Goal: Information Seeking & Learning: Learn about a topic

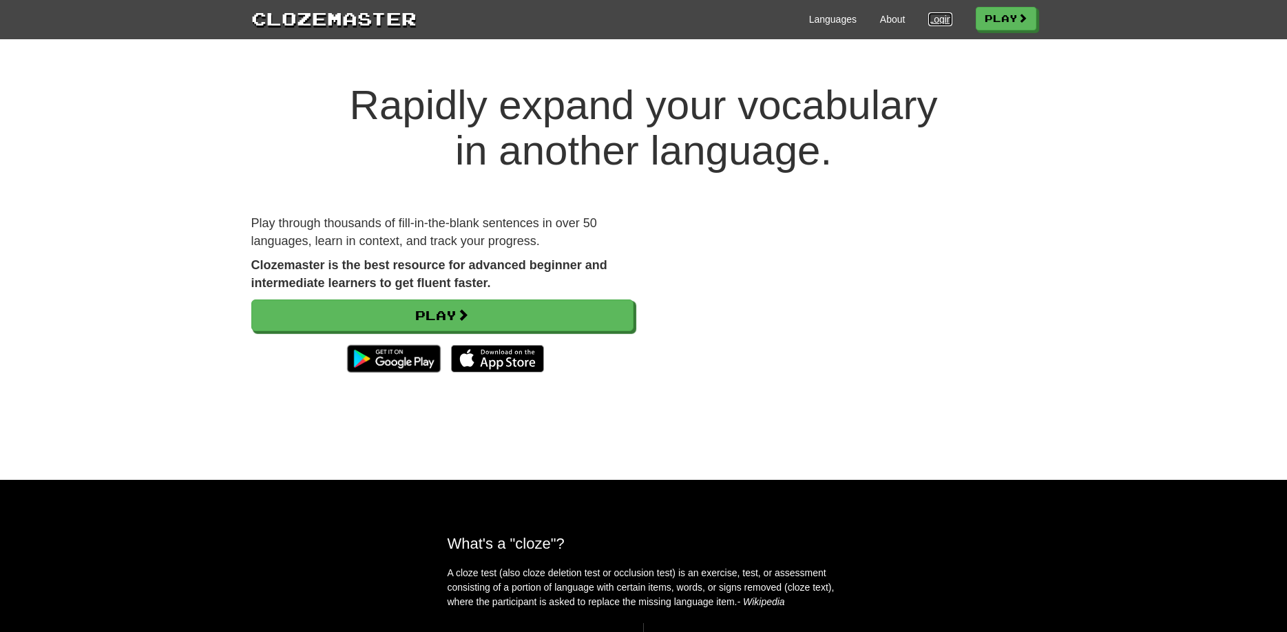
click at [933, 21] on link "Login" at bounding box center [939, 19] width 23 height 14
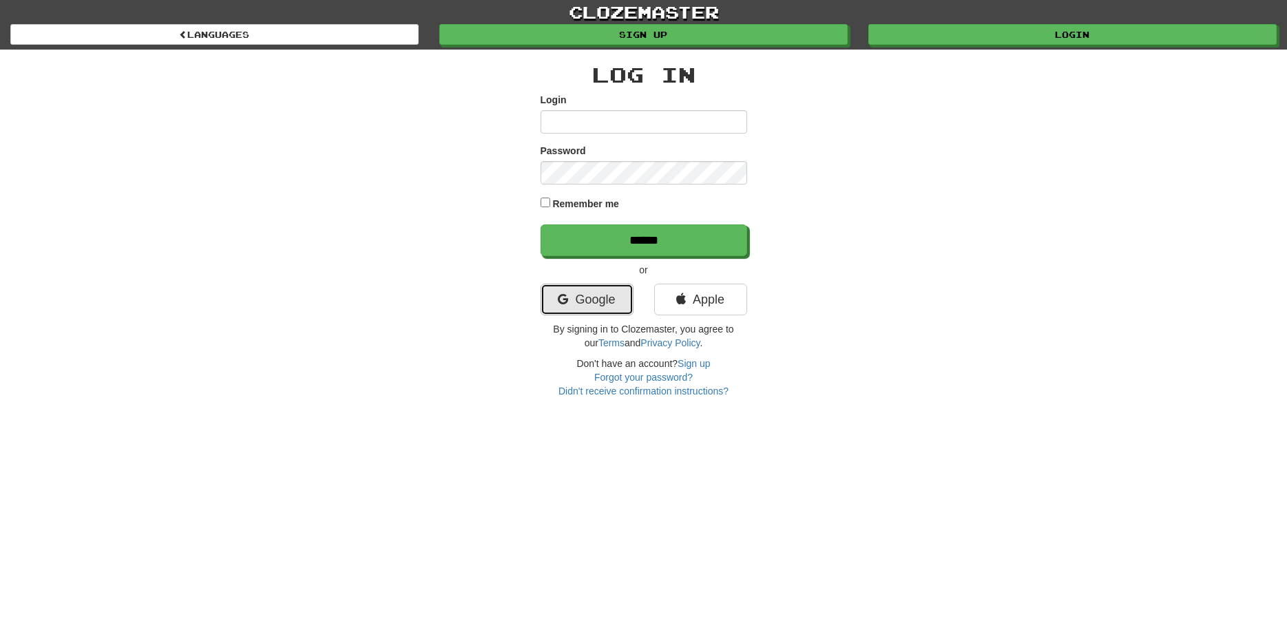
click at [573, 310] on link "Google" at bounding box center [587, 300] width 93 height 32
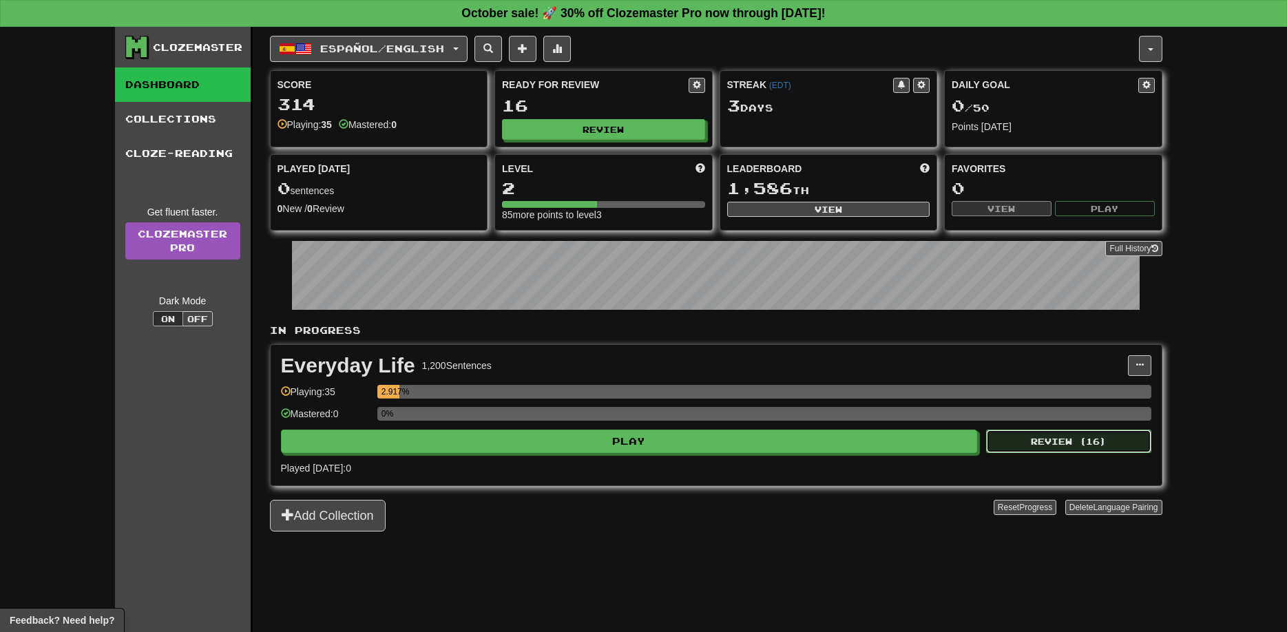
click at [1024, 439] on button "Review ( 16 )" at bounding box center [1068, 441] width 165 height 23
select select "**"
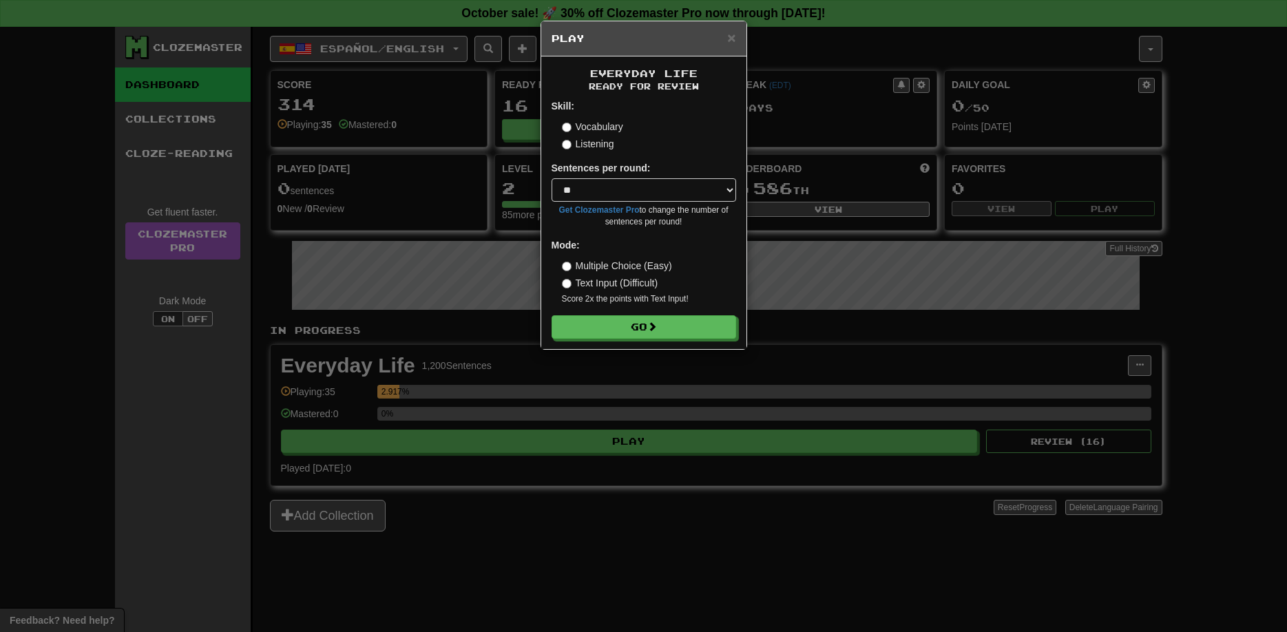
click at [605, 145] on label "Listening" at bounding box center [588, 144] width 52 height 14
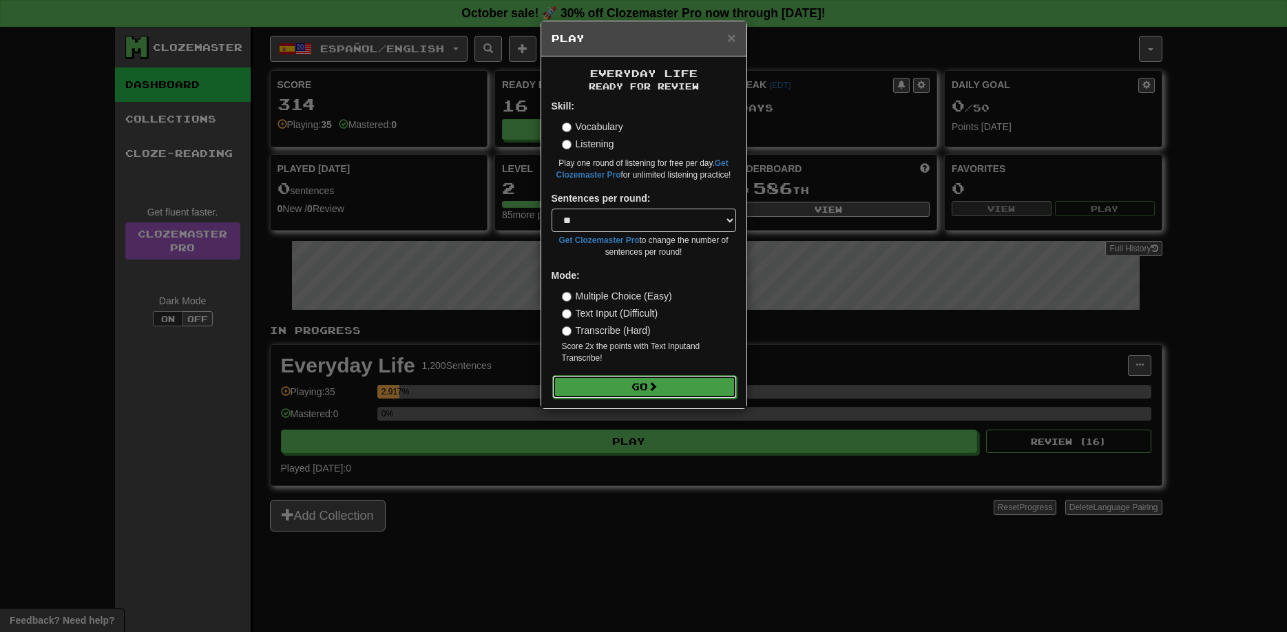
click at [645, 383] on button "Go" at bounding box center [644, 386] width 185 height 23
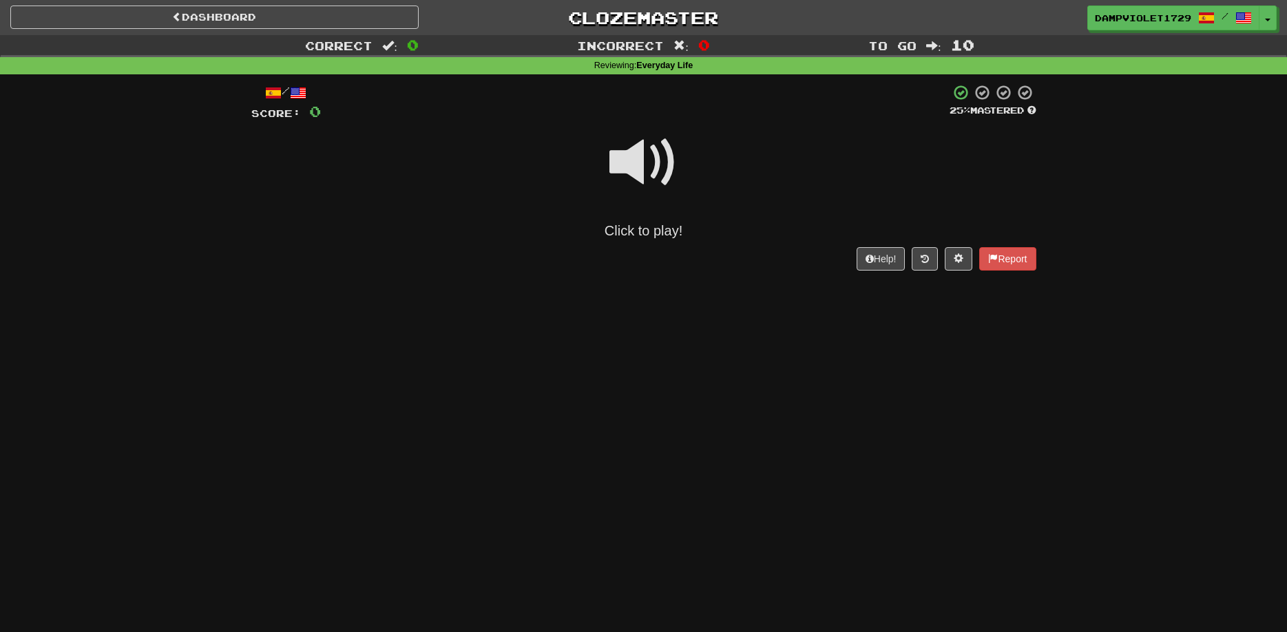
click at [648, 166] on span at bounding box center [643, 162] width 69 height 69
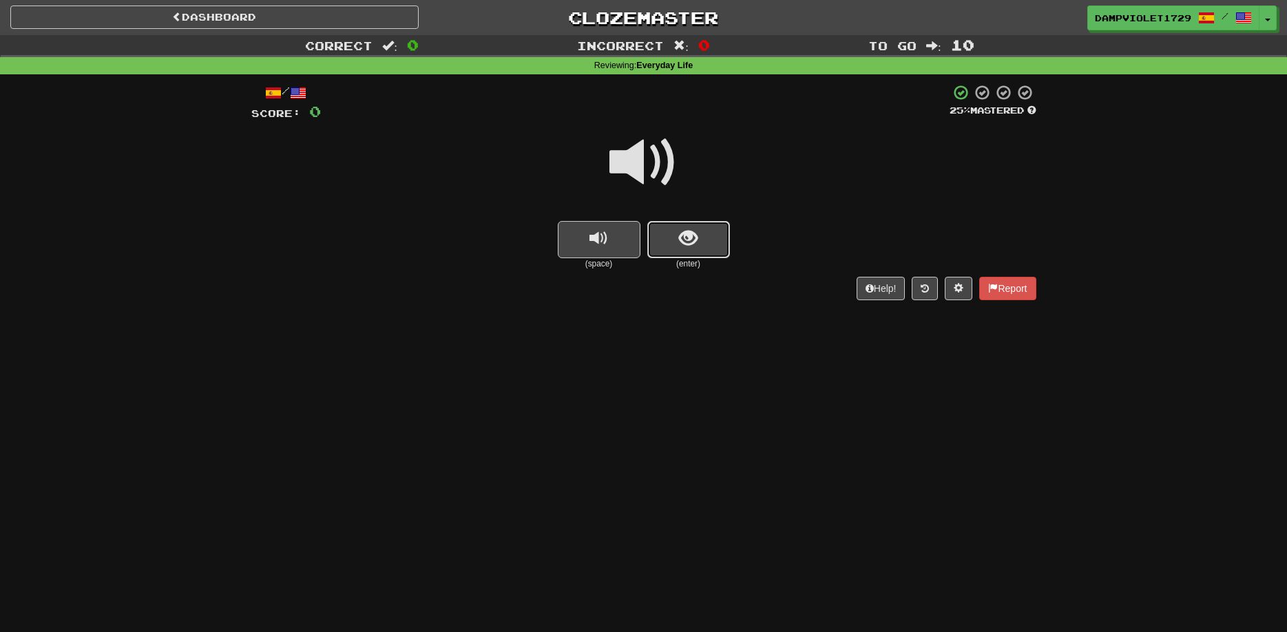
click at [695, 231] on span "show sentence" at bounding box center [688, 238] width 19 height 19
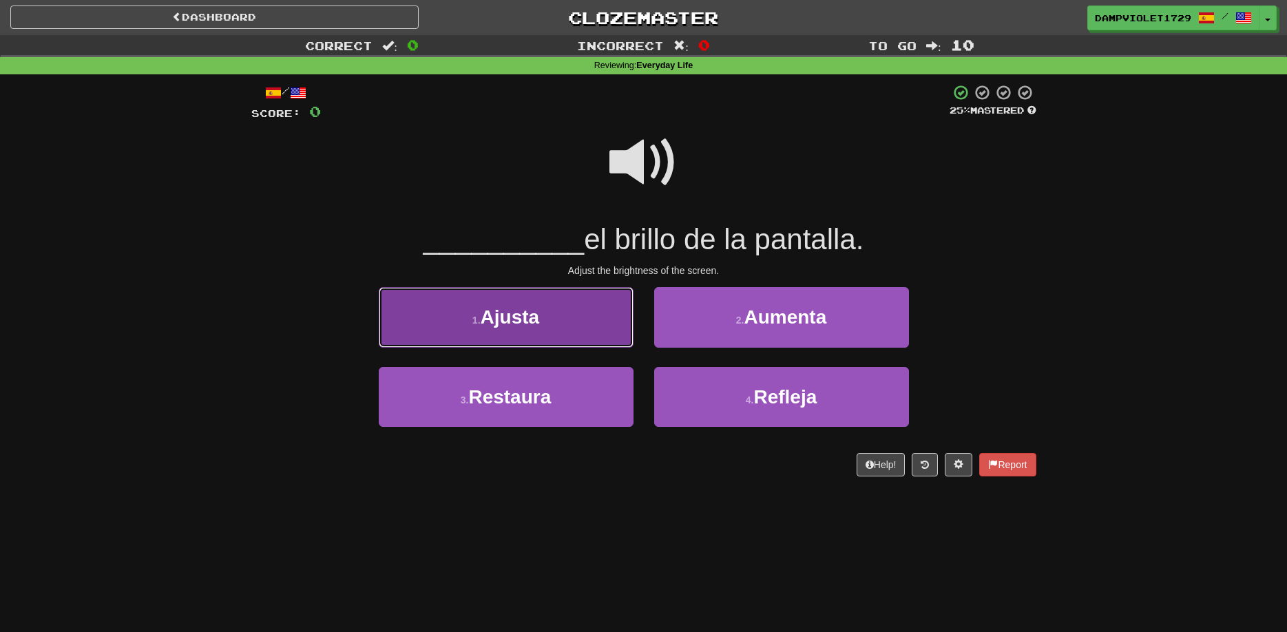
click at [562, 321] on button "1 . Ajusta" at bounding box center [506, 317] width 255 height 60
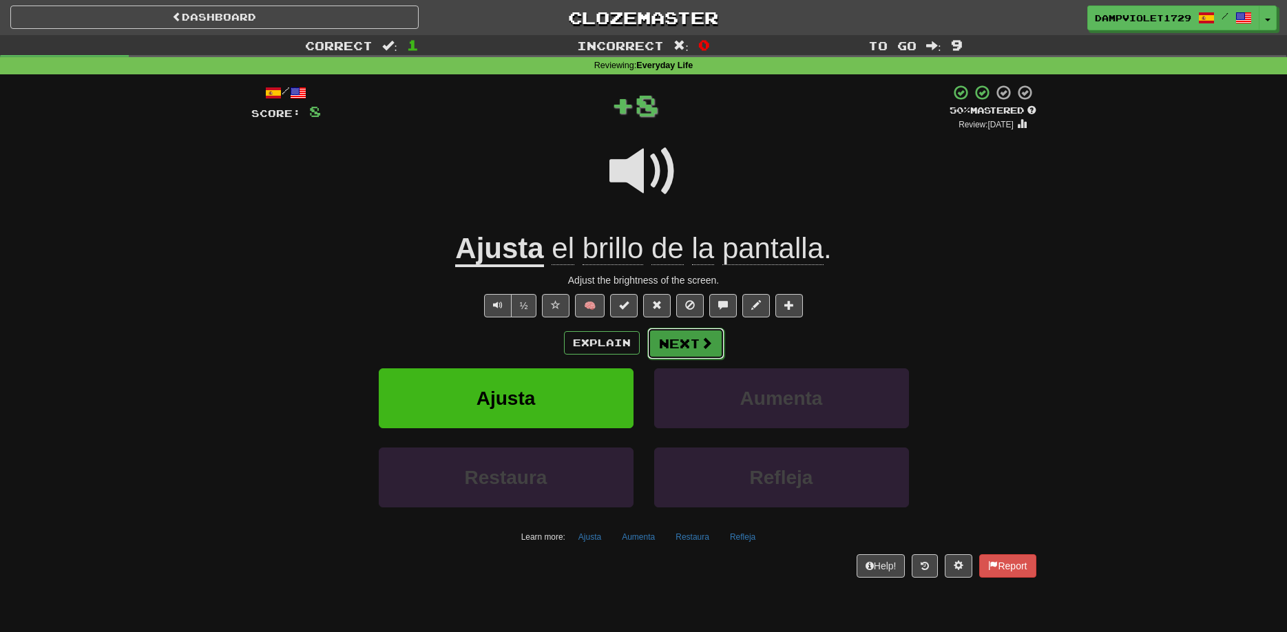
click at [680, 339] on button "Next" at bounding box center [685, 344] width 77 height 32
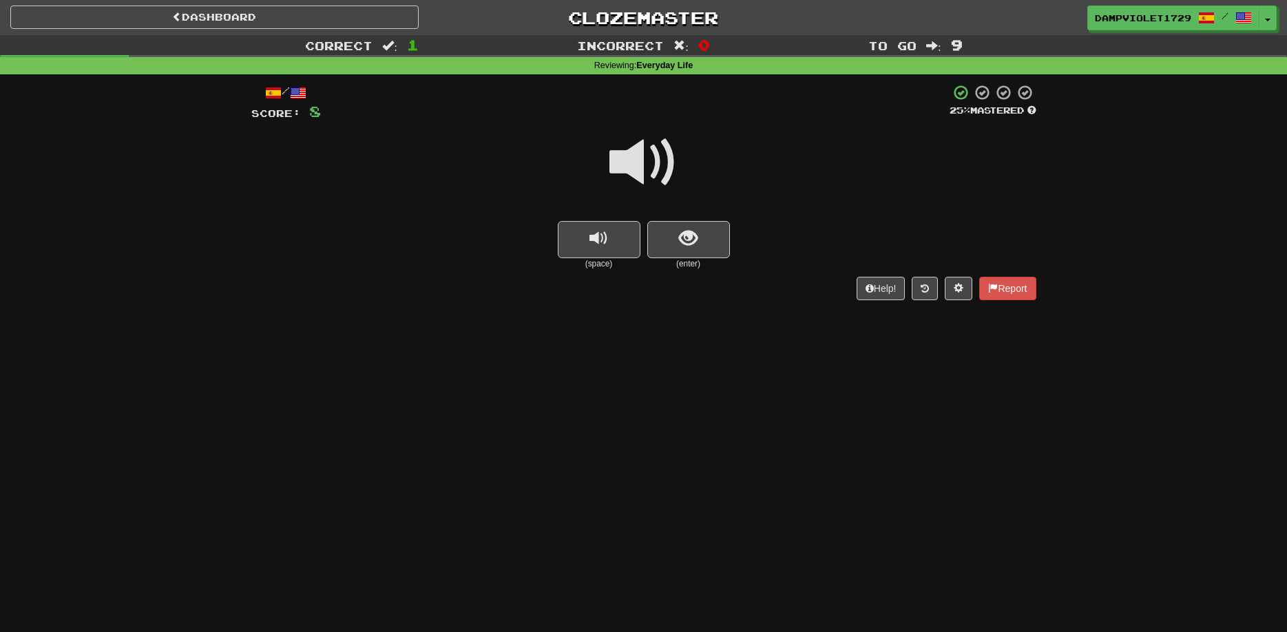
click at [635, 194] on span at bounding box center [643, 162] width 69 height 69
click at [715, 242] on button "show sentence" at bounding box center [688, 239] width 83 height 37
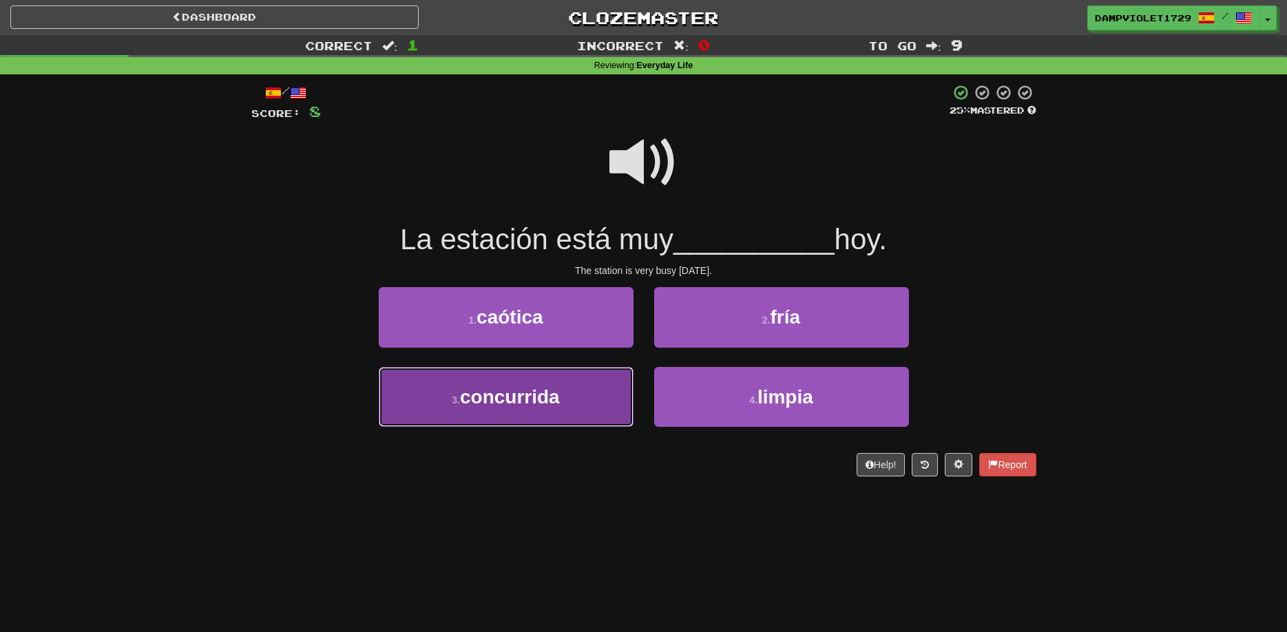
click at [562, 390] on button "3 . concurrida" at bounding box center [506, 397] width 255 height 60
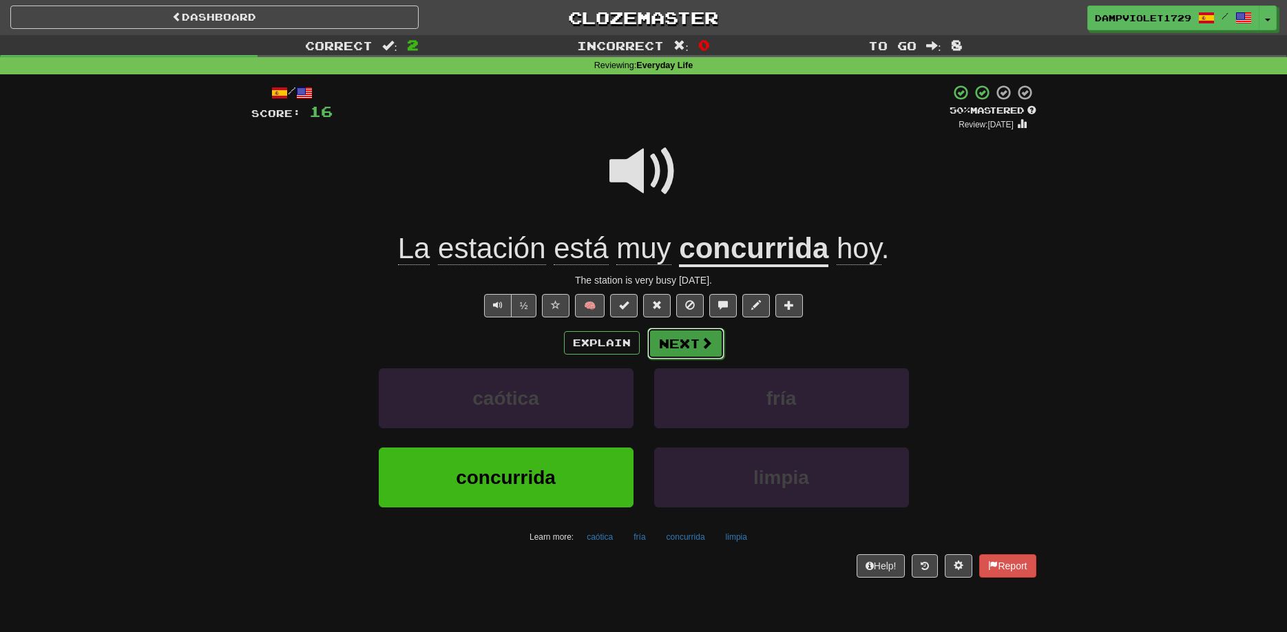
click at [667, 344] on button "Next" at bounding box center [685, 344] width 77 height 32
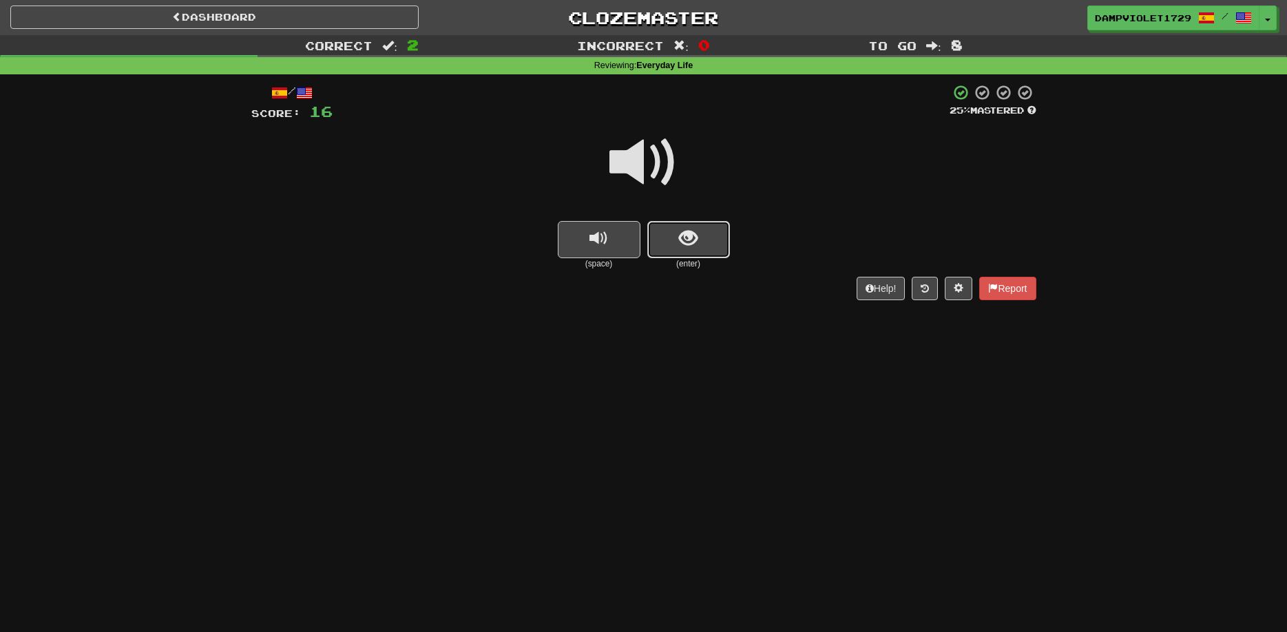
click at [684, 246] on span "show sentence" at bounding box center [688, 238] width 19 height 19
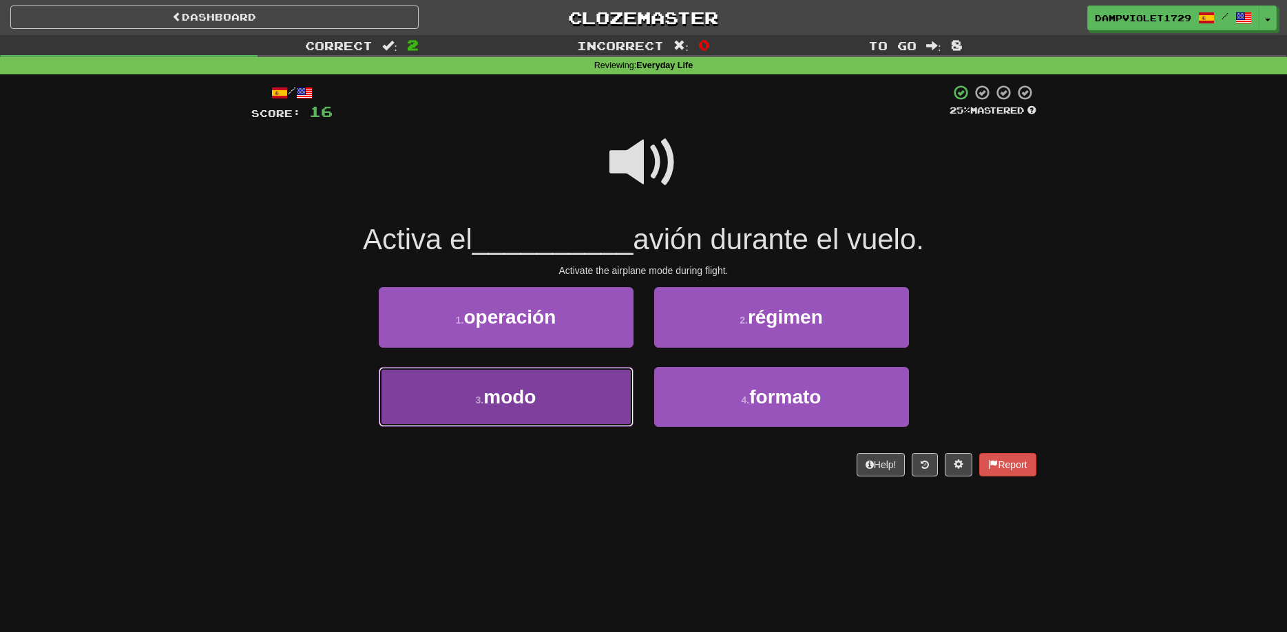
click at [543, 409] on button "3 . modo" at bounding box center [506, 397] width 255 height 60
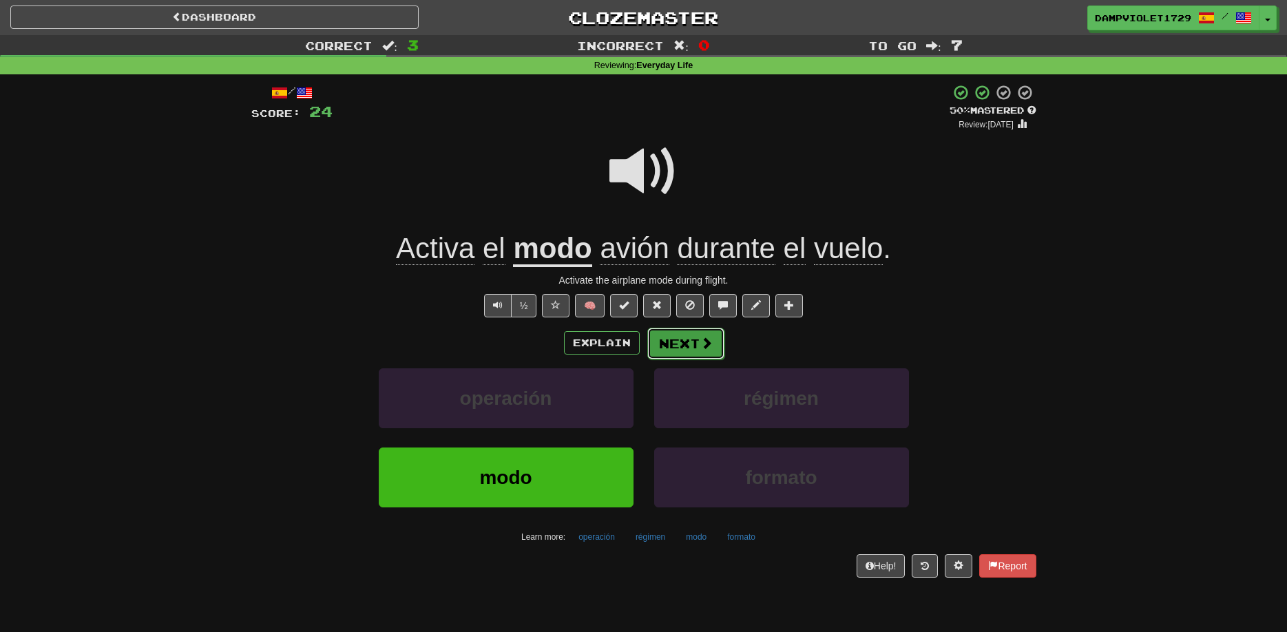
click at [662, 346] on button "Next" at bounding box center [685, 344] width 77 height 32
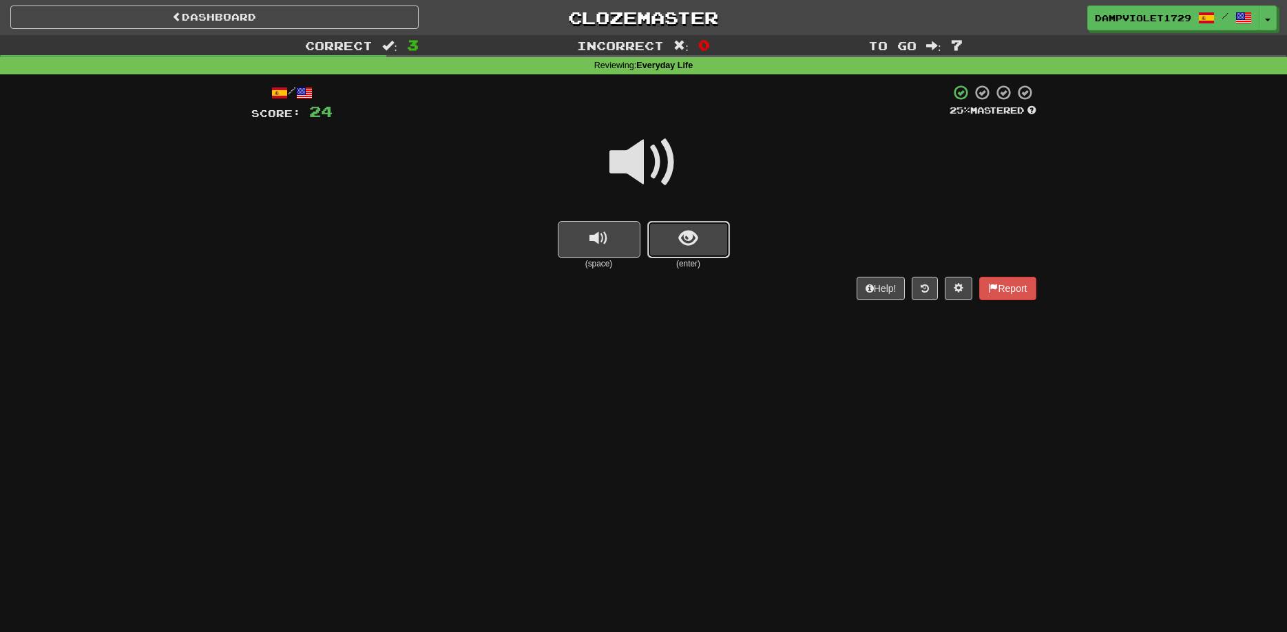
click at [694, 246] on span "show sentence" at bounding box center [688, 238] width 19 height 19
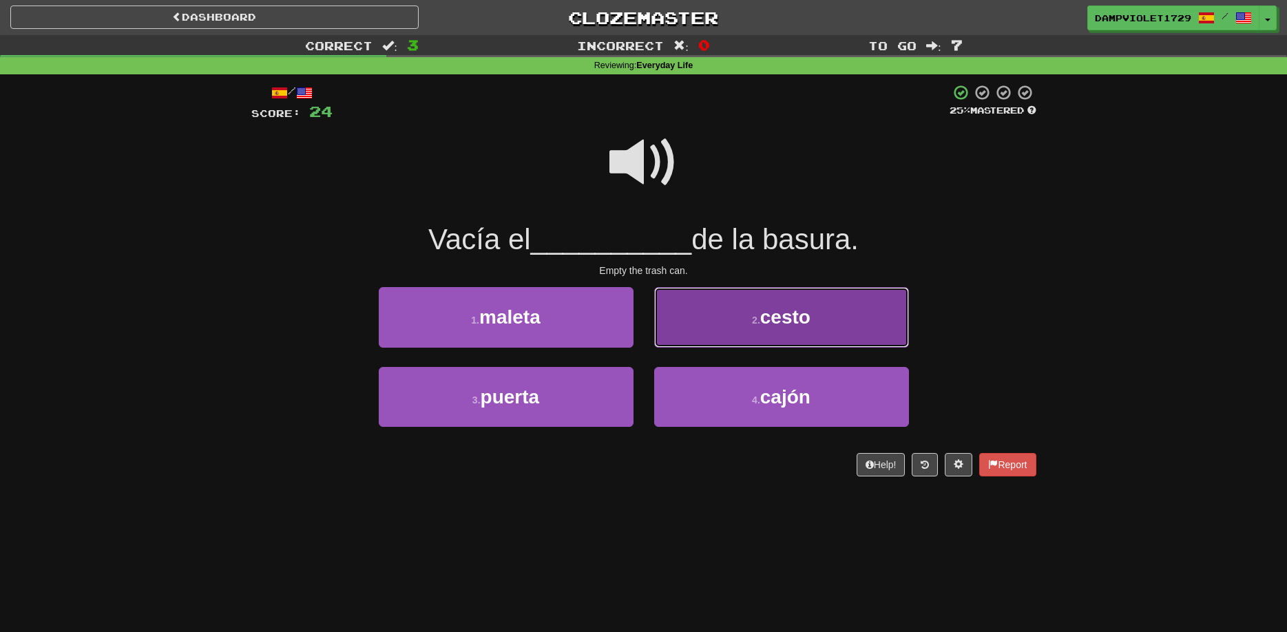
click at [726, 291] on button "2 . cesto" at bounding box center [781, 317] width 255 height 60
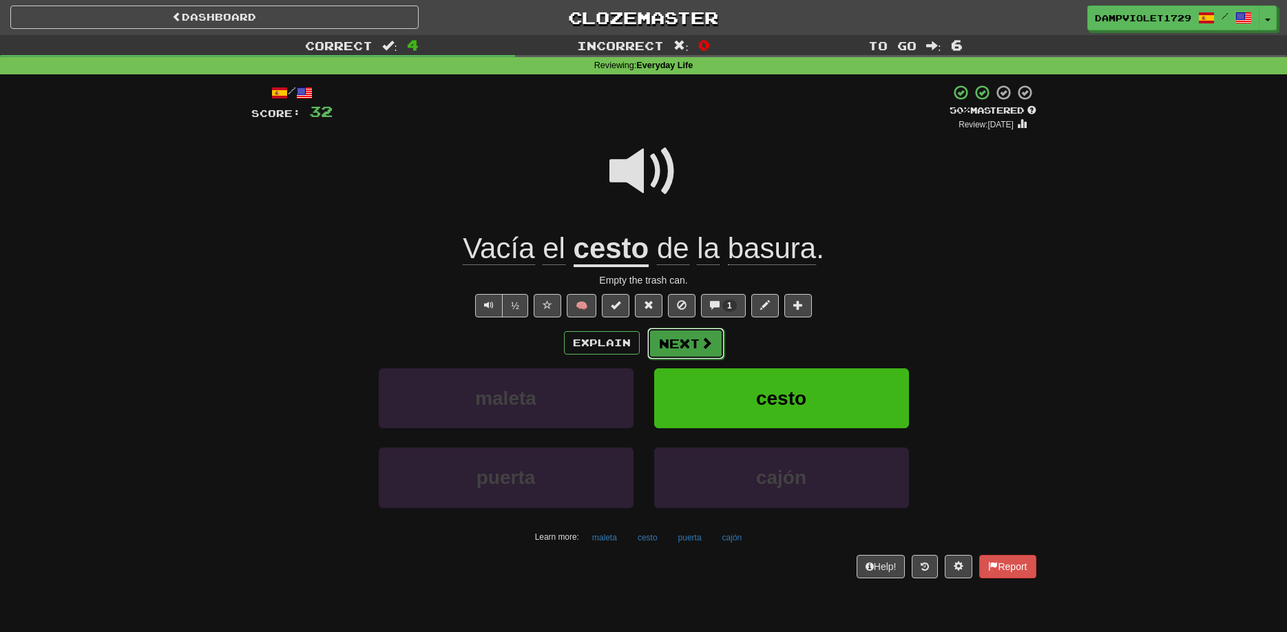
click at [707, 343] on span at bounding box center [706, 343] width 12 height 12
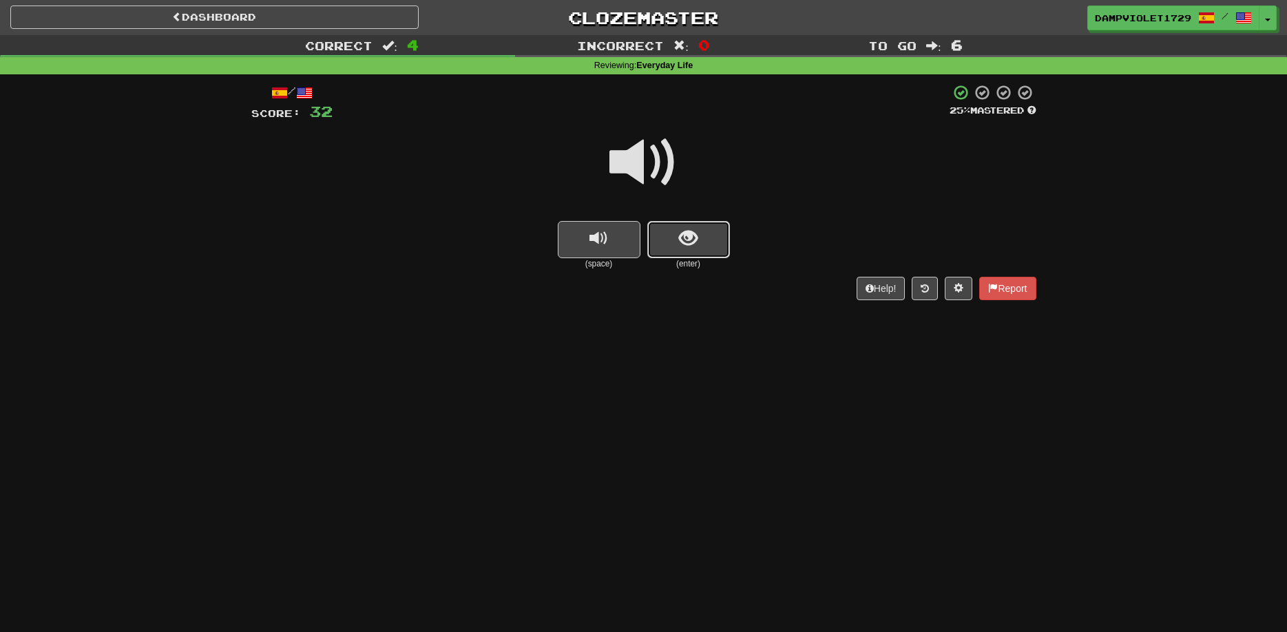
click at [693, 248] on span "show sentence" at bounding box center [688, 238] width 19 height 19
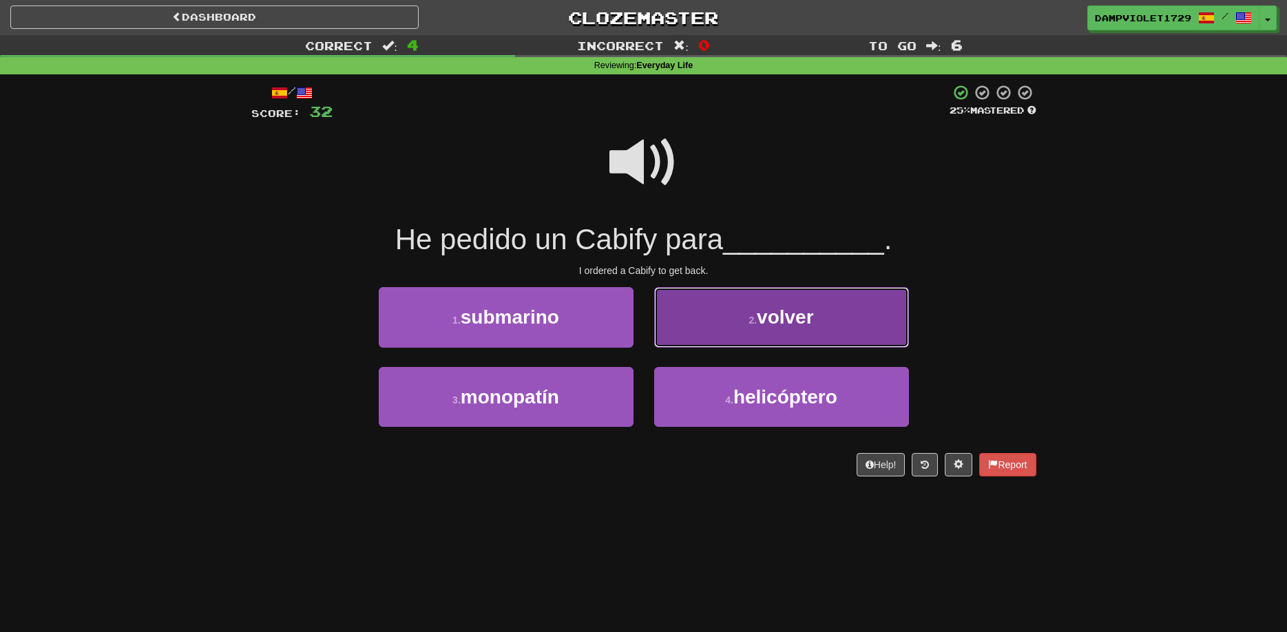
click at [701, 315] on button "2 . volver" at bounding box center [781, 317] width 255 height 60
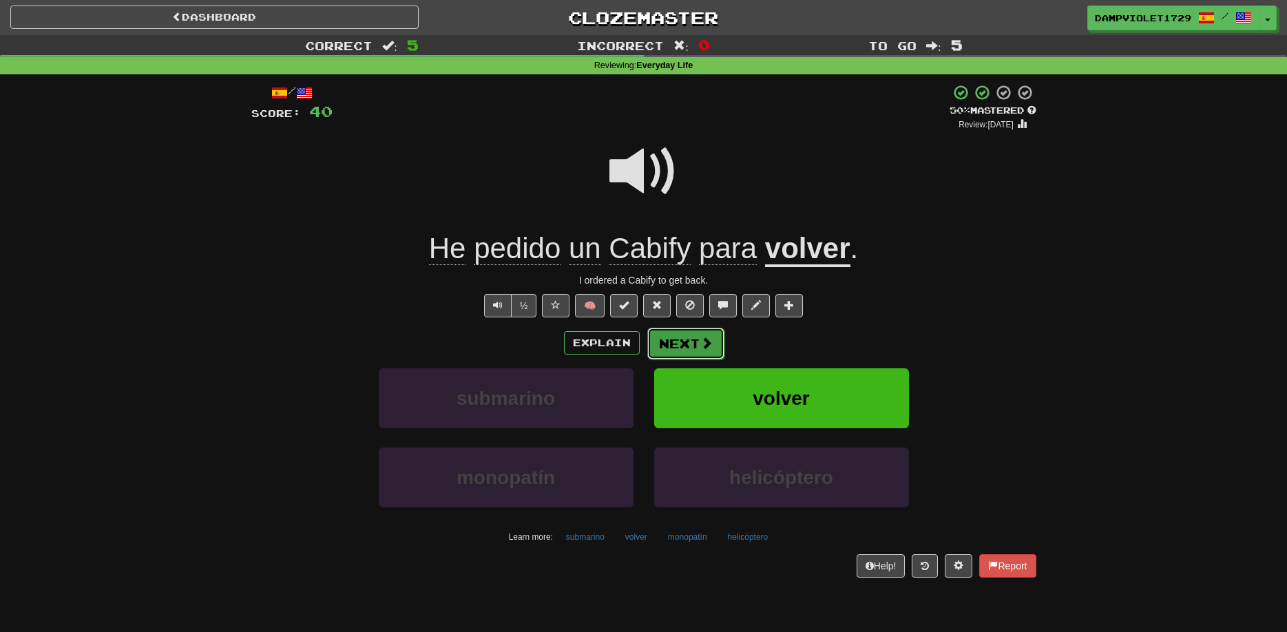
click at [694, 340] on button "Next" at bounding box center [685, 344] width 77 height 32
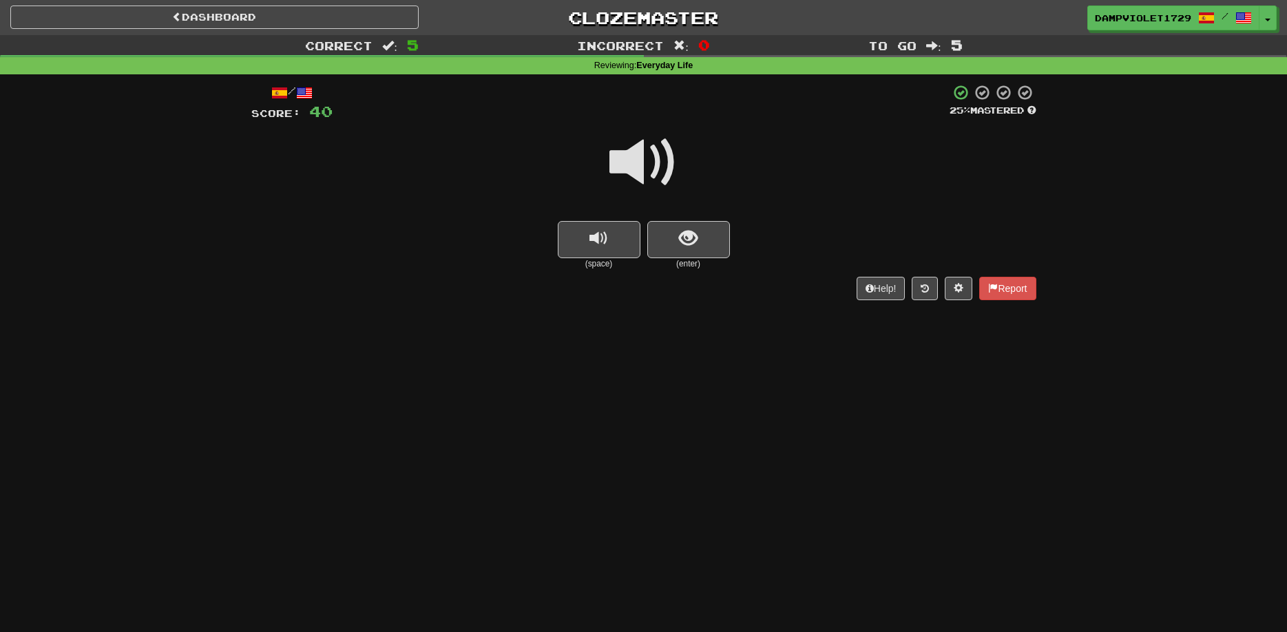
click at [695, 264] on small "(enter)" at bounding box center [688, 264] width 83 height 12
click at [700, 244] on button "show sentence" at bounding box center [688, 239] width 83 height 37
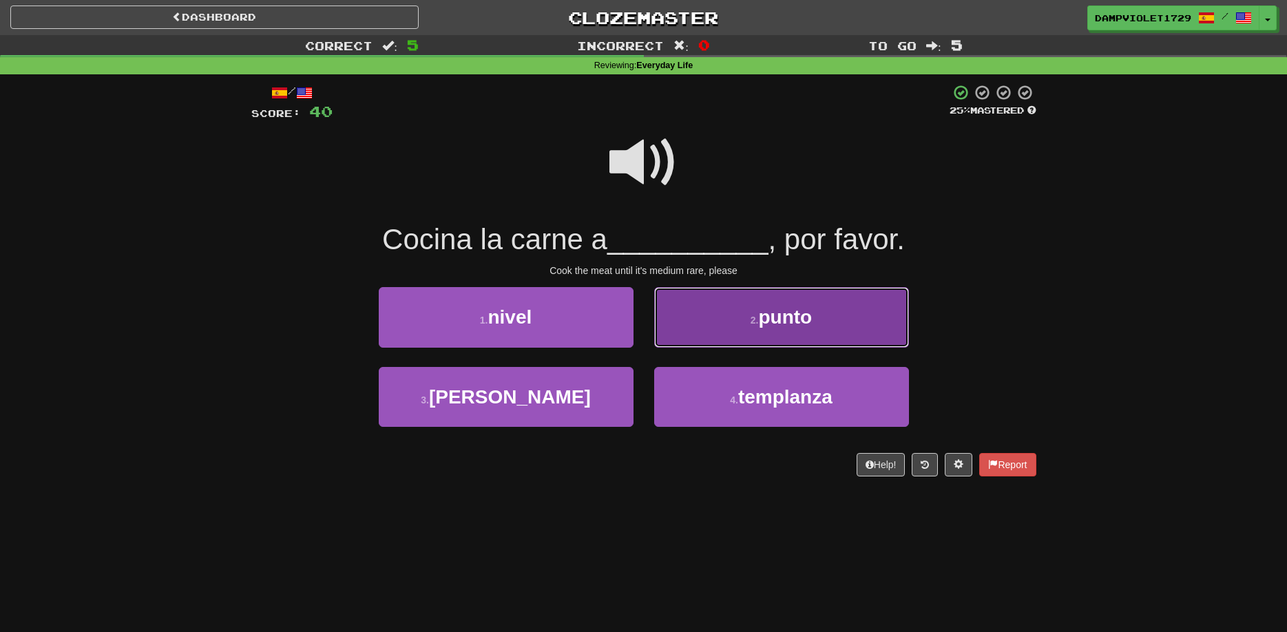
click at [715, 318] on button "2 . punto" at bounding box center [781, 317] width 255 height 60
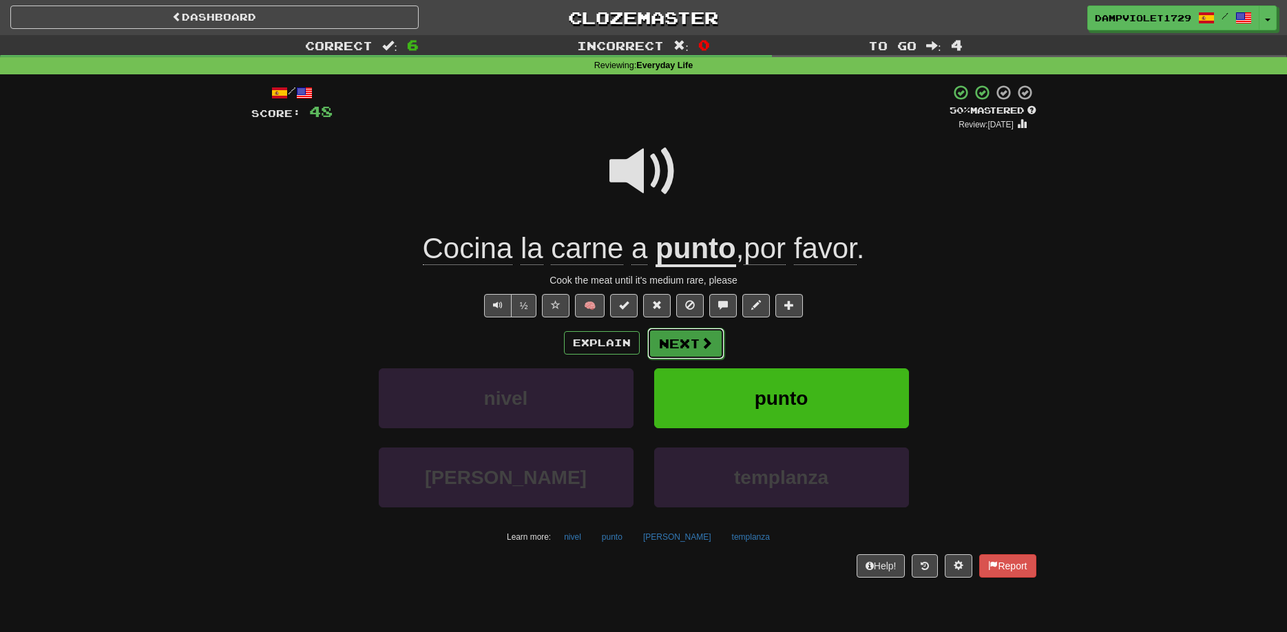
click at [711, 342] on span at bounding box center [706, 343] width 12 height 12
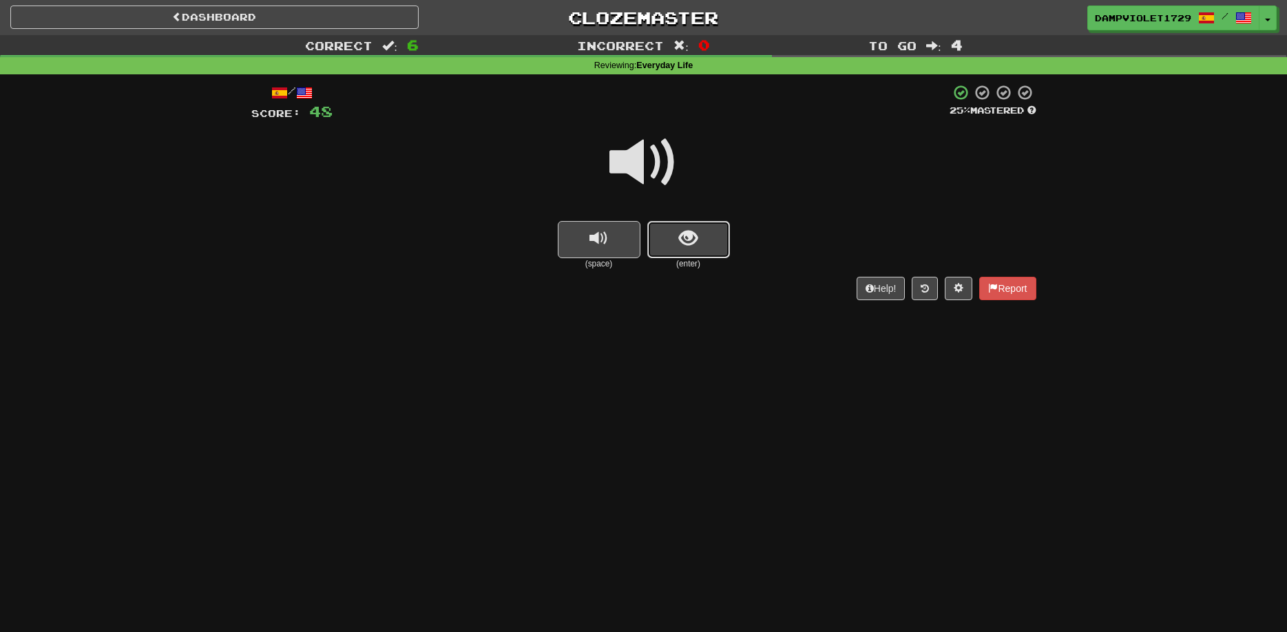
click at [682, 237] on span "show sentence" at bounding box center [688, 238] width 19 height 19
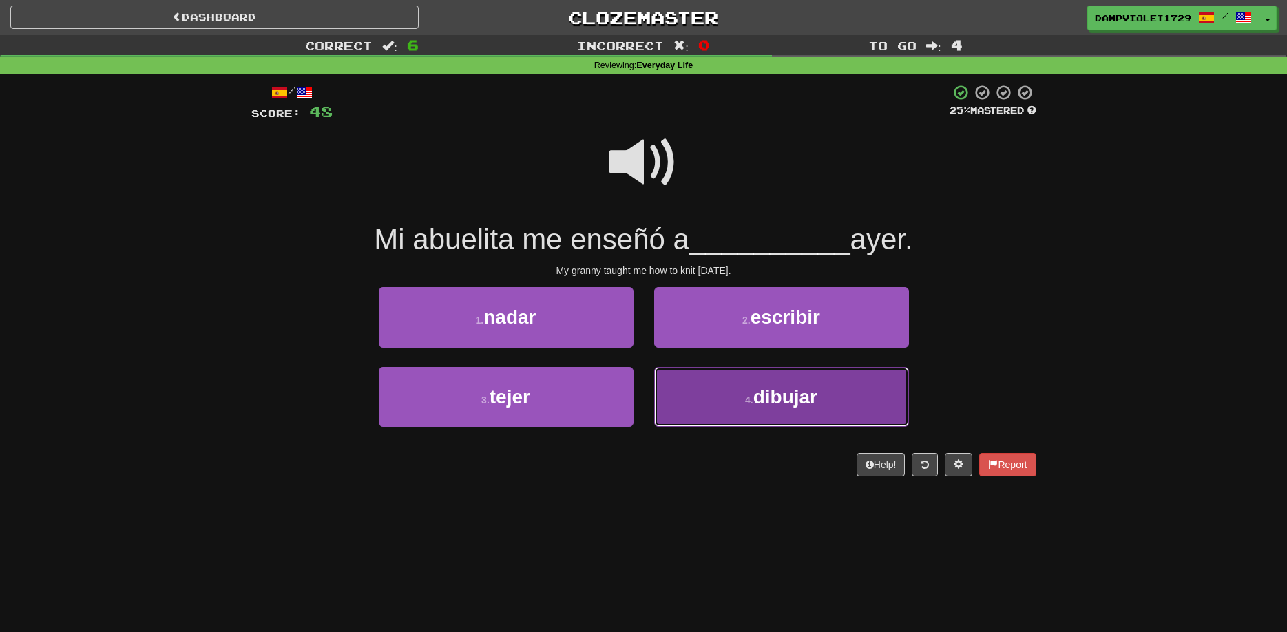
click at [739, 397] on button "4 . dibujar" at bounding box center [781, 397] width 255 height 60
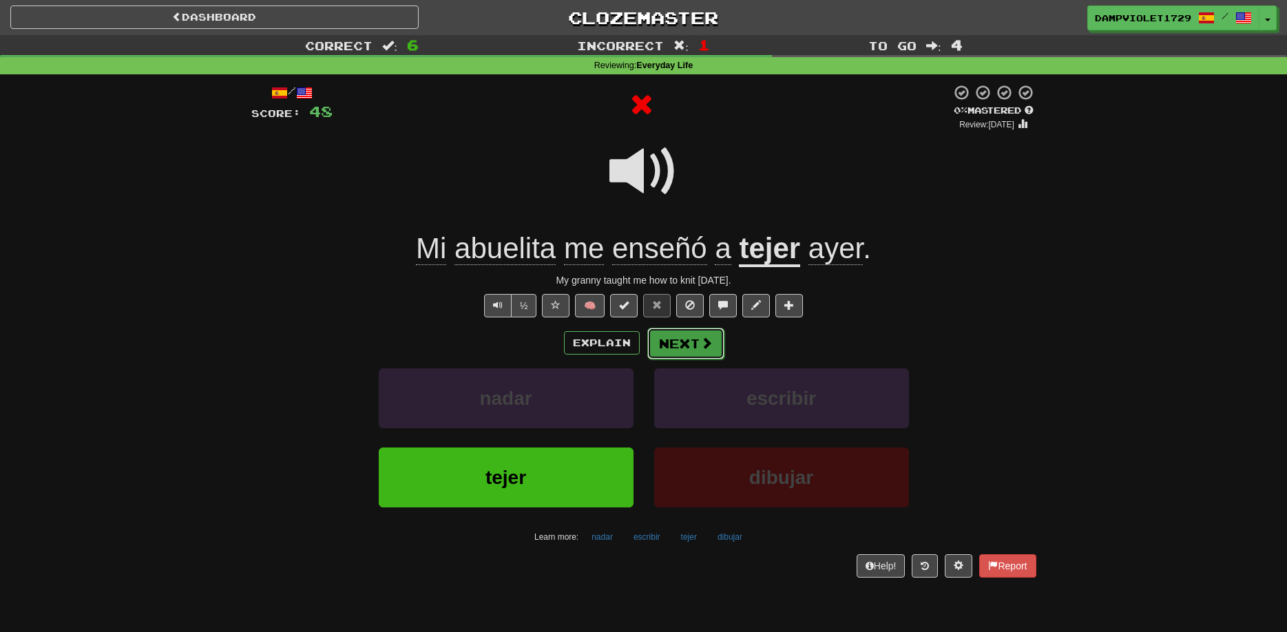
click at [706, 346] on span at bounding box center [706, 343] width 12 height 12
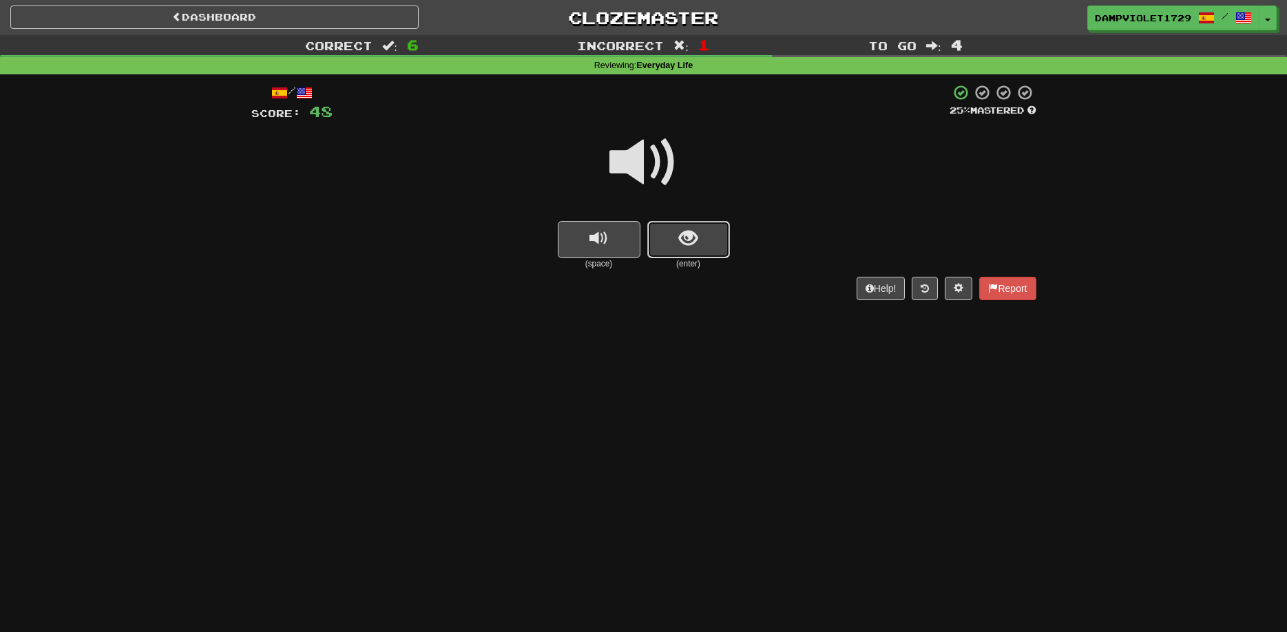
click at [687, 251] on button "show sentence" at bounding box center [688, 239] width 83 height 37
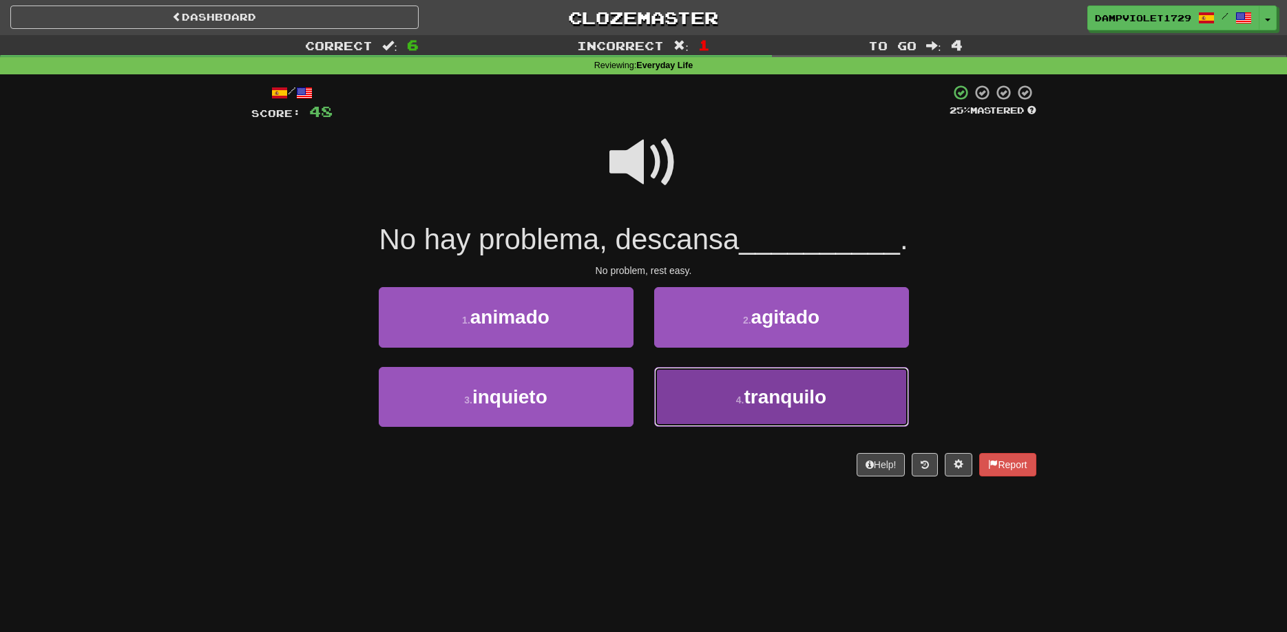
click at [709, 390] on button "4 . tranquilo" at bounding box center [781, 397] width 255 height 60
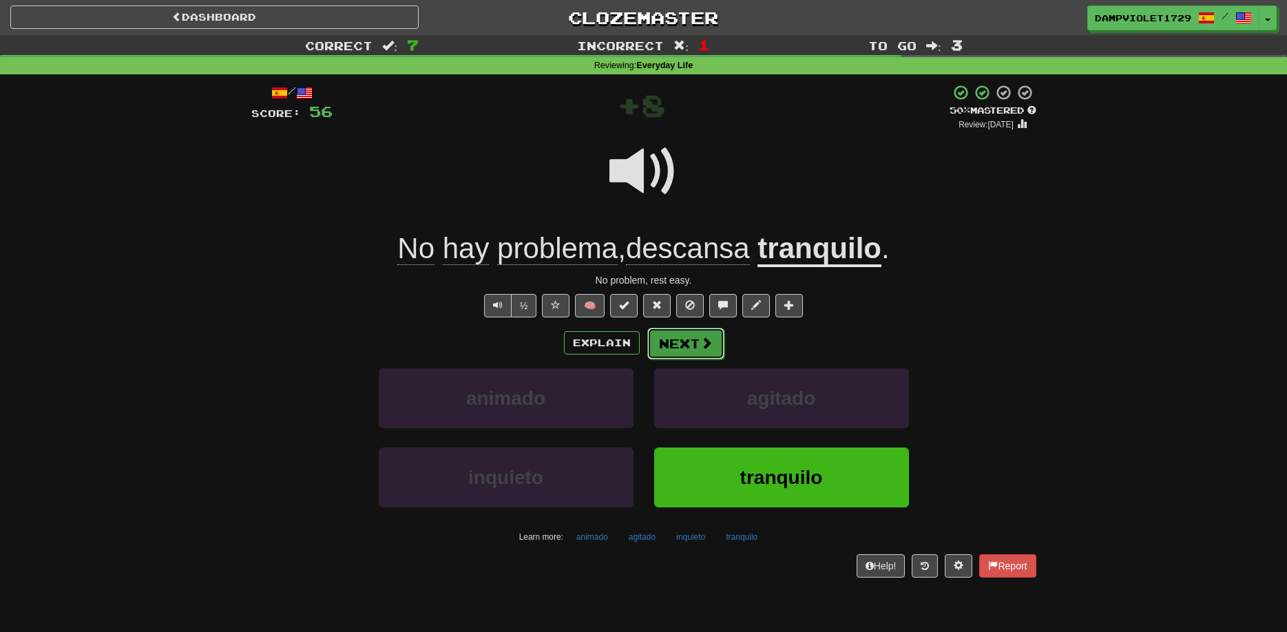
click at [702, 348] on span at bounding box center [706, 343] width 12 height 12
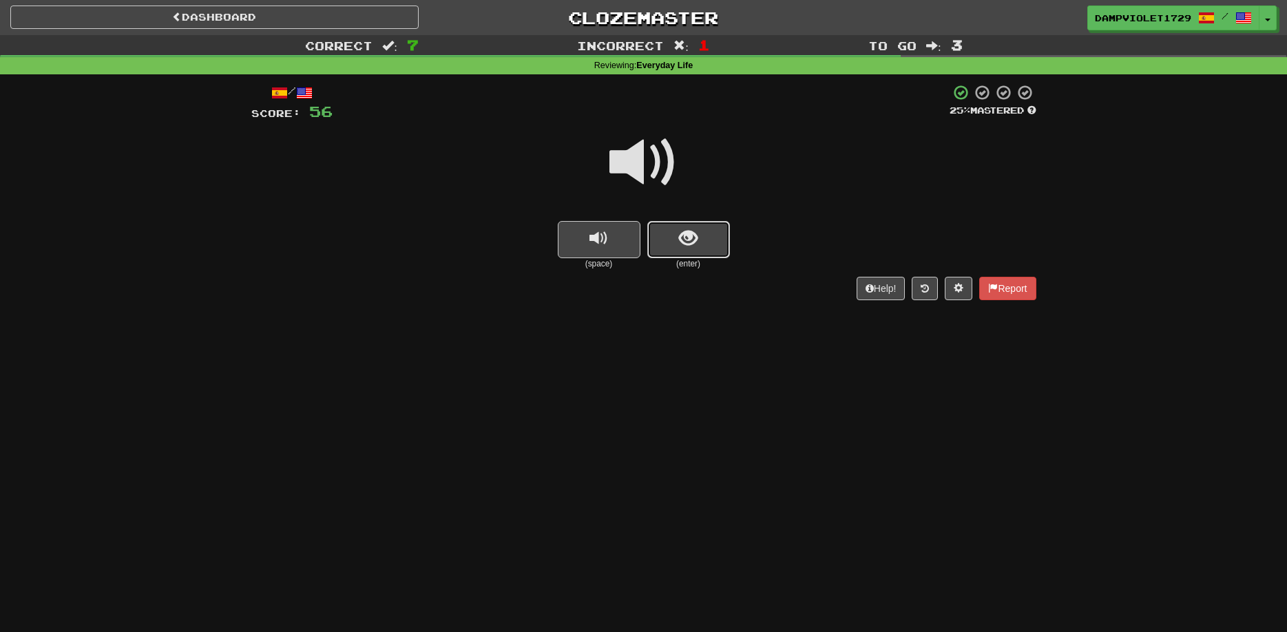
click at [691, 248] on span "show sentence" at bounding box center [688, 238] width 19 height 19
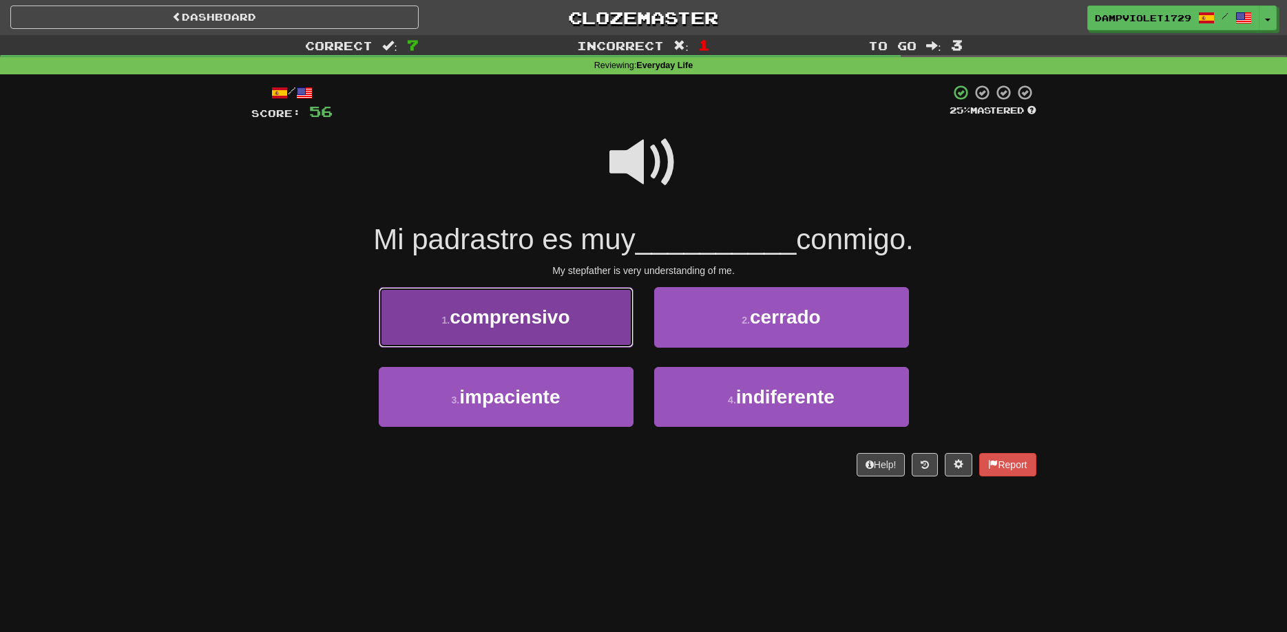
click at [603, 317] on button "1 . comprensivo" at bounding box center [506, 317] width 255 height 60
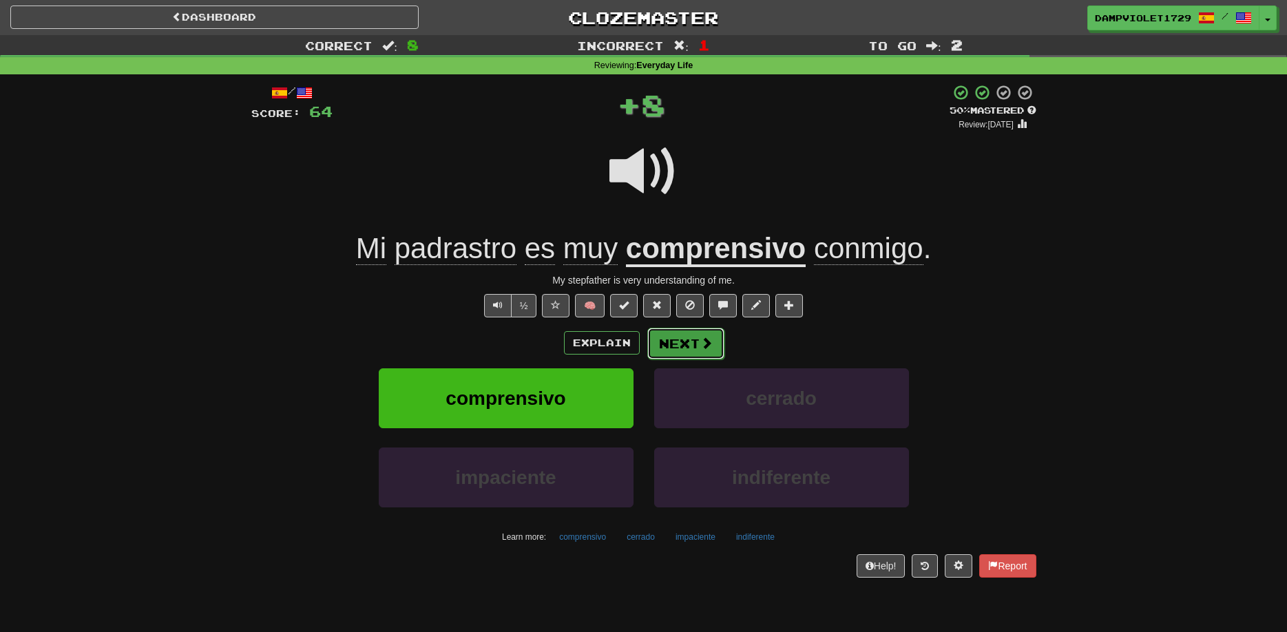
click at [692, 342] on button "Next" at bounding box center [685, 344] width 77 height 32
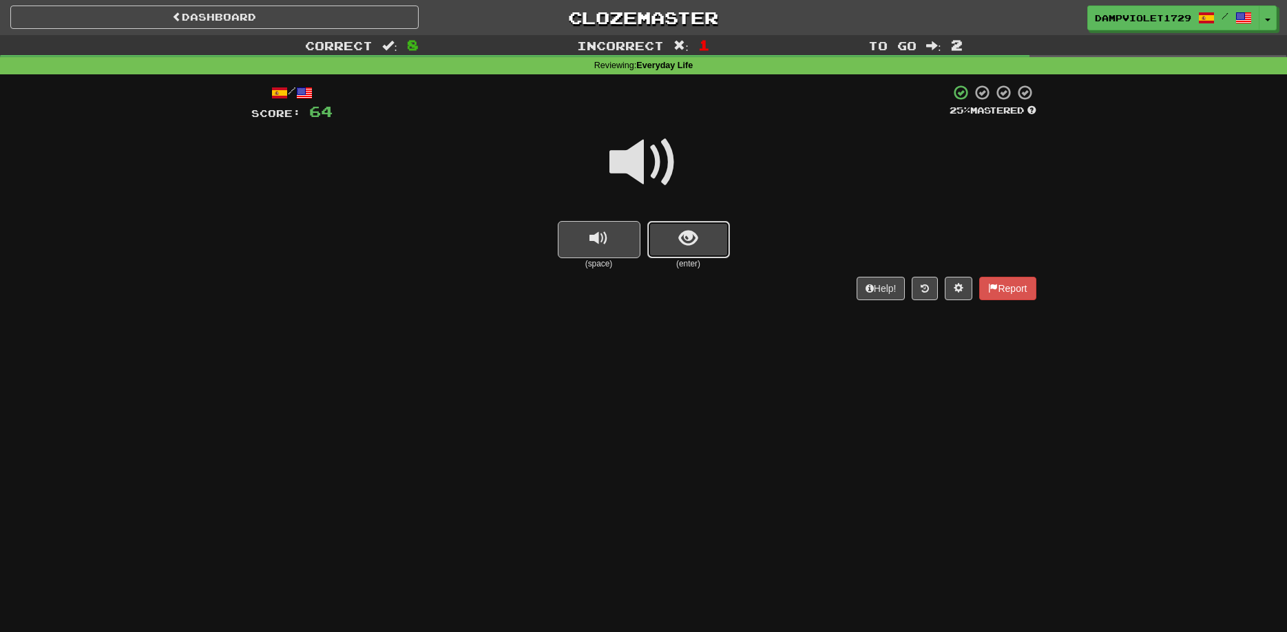
click at [689, 253] on button "show sentence" at bounding box center [688, 239] width 83 height 37
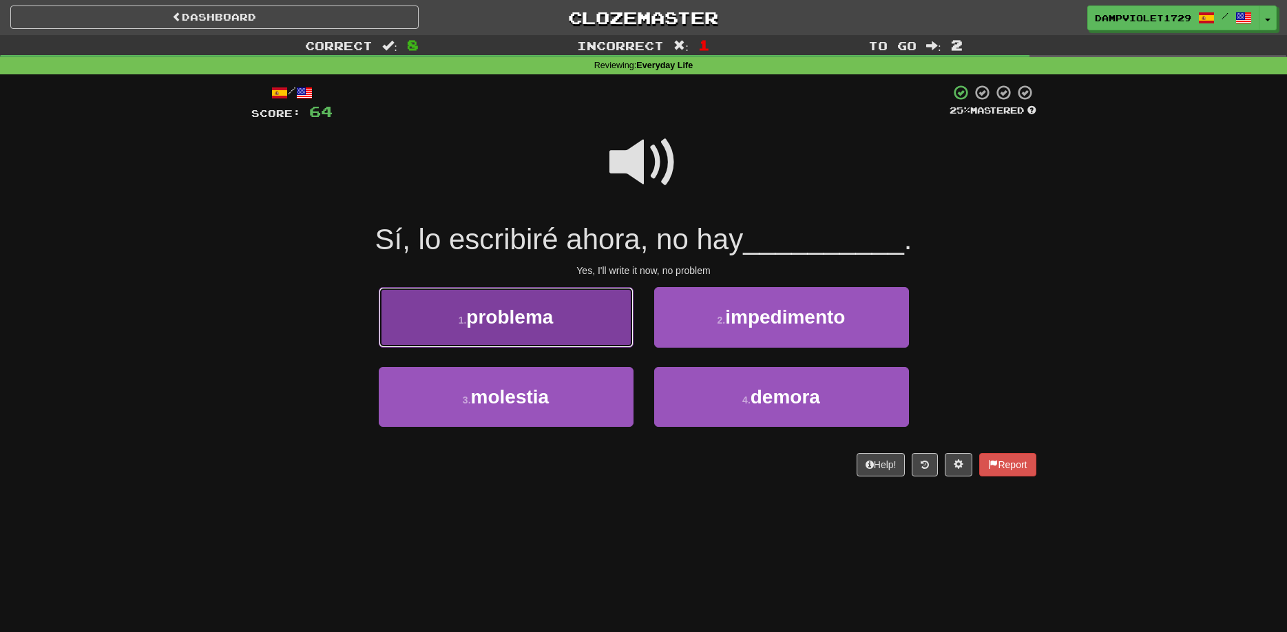
click at [582, 310] on button "1 . problema" at bounding box center [506, 317] width 255 height 60
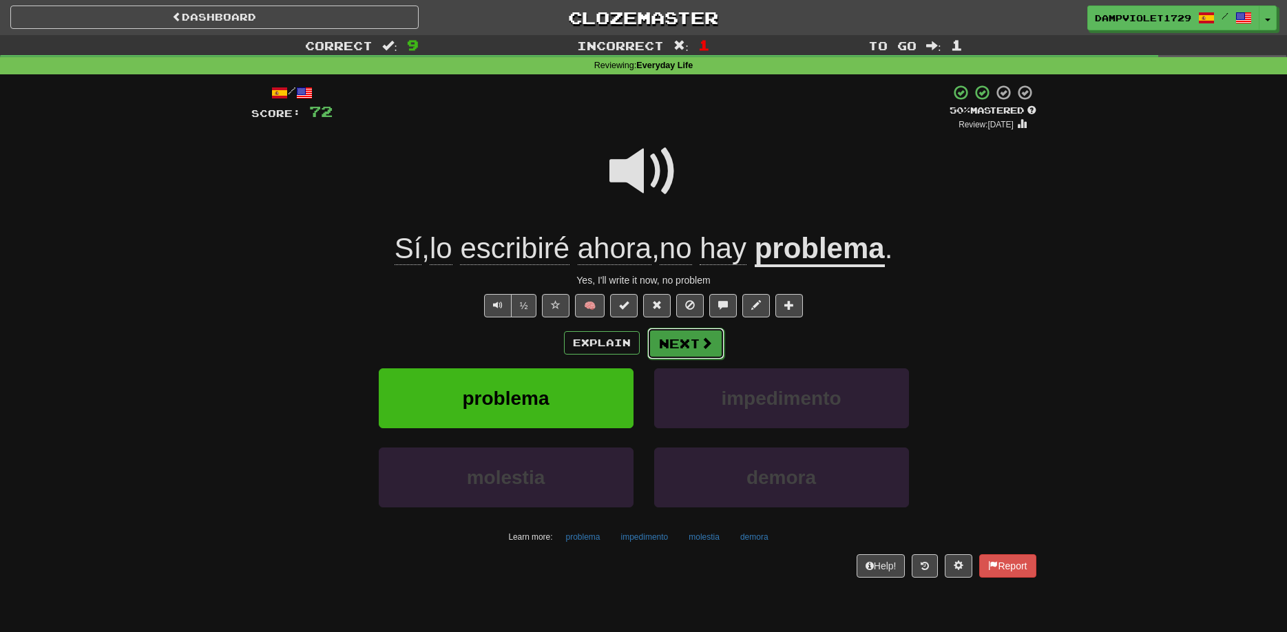
click at [671, 337] on button "Next" at bounding box center [685, 344] width 77 height 32
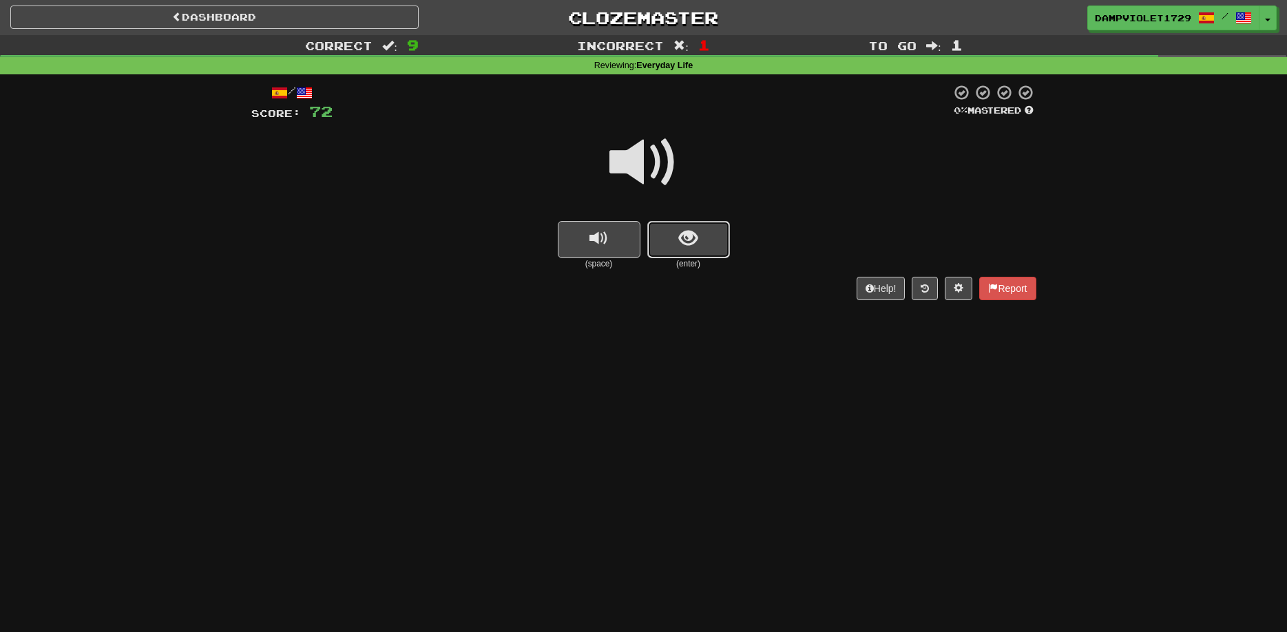
click at [689, 251] on button "show sentence" at bounding box center [688, 239] width 83 height 37
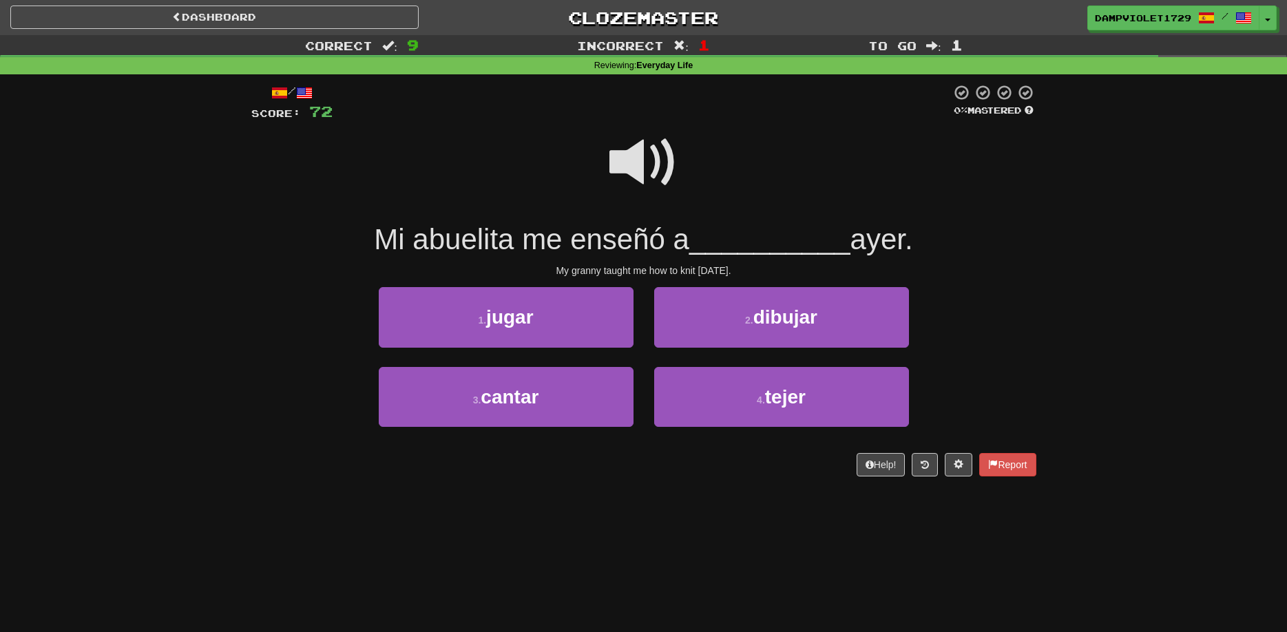
click at [639, 187] on span at bounding box center [643, 162] width 69 height 69
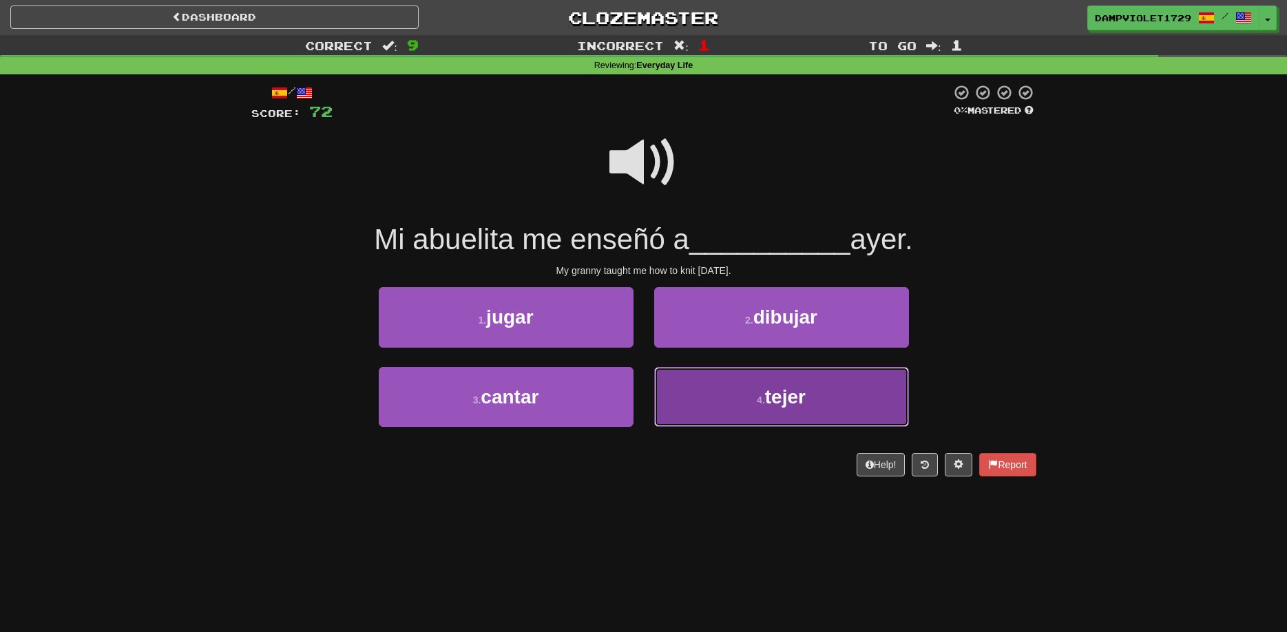
click at [703, 416] on button "4 . tejer" at bounding box center [781, 397] width 255 height 60
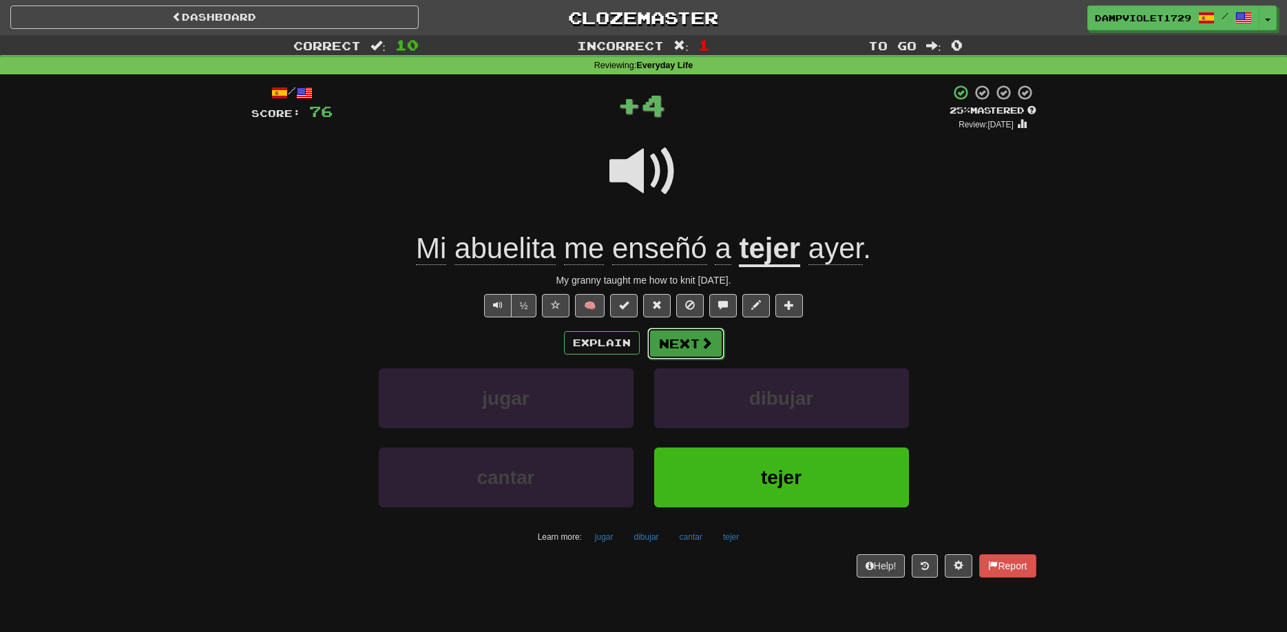
click at [698, 352] on button "Next" at bounding box center [685, 344] width 77 height 32
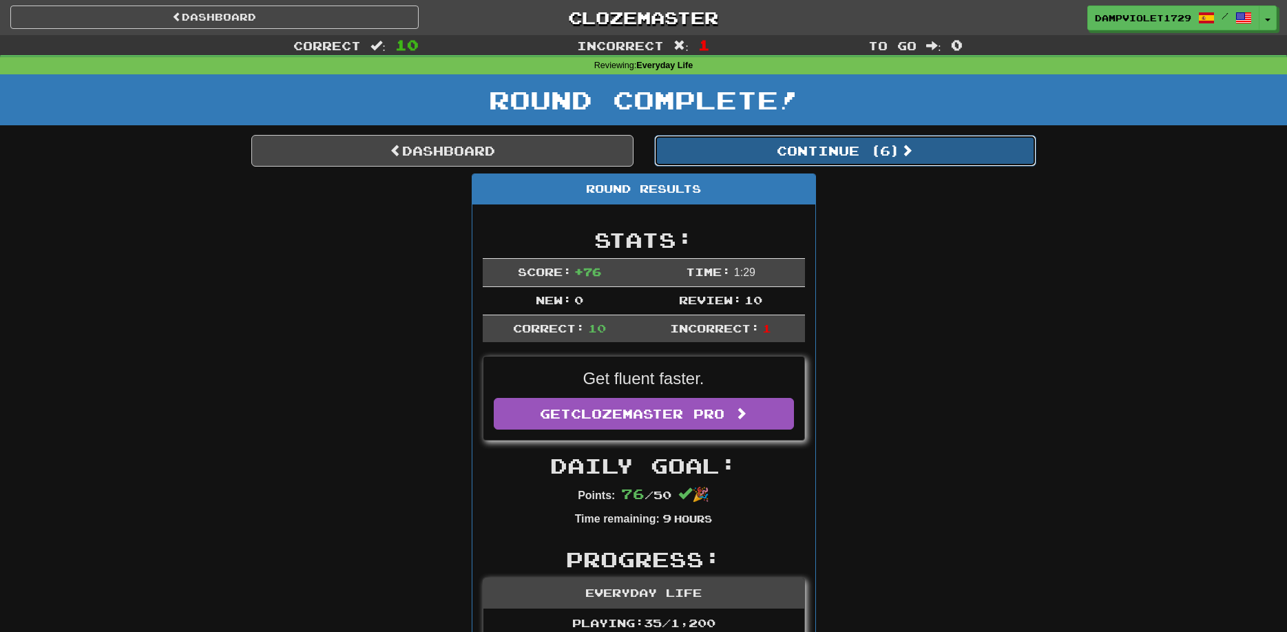
click at [802, 148] on button "Continue ( 6 )" at bounding box center [845, 151] width 382 height 32
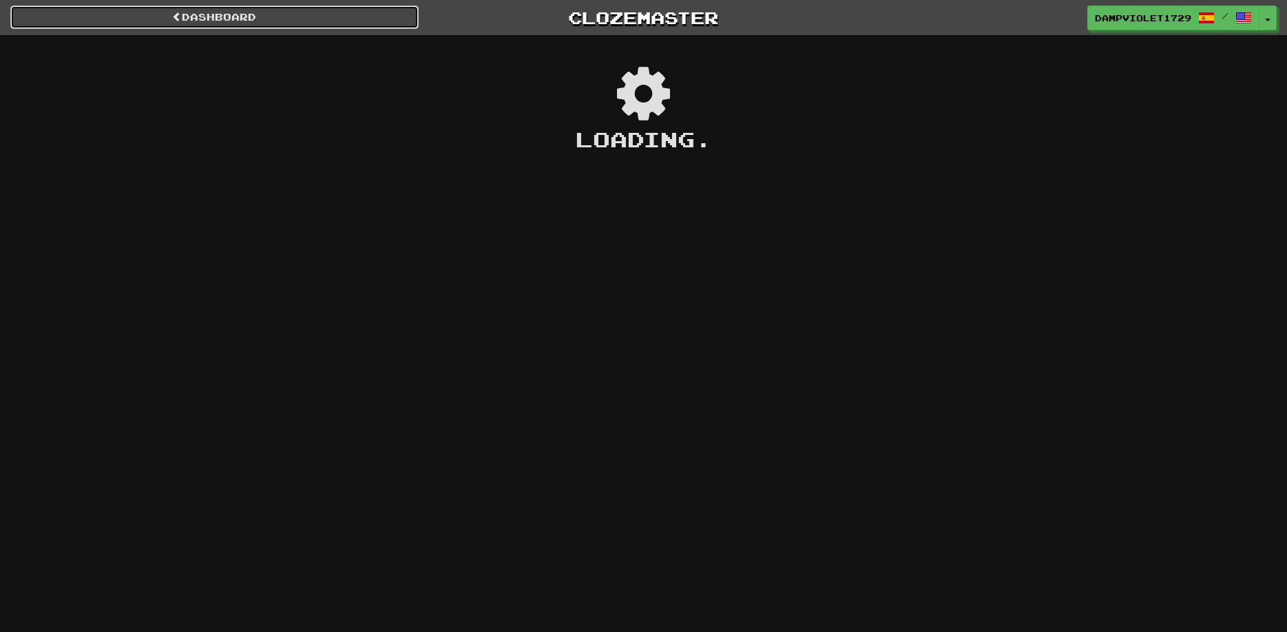
click at [354, 21] on link "Dashboard" at bounding box center [214, 17] width 408 height 23
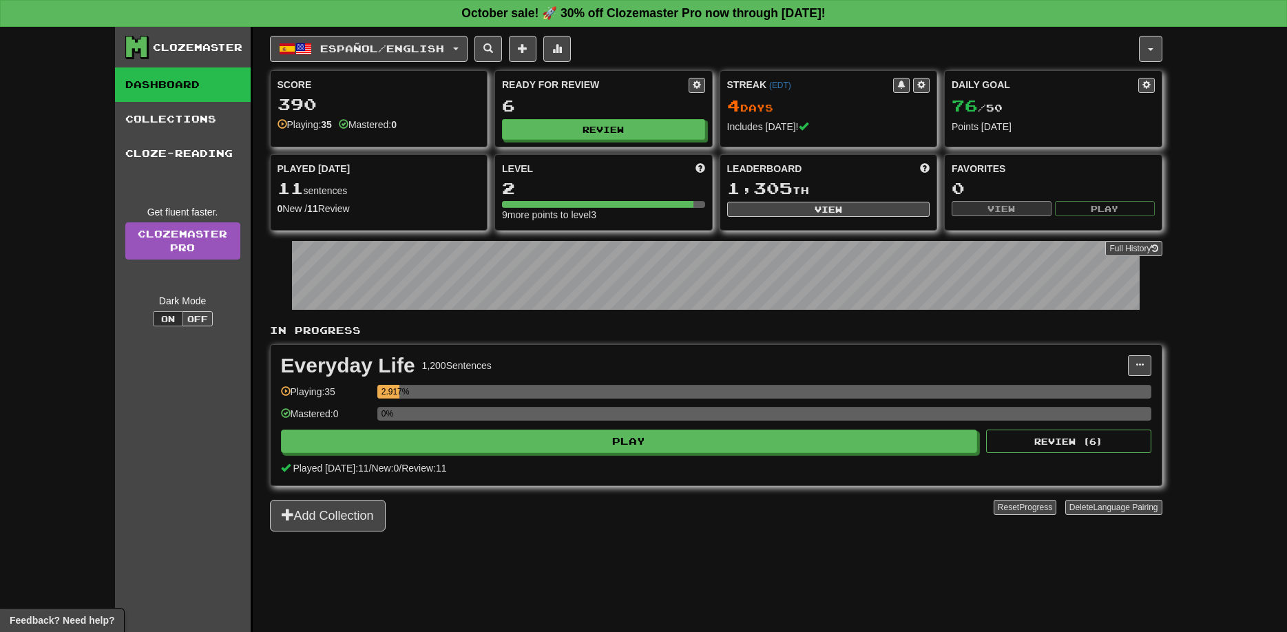
click at [1034, 429] on div "0%" at bounding box center [764, 418] width 774 height 23
click at [1032, 447] on button "Review ( 6 )" at bounding box center [1068, 441] width 165 height 23
select select "**"
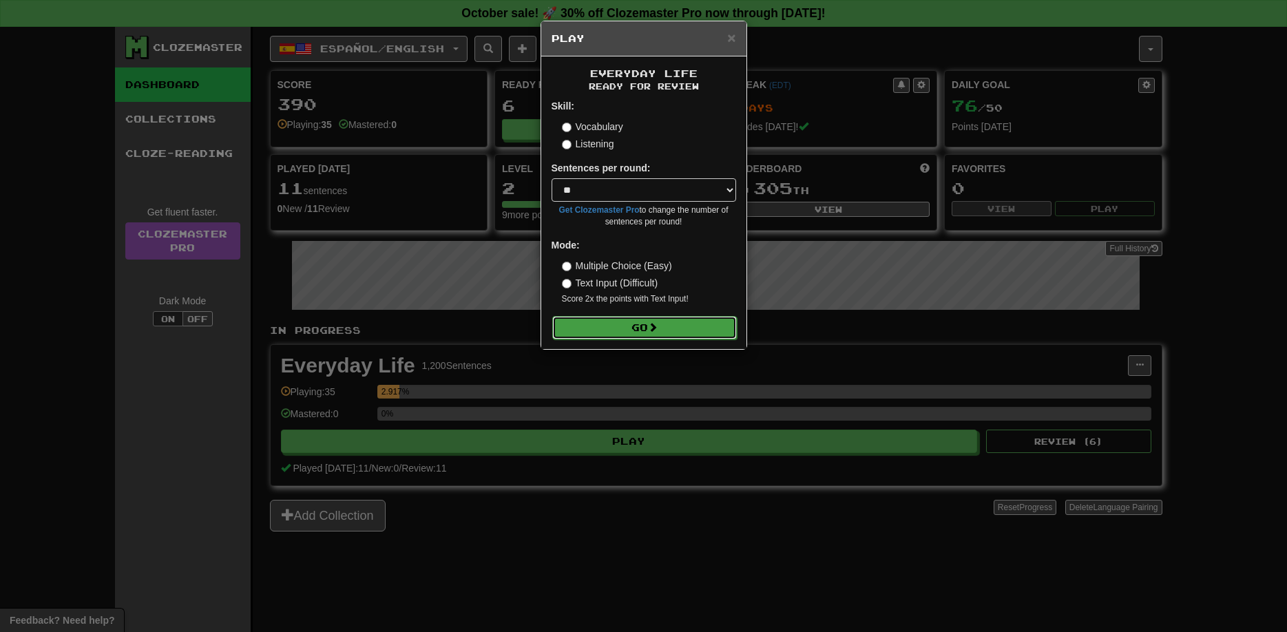
click at [646, 335] on button "Go" at bounding box center [644, 327] width 185 height 23
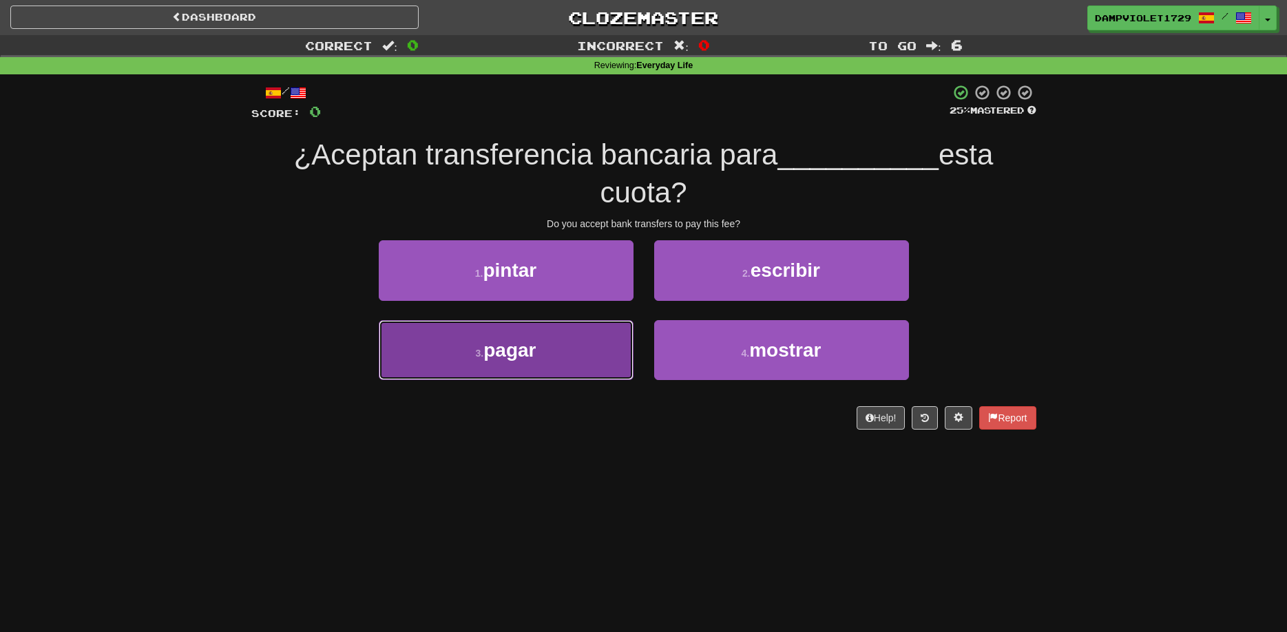
click at [580, 367] on button "3 . pagar" at bounding box center [506, 350] width 255 height 60
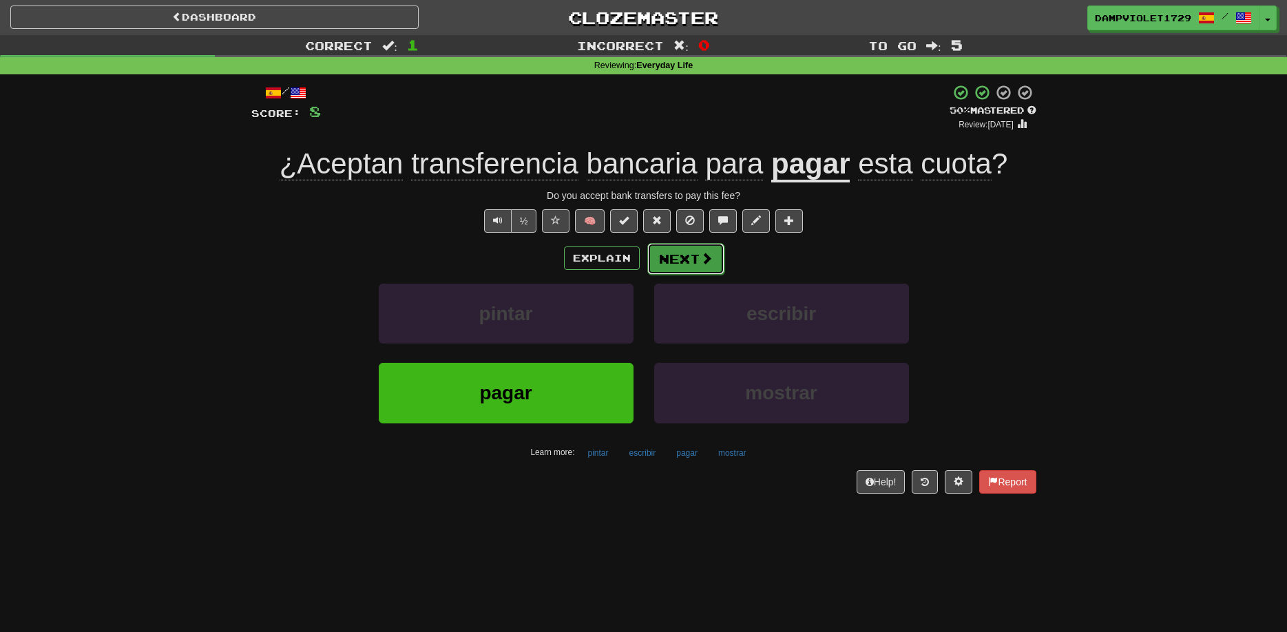
click at [662, 269] on button "Next" at bounding box center [685, 259] width 77 height 32
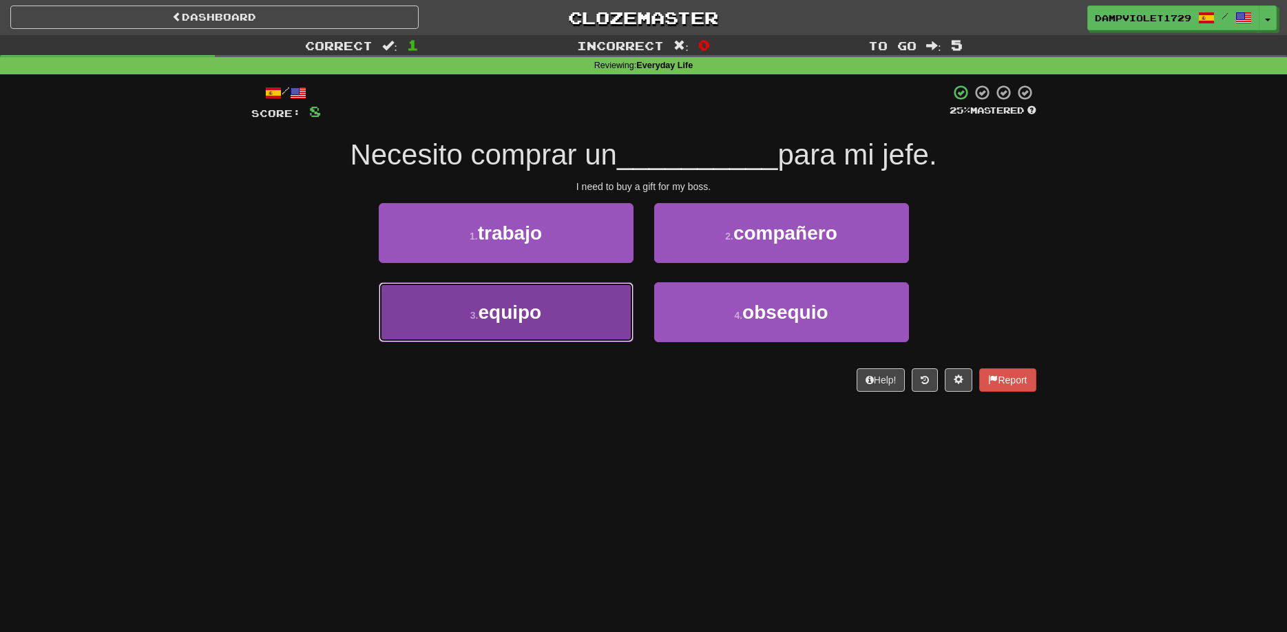
click at [599, 304] on button "3 . equipo" at bounding box center [506, 312] width 255 height 60
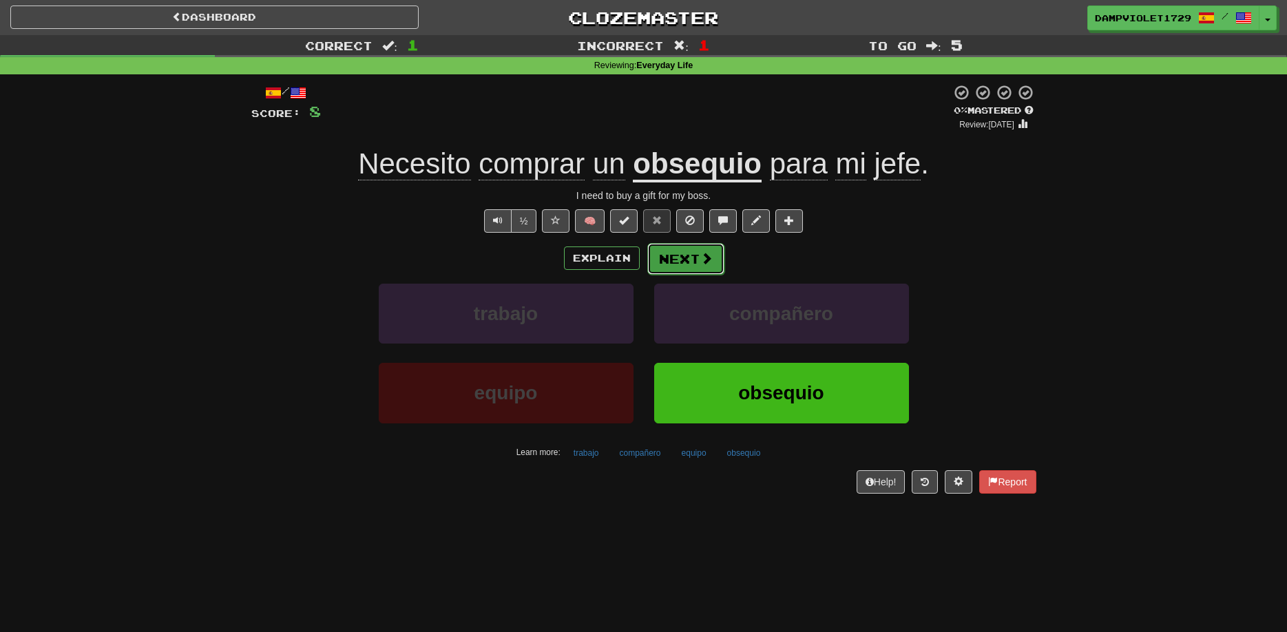
click at [677, 274] on button "Next" at bounding box center [685, 259] width 77 height 32
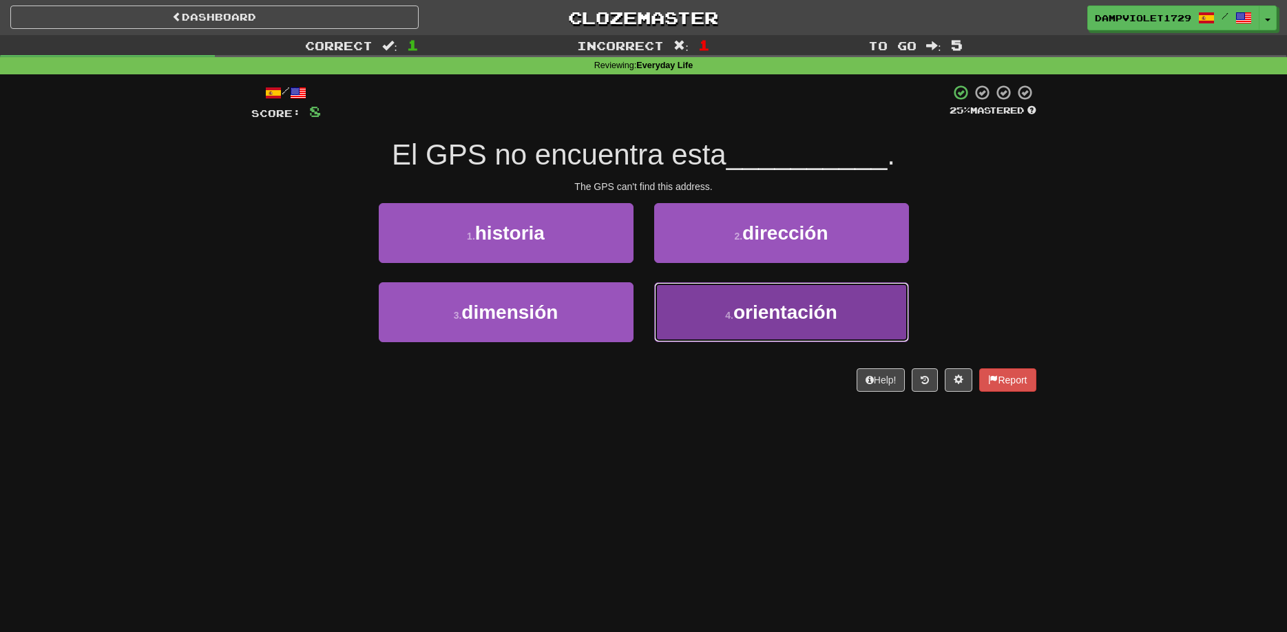
click at [667, 316] on button "4 . orientación" at bounding box center [781, 312] width 255 height 60
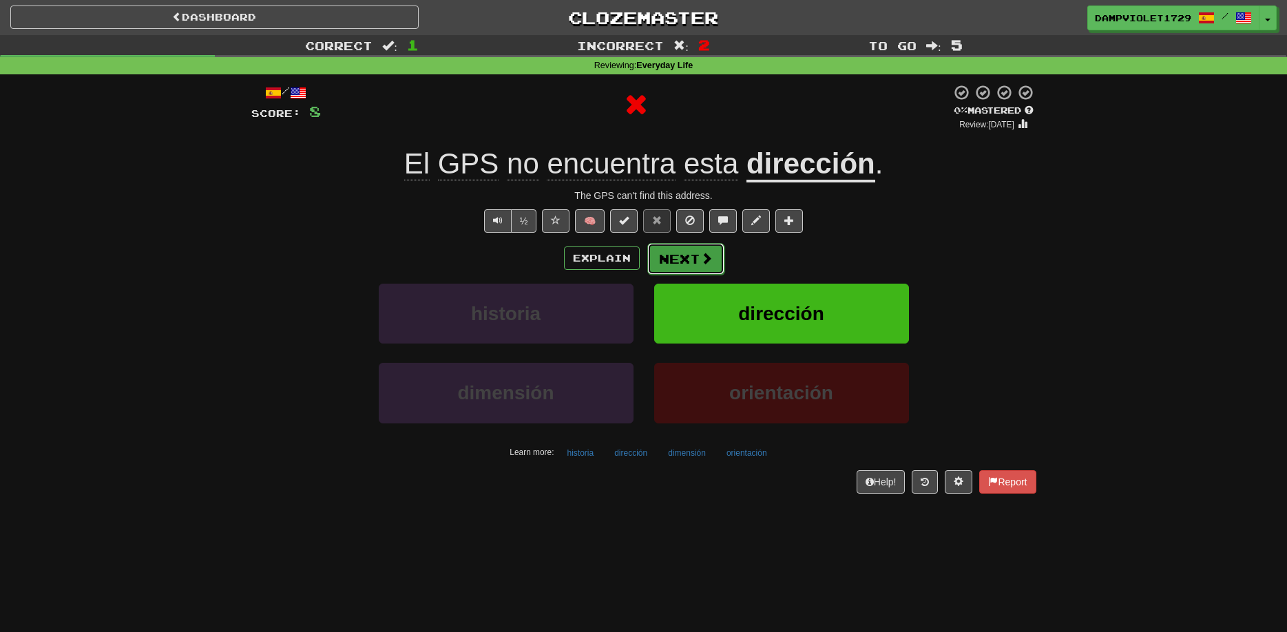
click at [690, 259] on button "Next" at bounding box center [685, 259] width 77 height 32
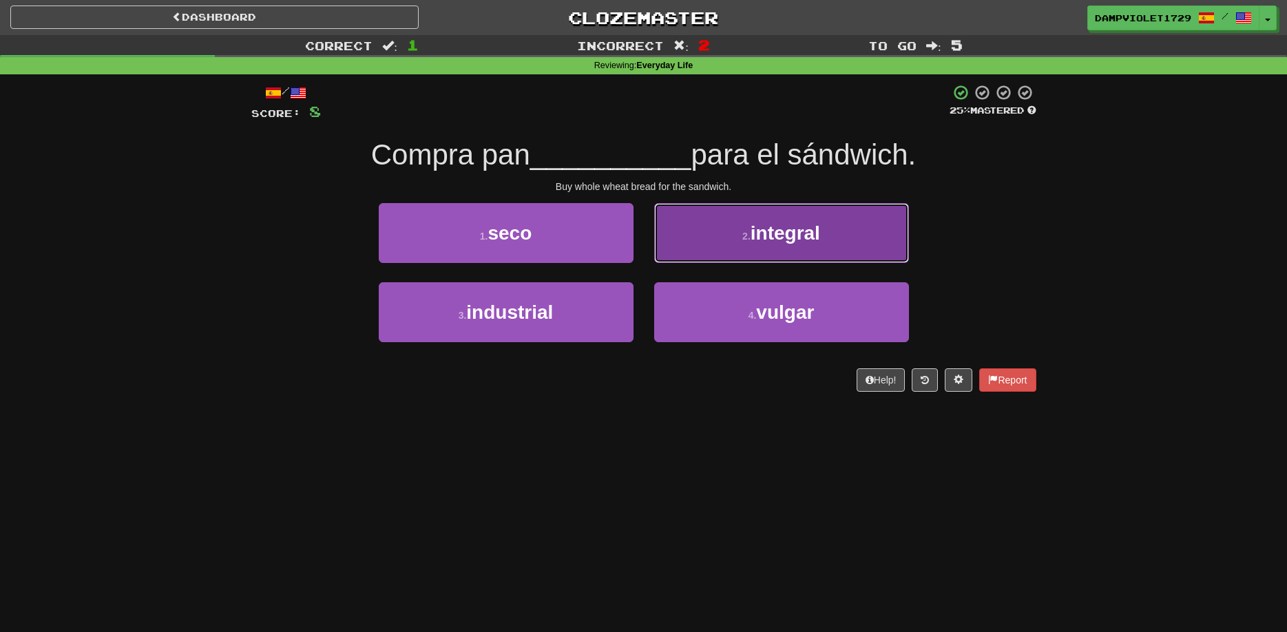
click at [719, 254] on button "2 . integral" at bounding box center [781, 233] width 255 height 60
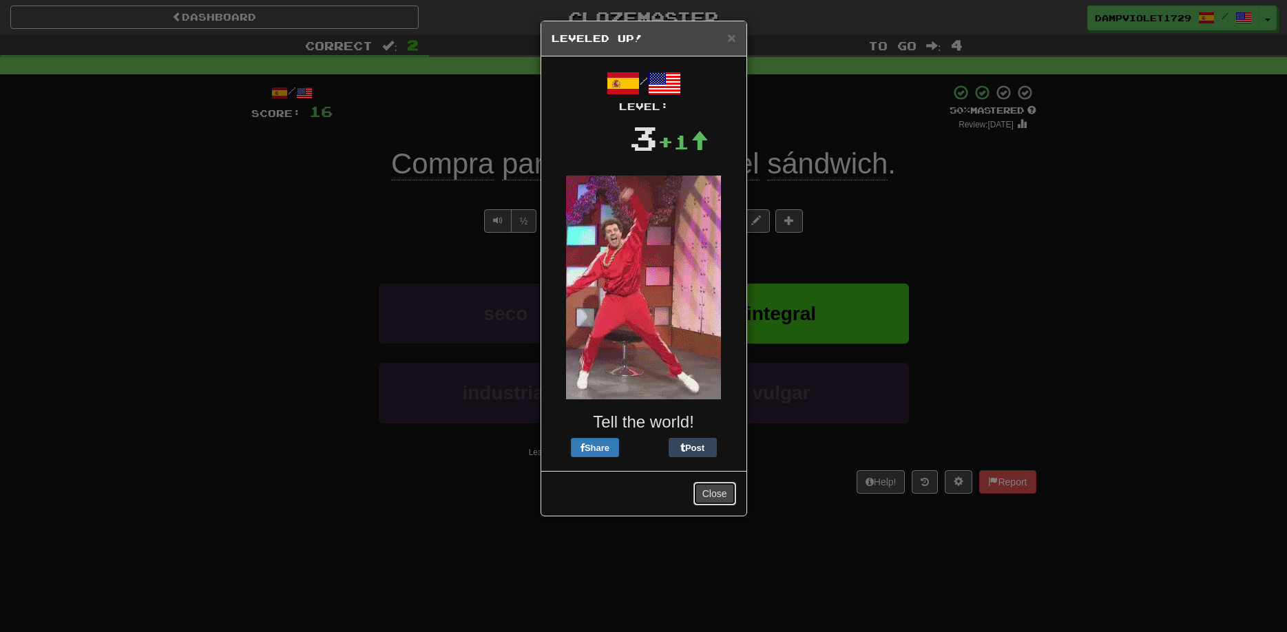
click at [717, 500] on button "Close" at bounding box center [714, 493] width 43 height 23
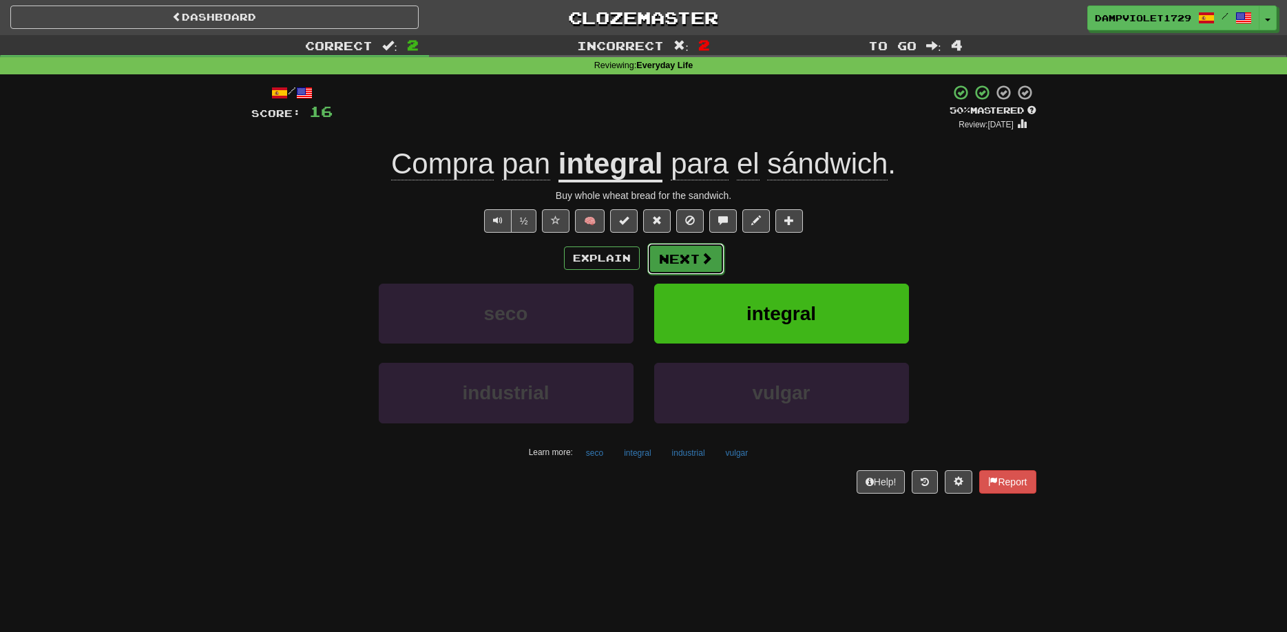
click at [701, 266] on button "Next" at bounding box center [685, 259] width 77 height 32
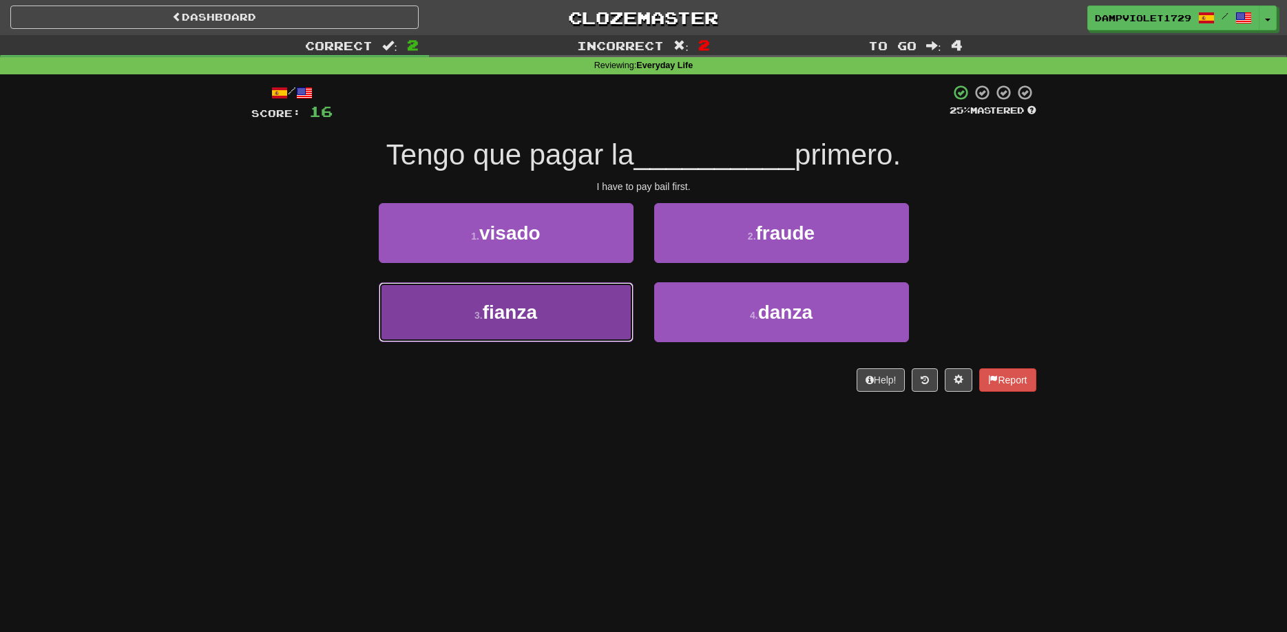
click at [622, 340] on button "3 . fianza" at bounding box center [506, 312] width 255 height 60
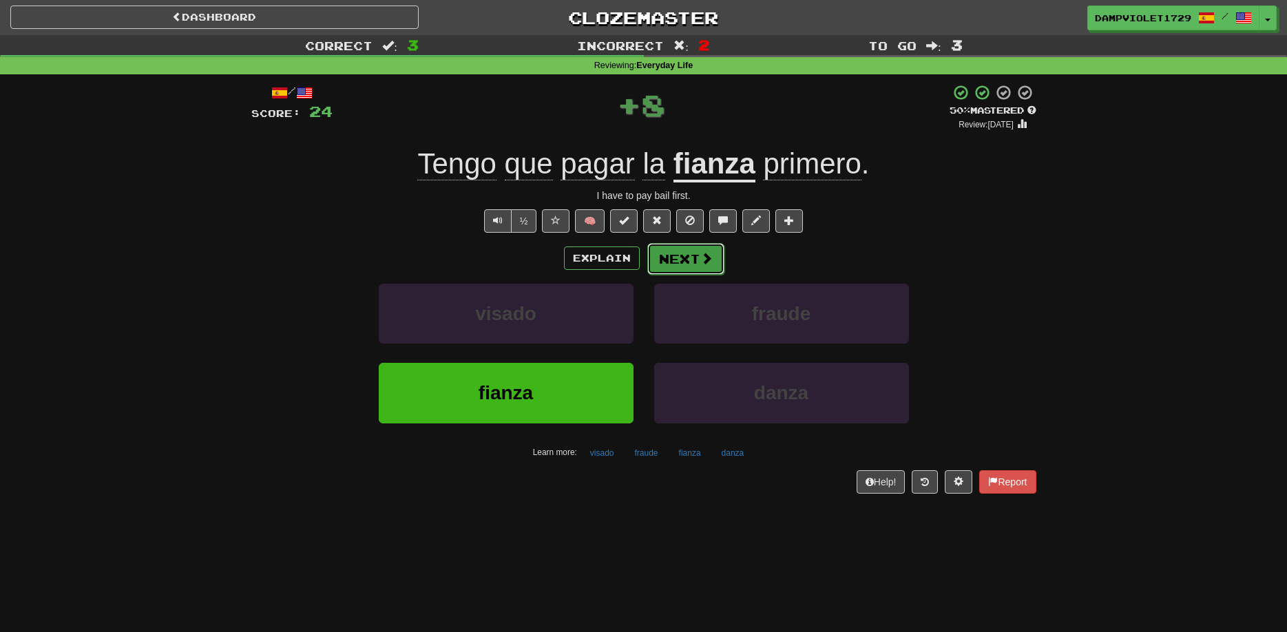
click at [702, 269] on button "Next" at bounding box center [685, 259] width 77 height 32
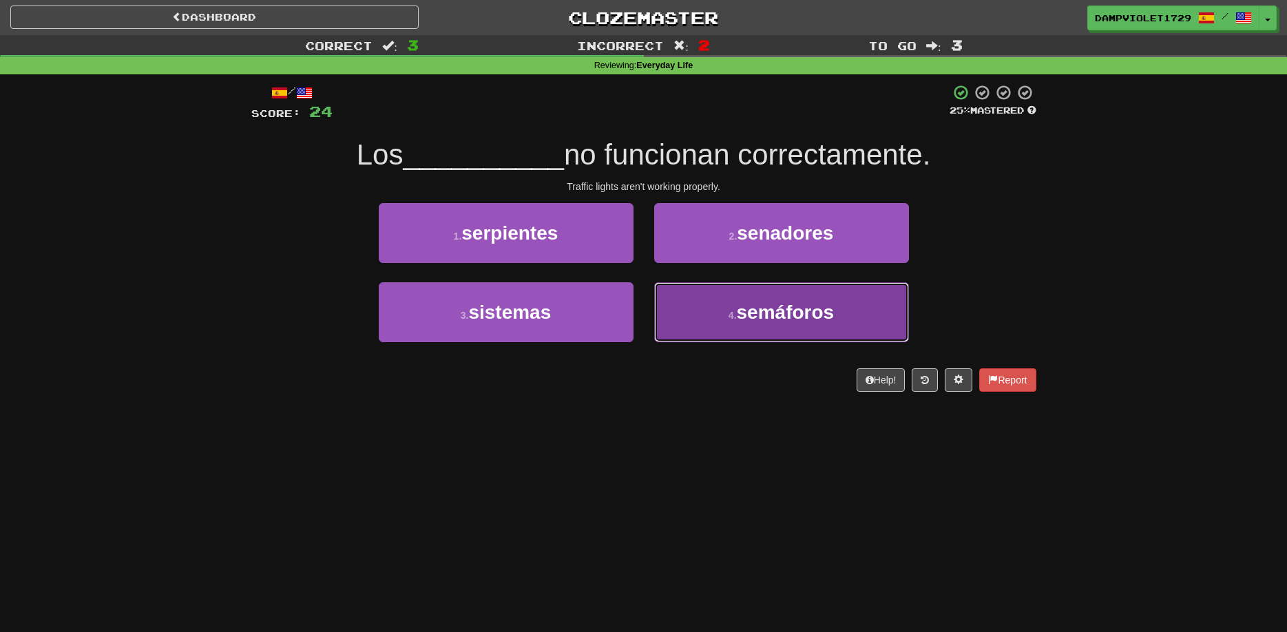
click at [695, 302] on button "4 . semáforos" at bounding box center [781, 312] width 255 height 60
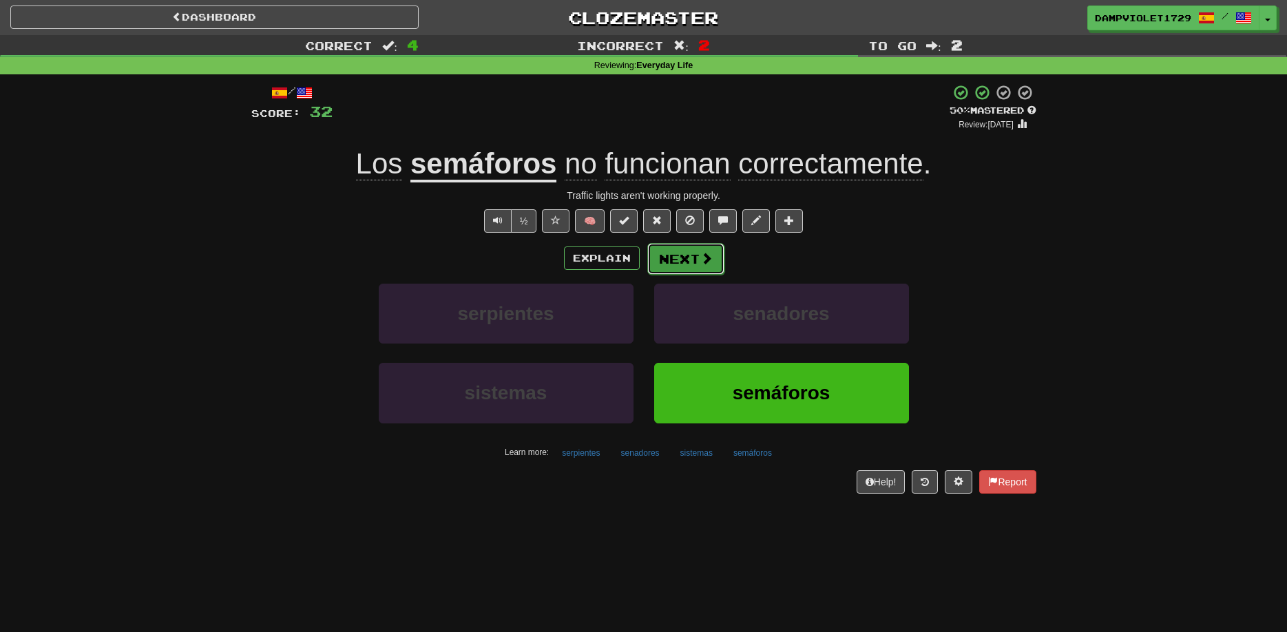
click at [685, 269] on button "Next" at bounding box center [685, 259] width 77 height 32
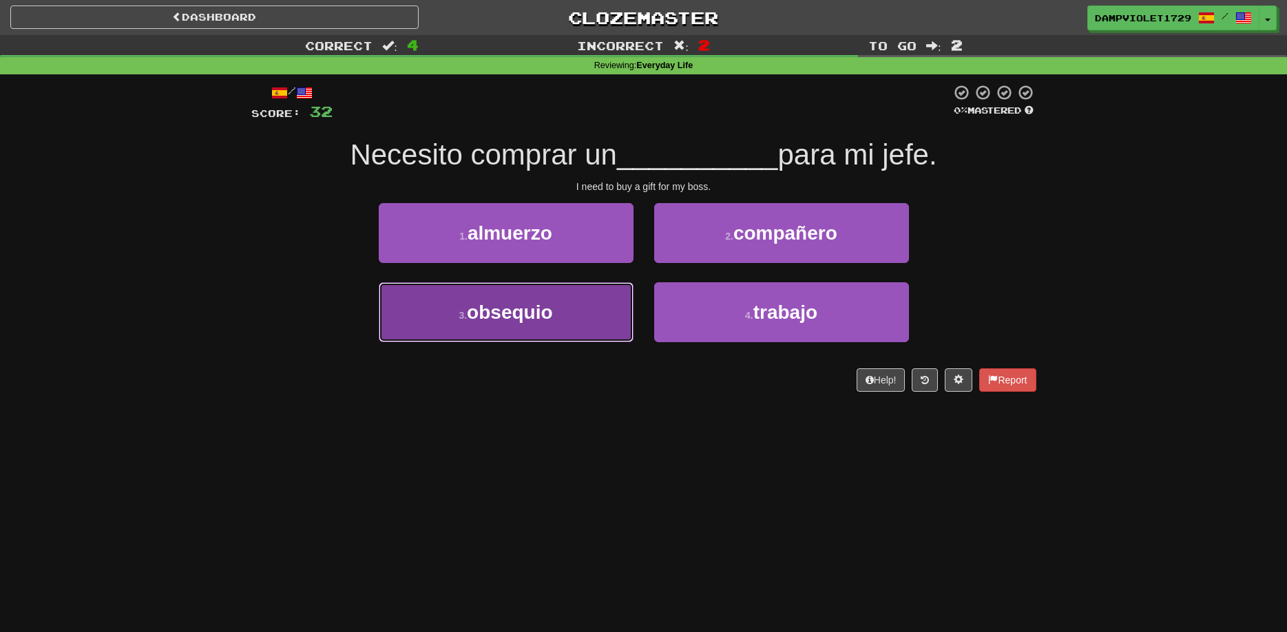
click at [603, 328] on button "3 . obsequio" at bounding box center [506, 312] width 255 height 60
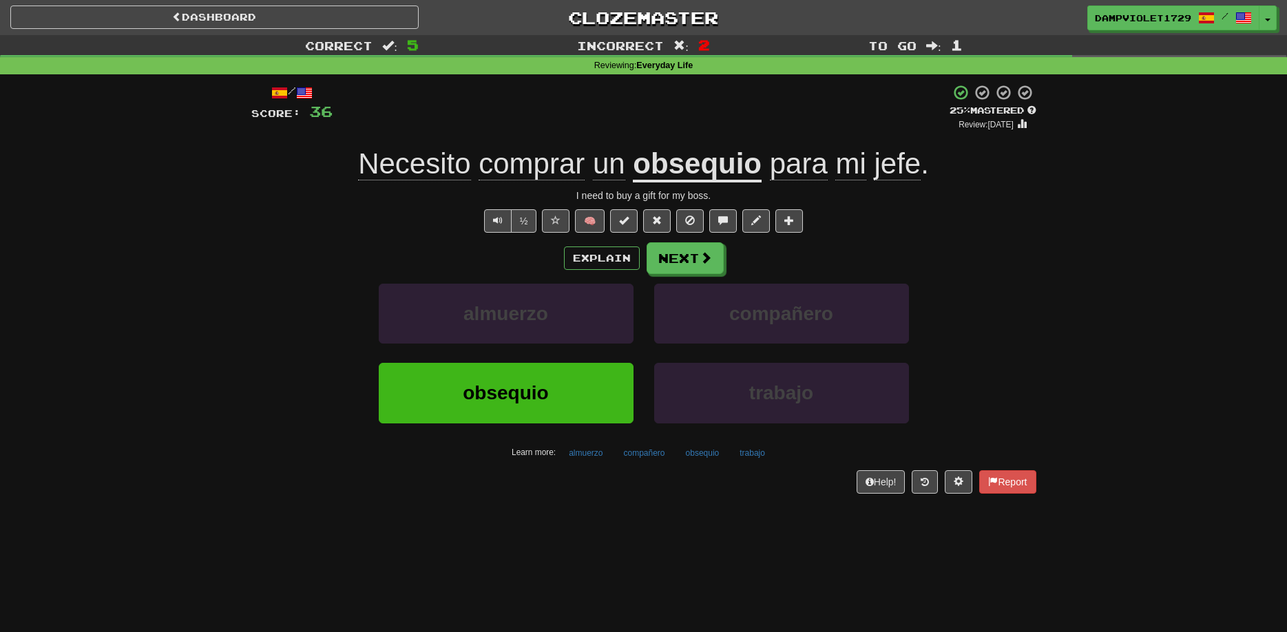
click at [714, 171] on u "obsequio" at bounding box center [697, 164] width 129 height 35
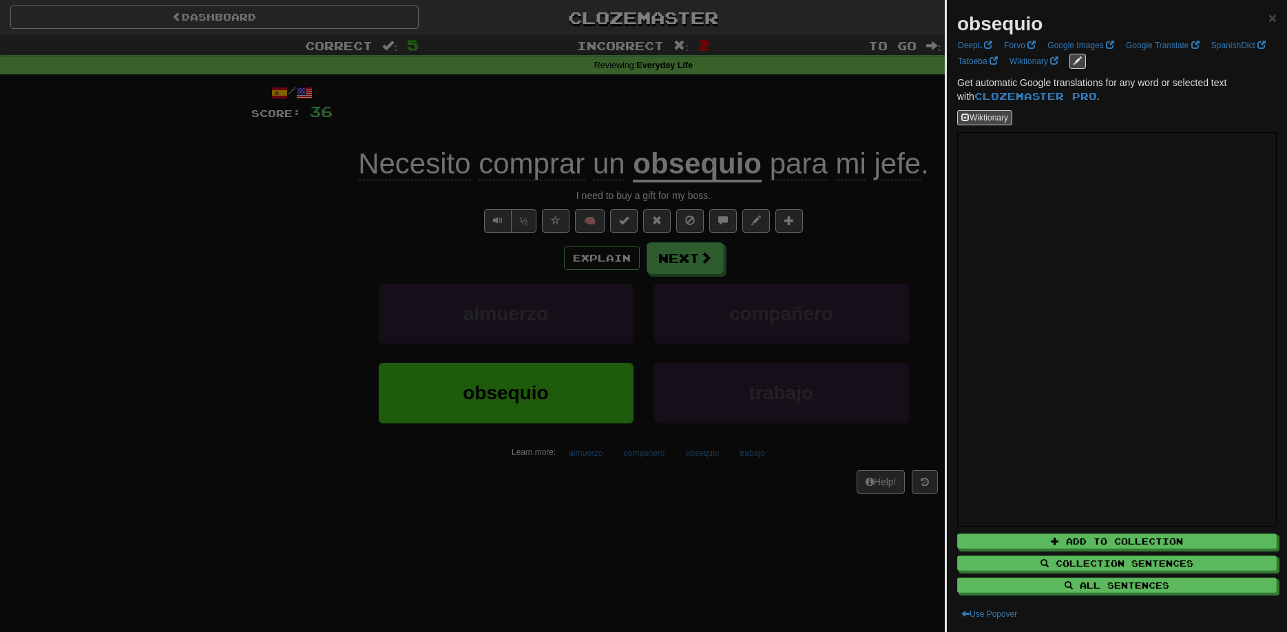
click at [713, 171] on div at bounding box center [643, 316] width 1287 height 632
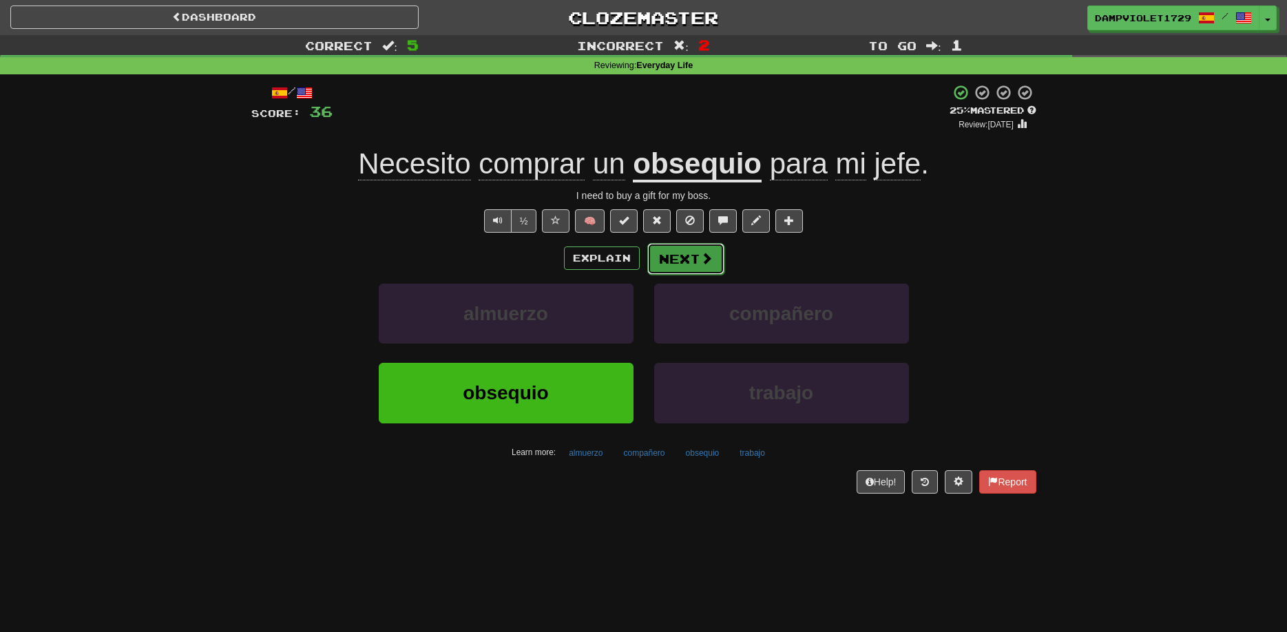
click at [694, 249] on button "Next" at bounding box center [685, 259] width 77 height 32
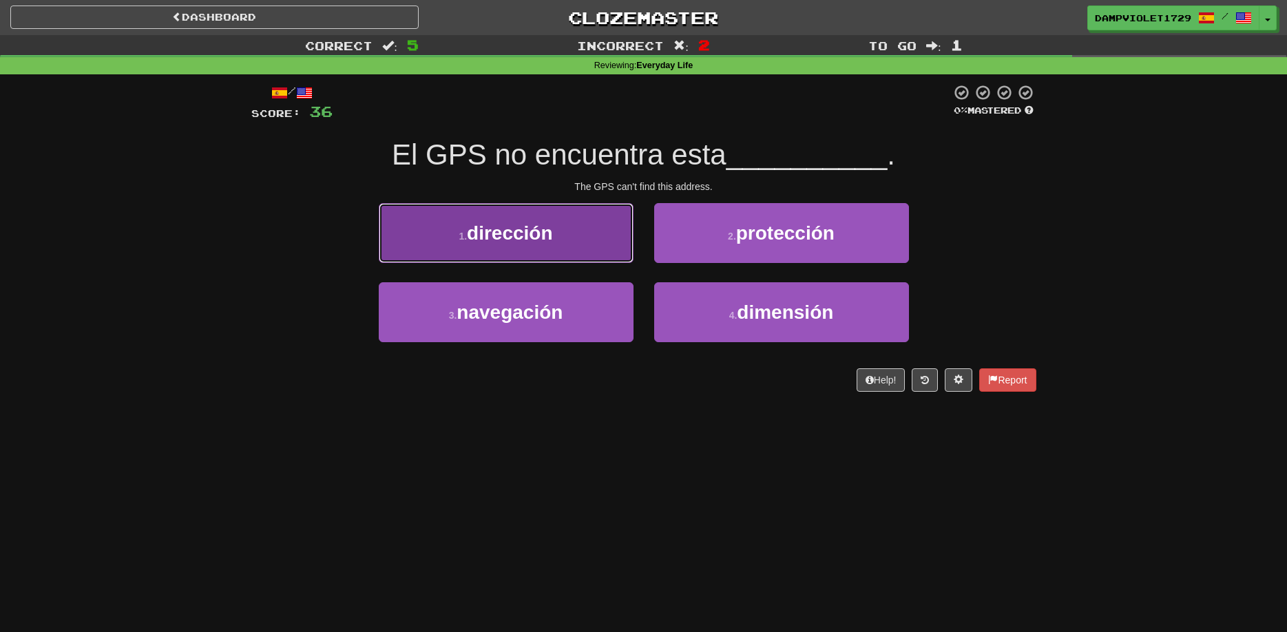
click at [608, 248] on button "1 . dirección" at bounding box center [506, 233] width 255 height 60
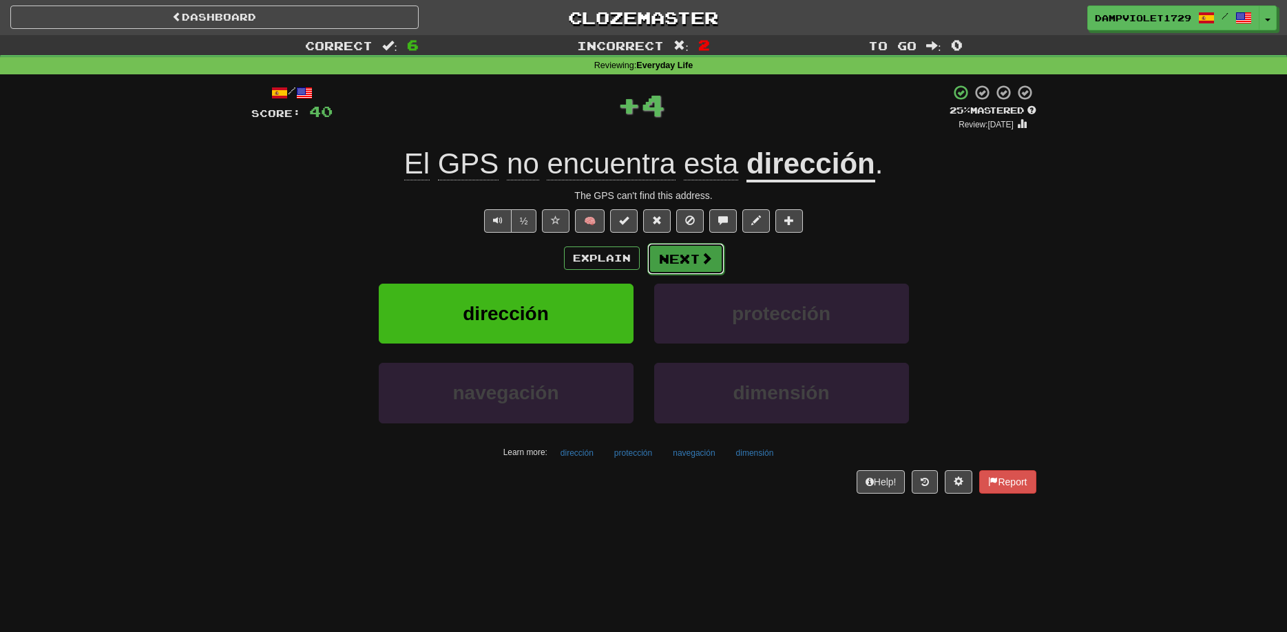
click at [659, 264] on button "Next" at bounding box center [685, 259] width 77 height 32
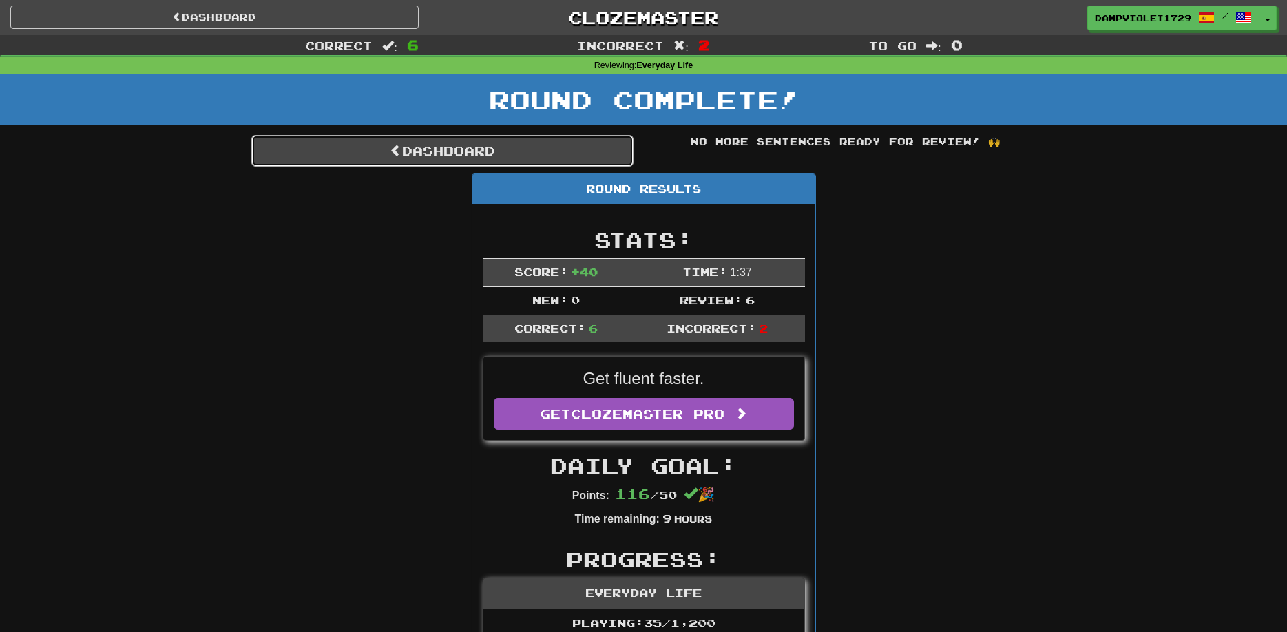
click at [543, 158] on link "Dashboard" at bounding box center [442, 151] width 382 height 32
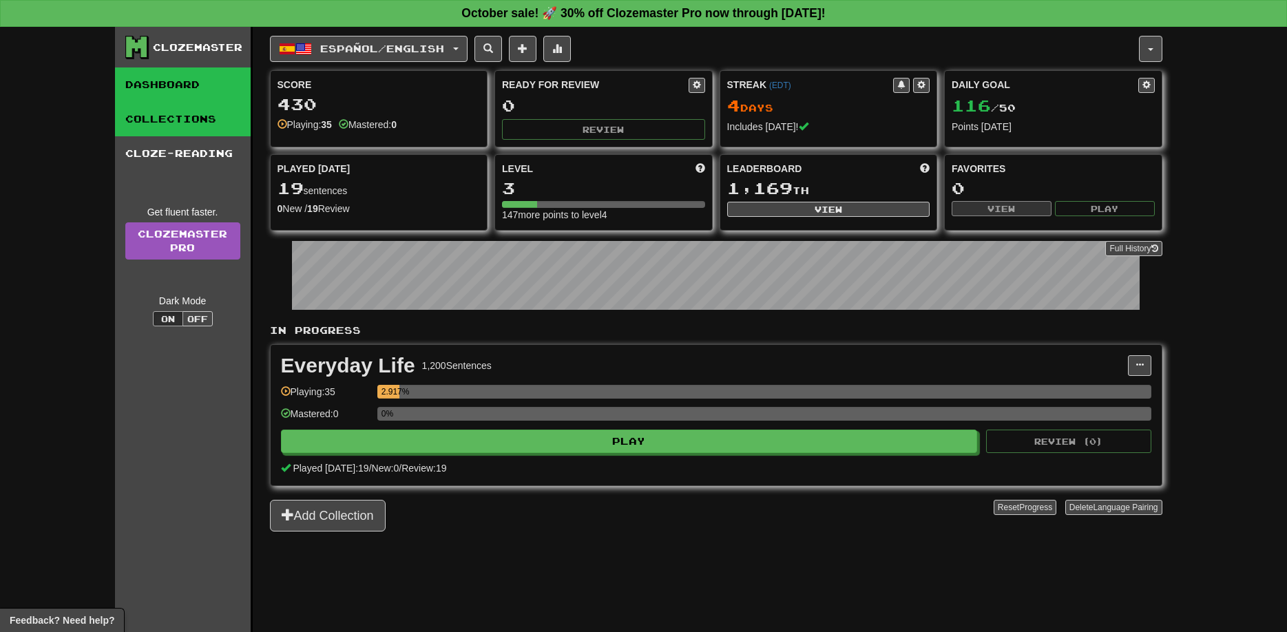
click at [199, 130] on link "Collections" at bounding box center [183, 119] width 136 height 34
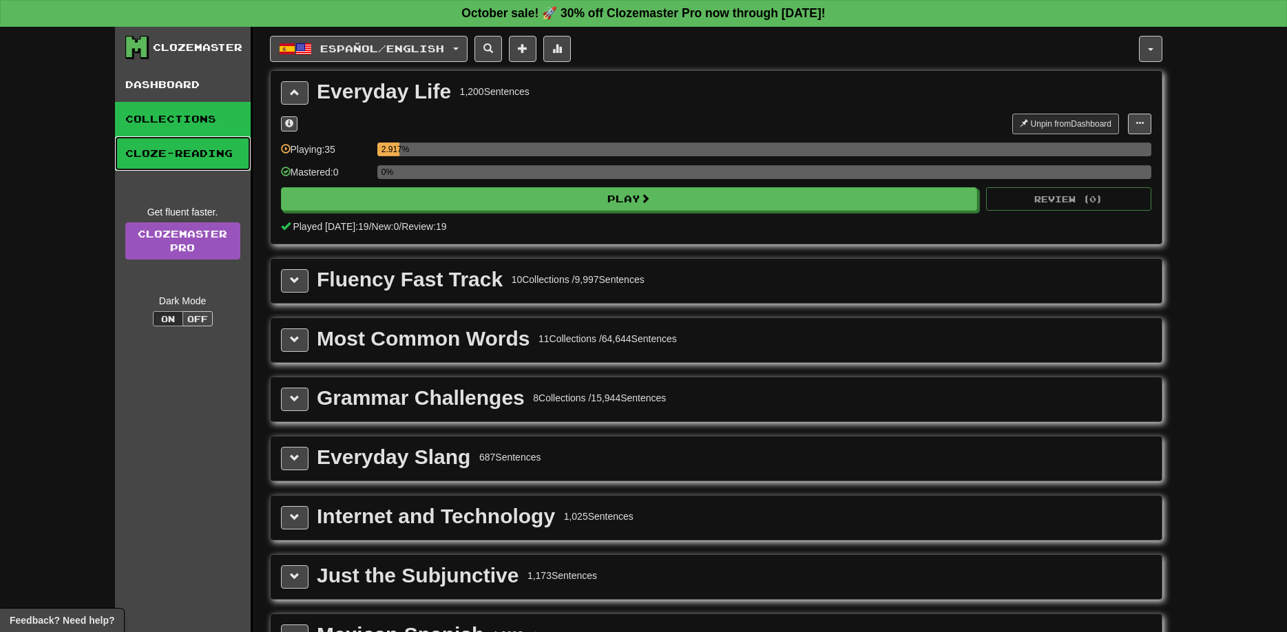
click at [189, 155] on link "Cloze-Reading" at bounding box center [183, 153] width 136 height 34
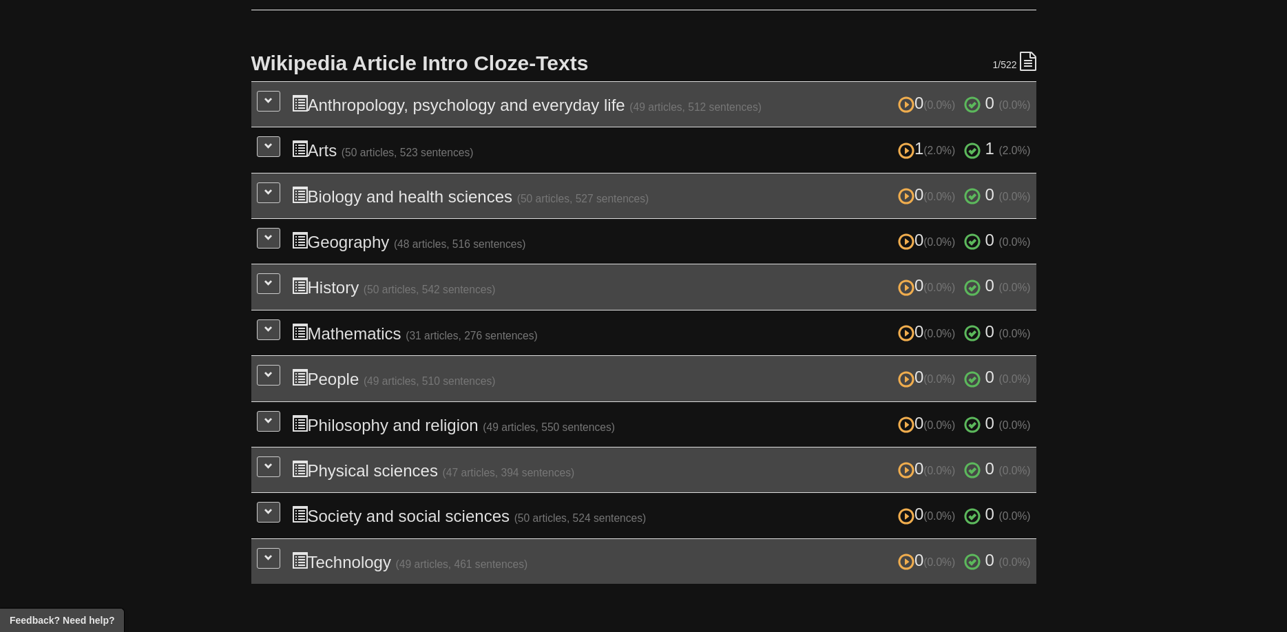
scroll to position [351, 0]
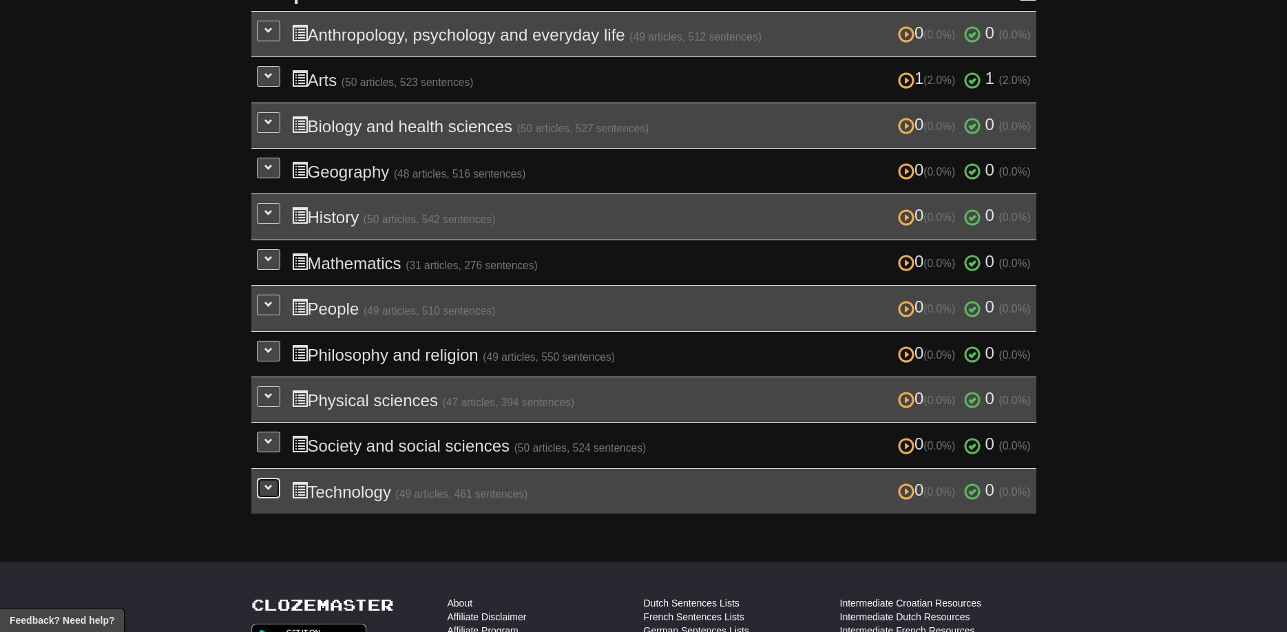
click at [278, 479] on button at bounding box center [268, 488] width 23 height 21
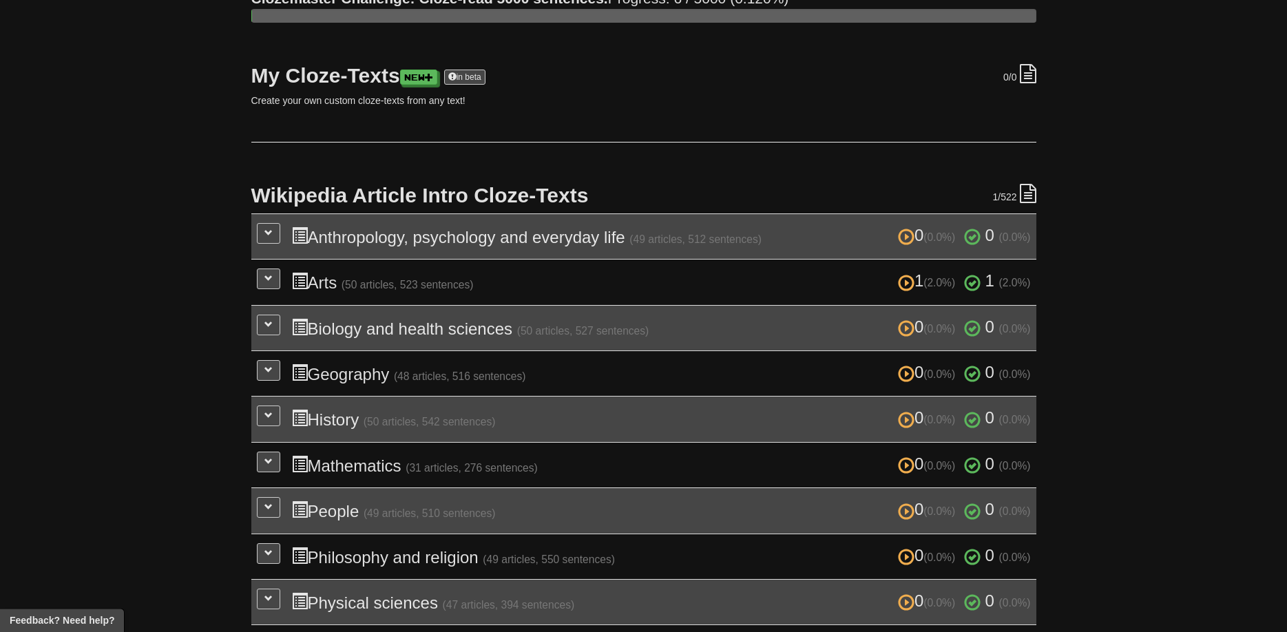
scroll to position [70, 0]
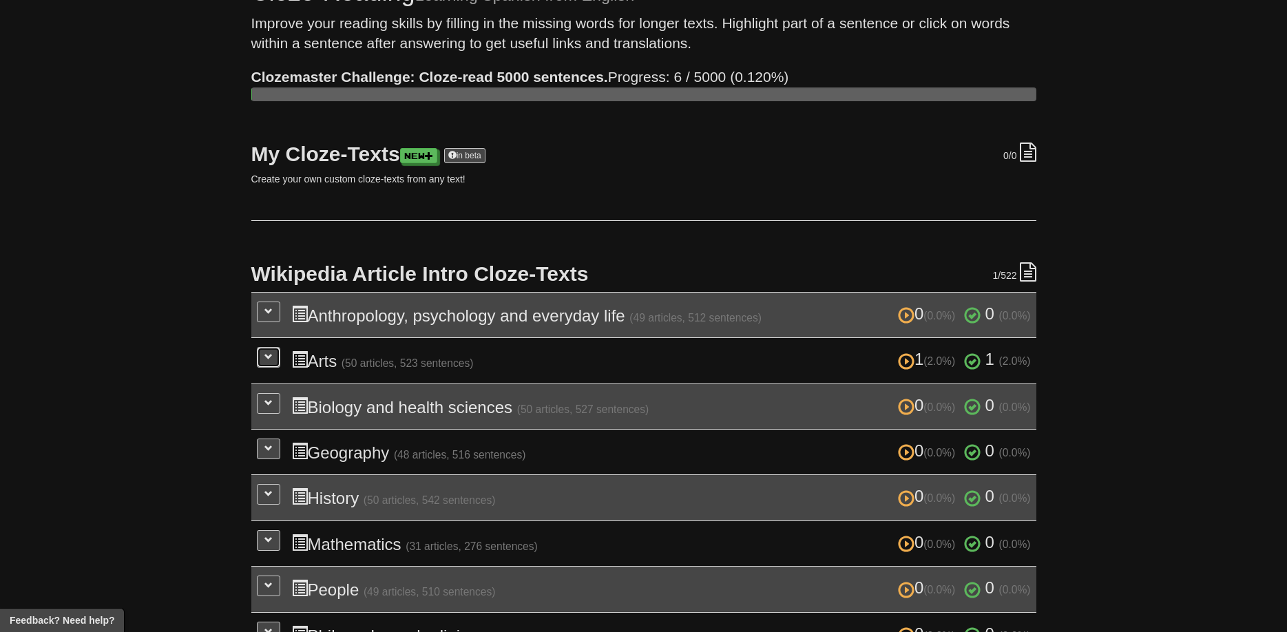
click at [266, 361] on span at bounding box center [268, 357] width 8 height 8
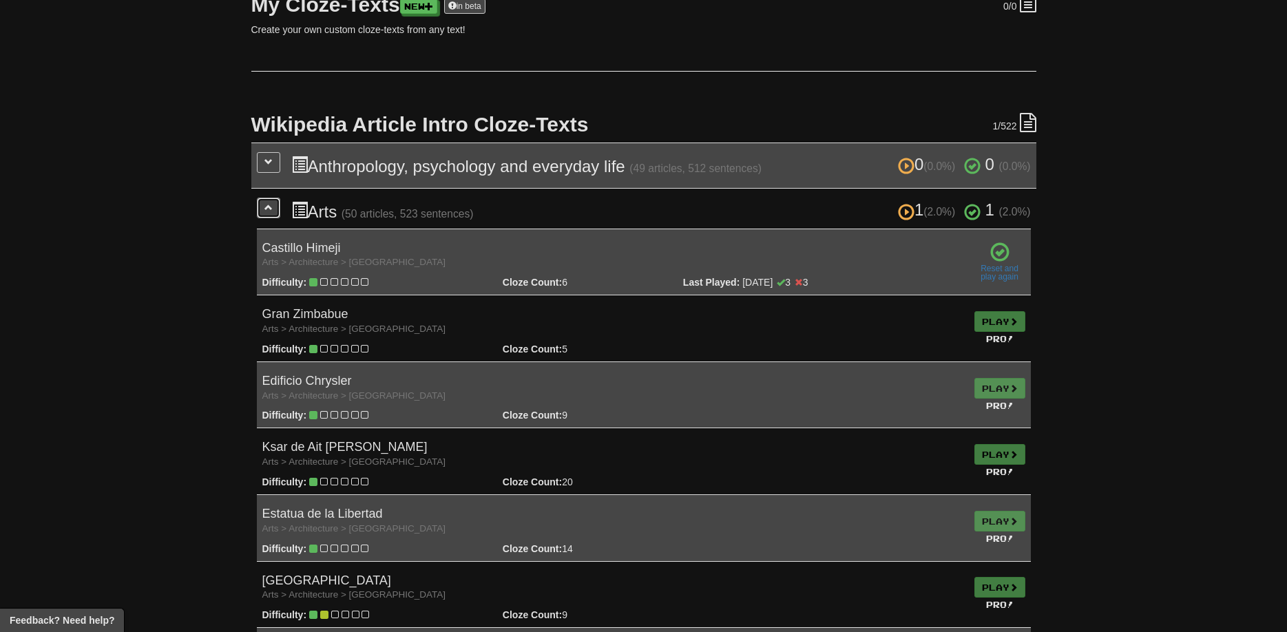
scroll to position [140, 0]
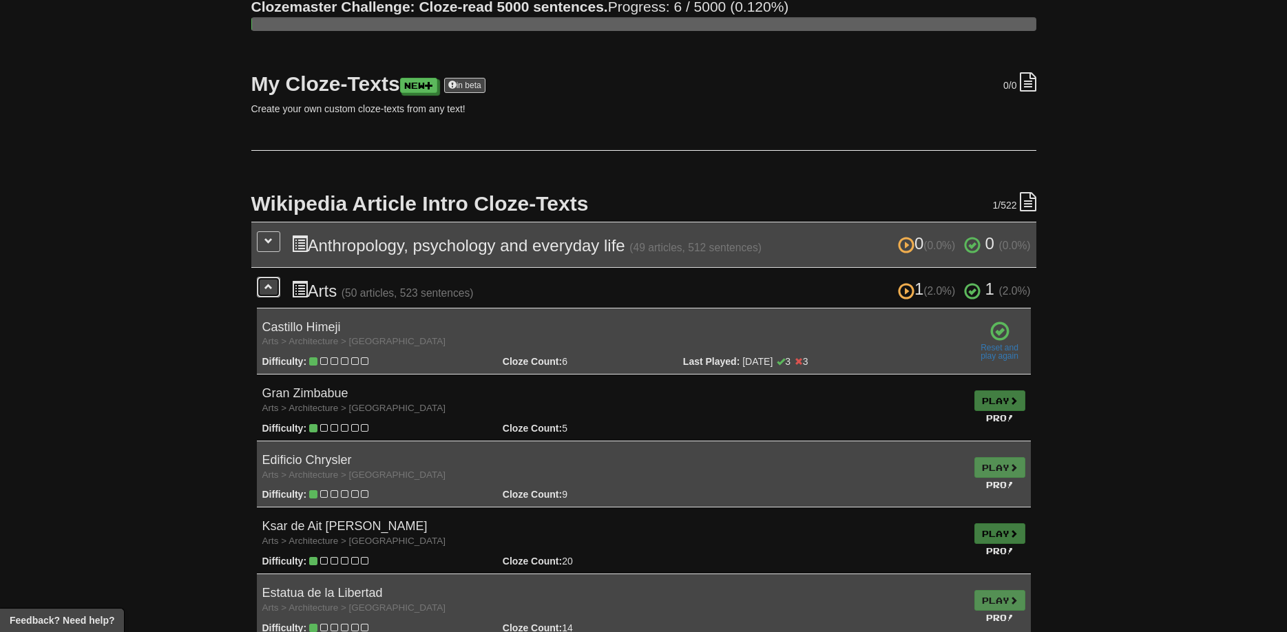
click at [267, 293] on button at bounding box center [268, 287] width 23 height 21
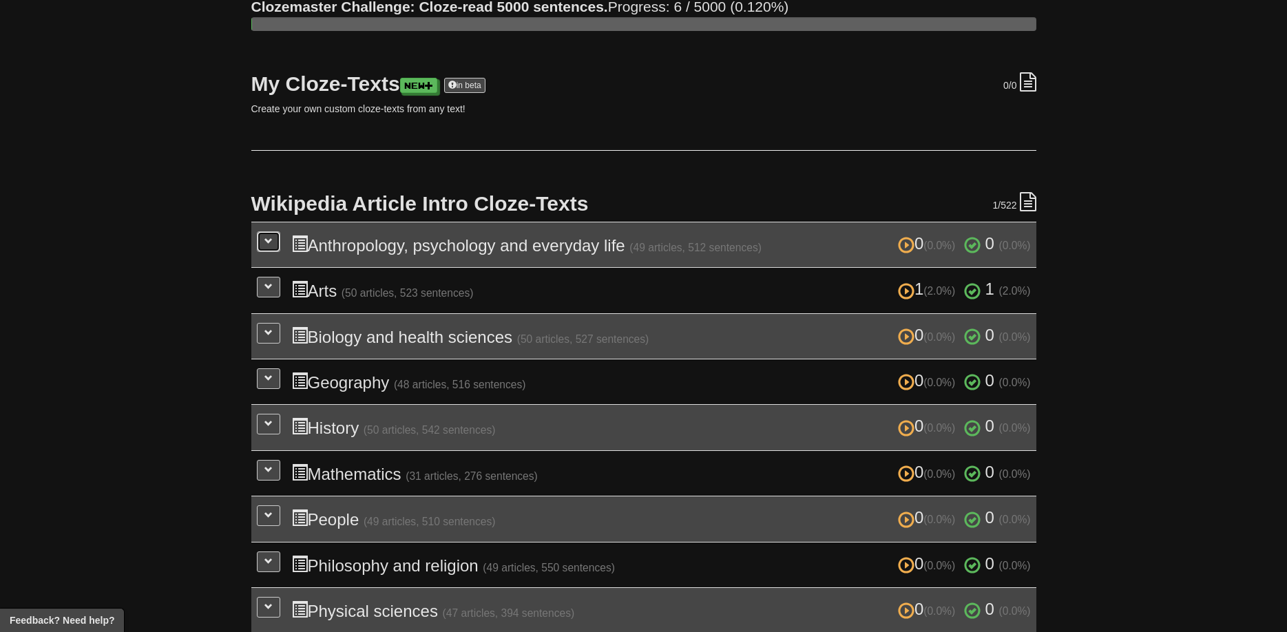
click at [269, 246] on button at bounding box center [268, 241] width 23 height 21
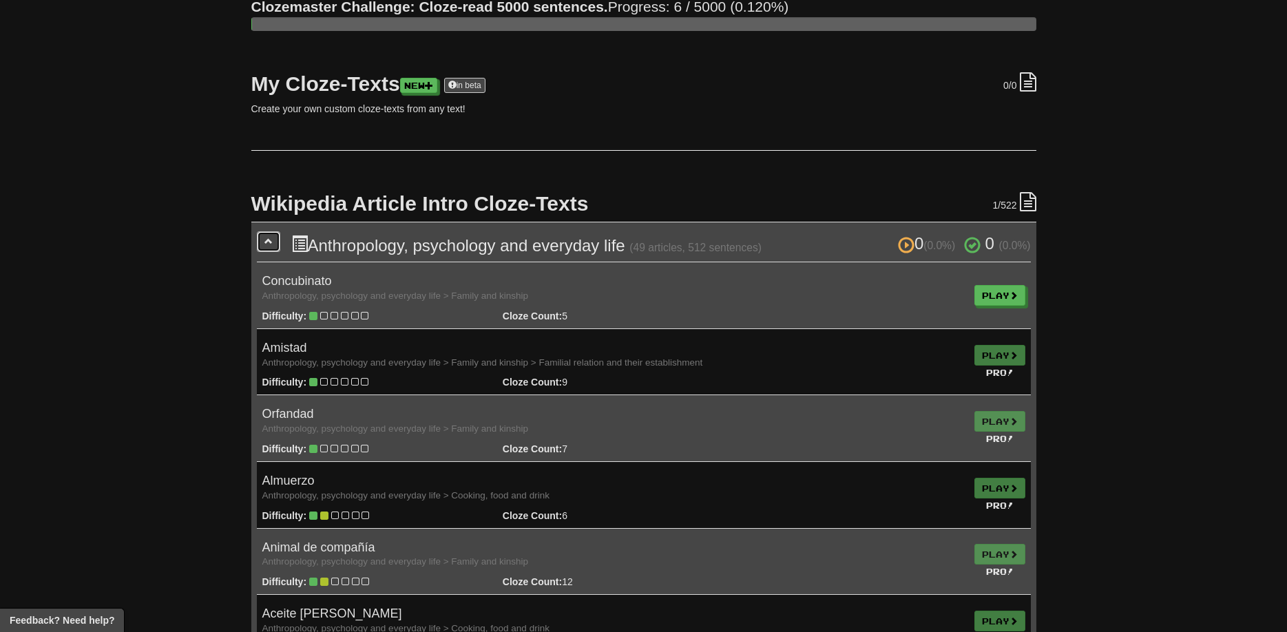
click at [269, 246] on button at bounding box center [268, 241] width 23 height 21
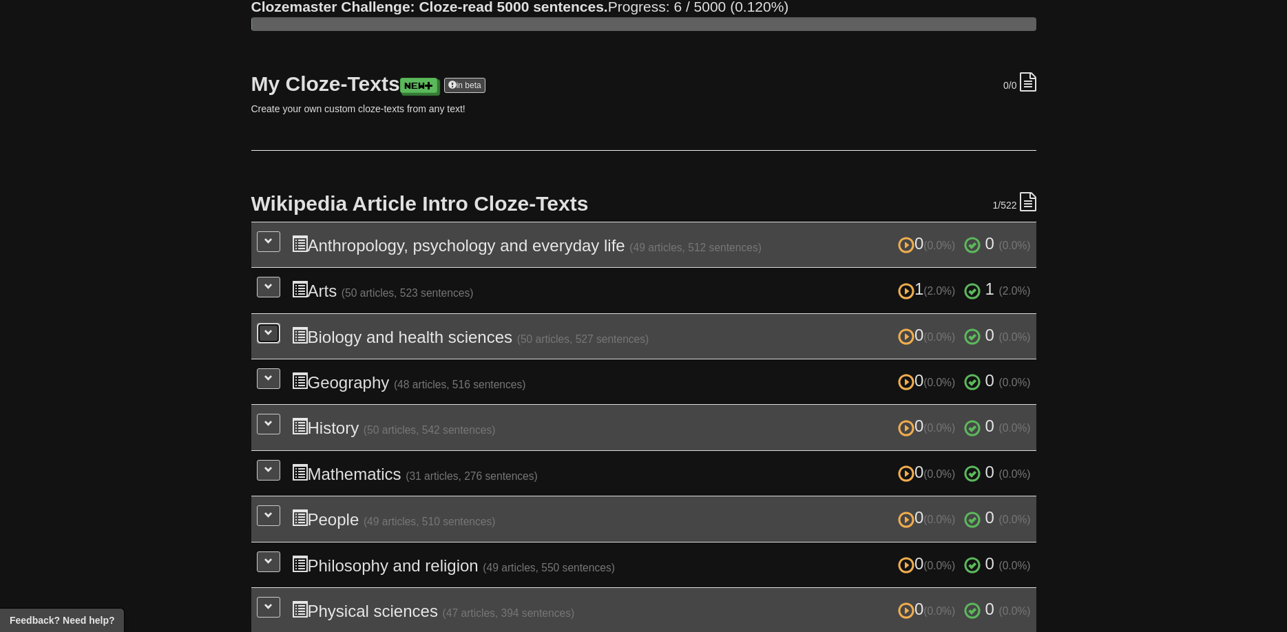
click at [269, 336] on span at bounding box center [268, 332] width 8 height 8
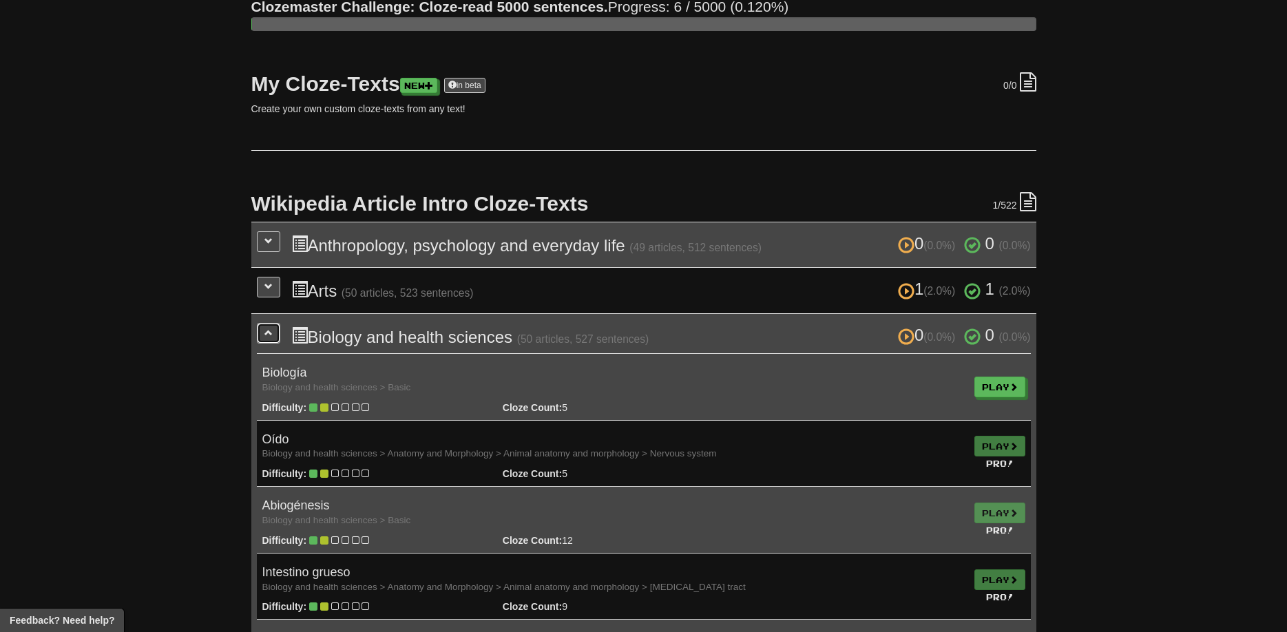
click at [269, 336] on span at bounding box center [268, 332] width 8 height 8
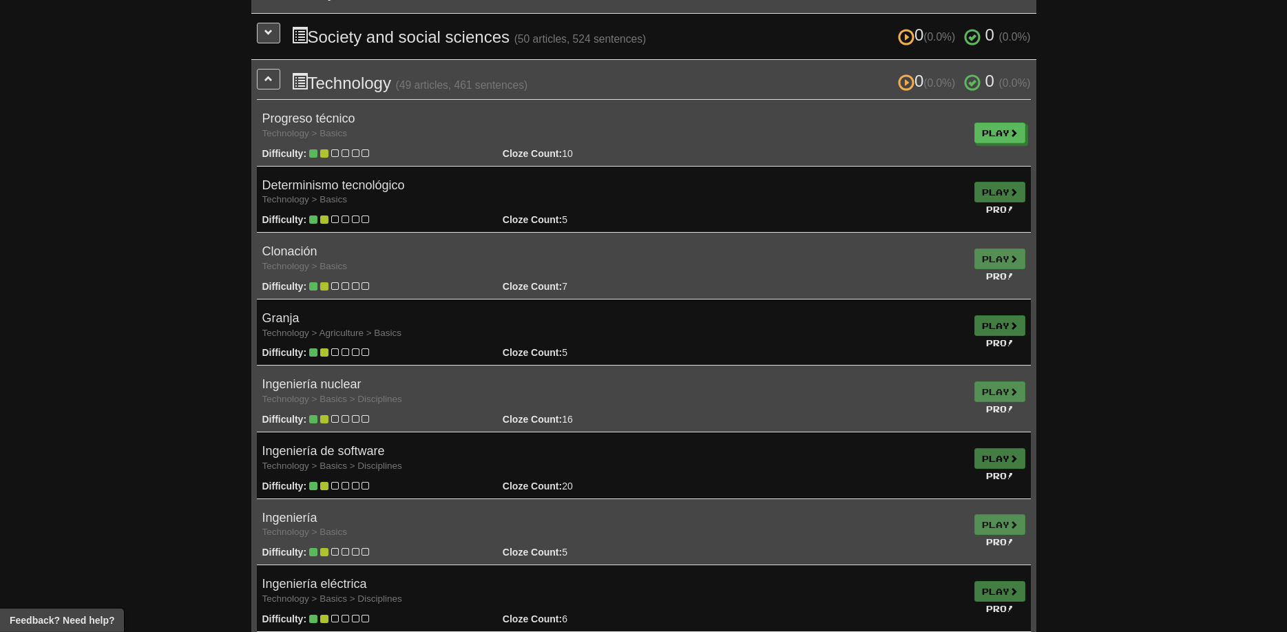
scroll to position [702, 0]
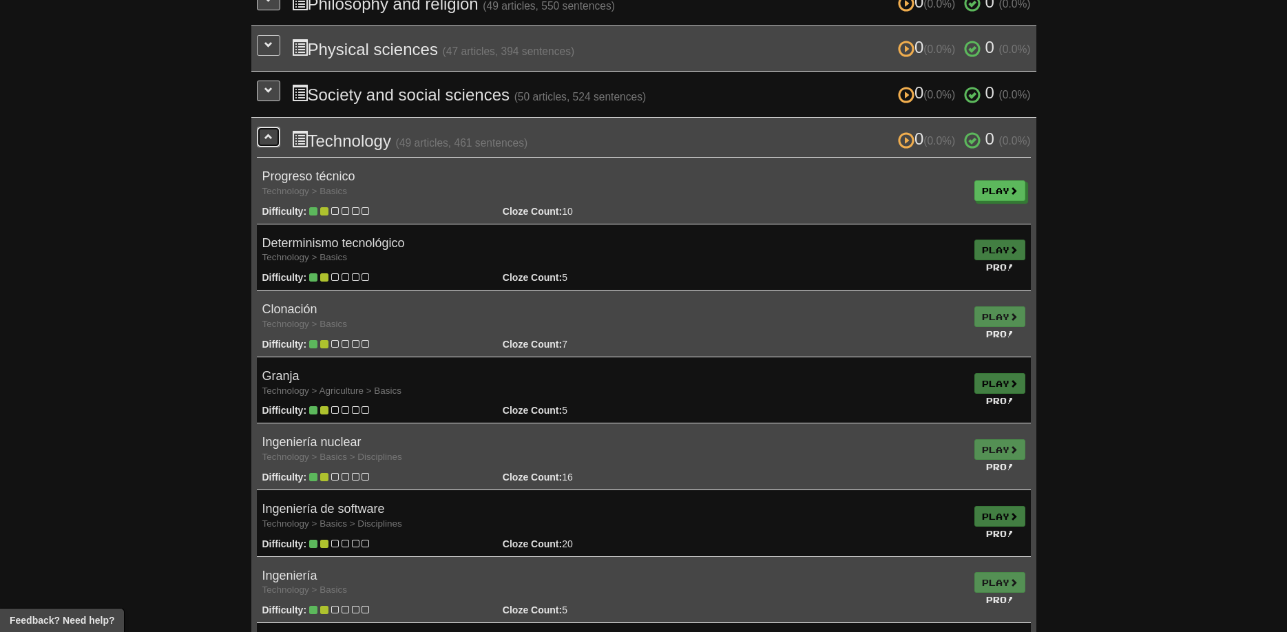
click at [269, 132] on span at bounding box center [268, 136] width 8 height 8
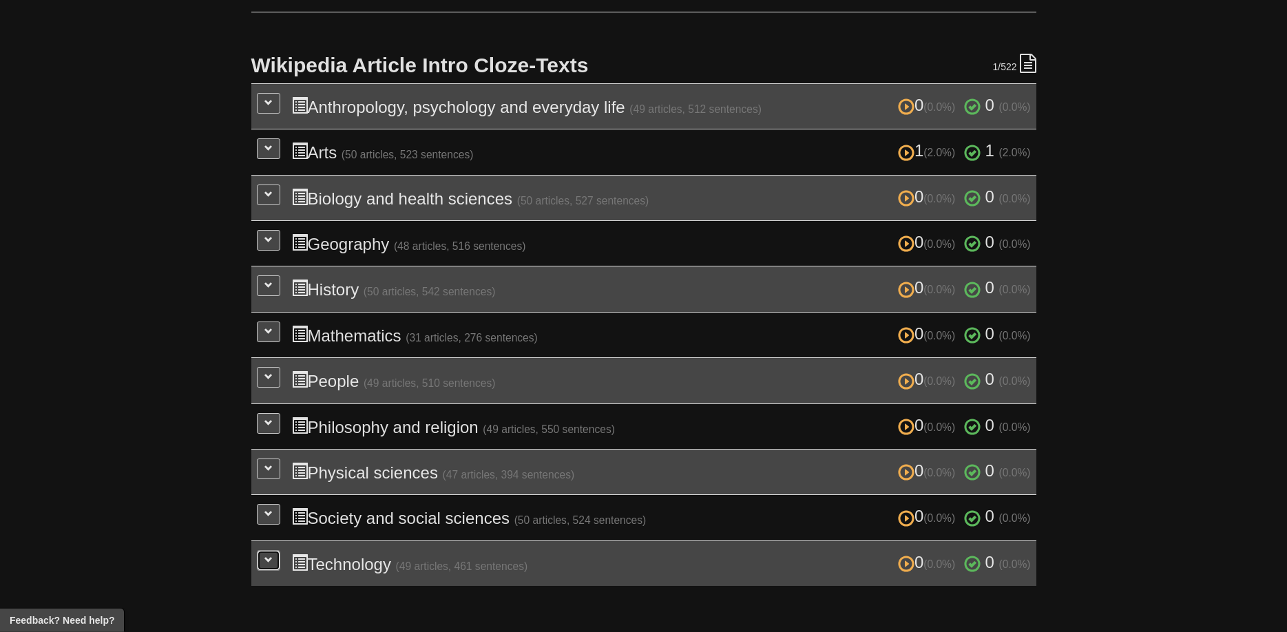
scroll to position [0, 0]
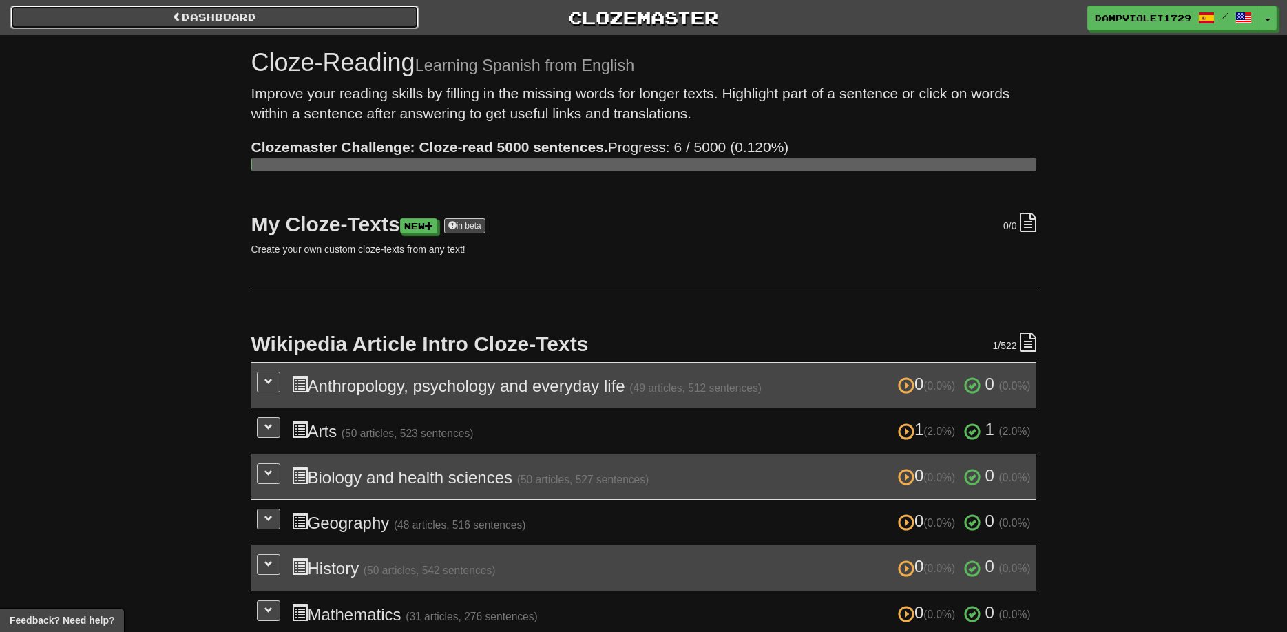
click at [277, 25] on link "Dashboard" at bounding box center [214, 17] width 408 height 23
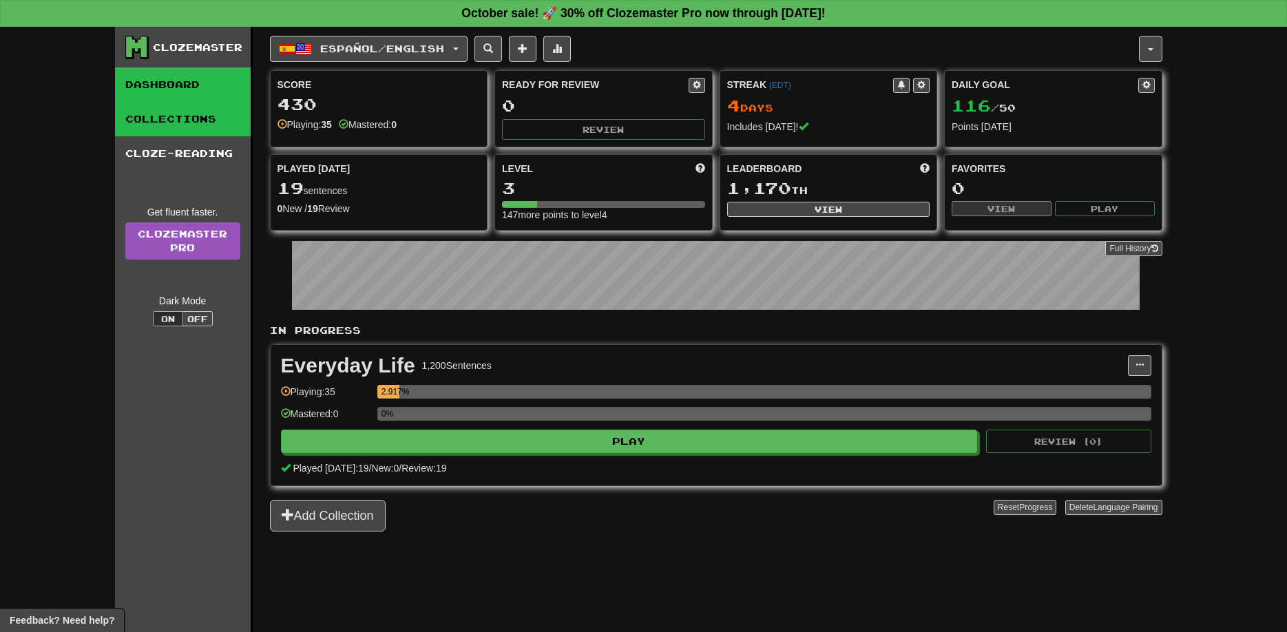
click at [209, 127] on link "Collections" at bounding box center [183, 119] width 136 height 34
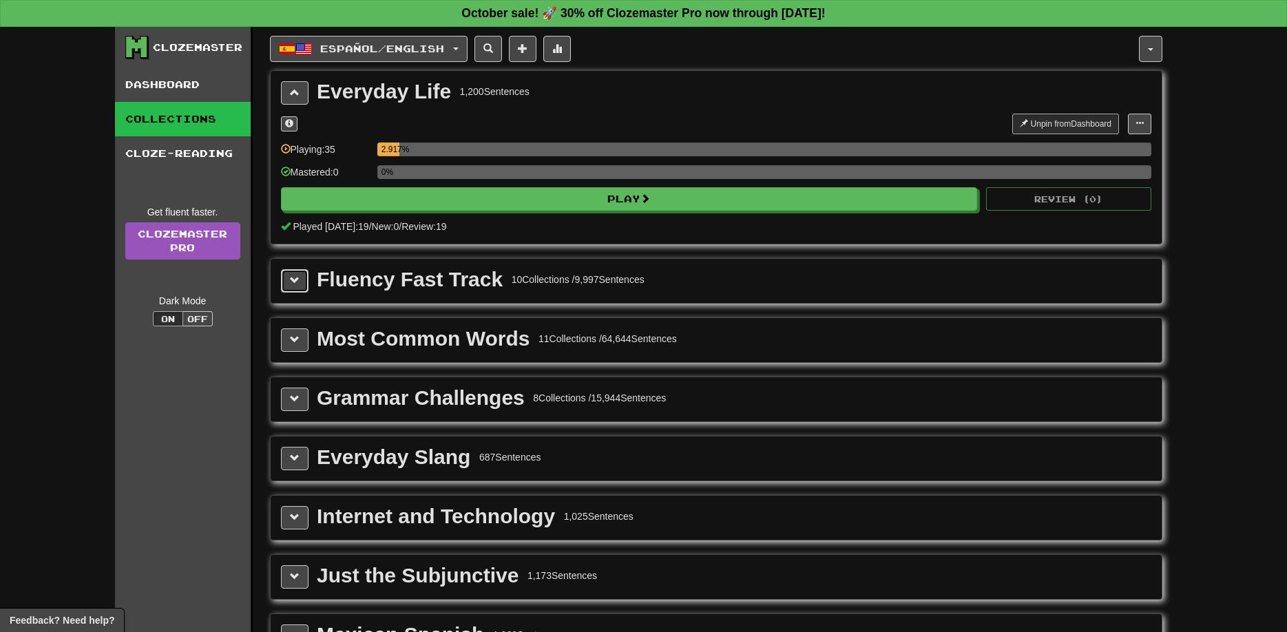
click at [293, 286] on button at bounding box center [295, 280] width 28 height 23
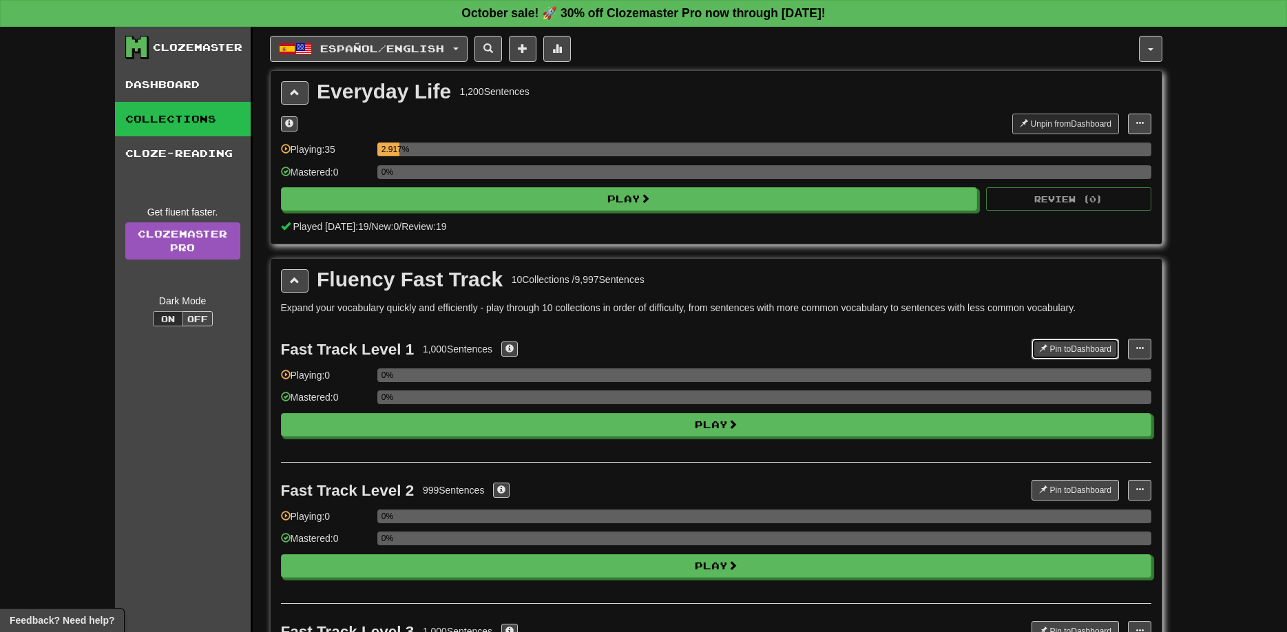
click at [1046, 344] on button "Pin to Dashboard" at bounding box center [1074, 349] width 87 height 21
click at [177, 94] on link "Dashboard" at bounding box center [183, 84] width 136 height 34
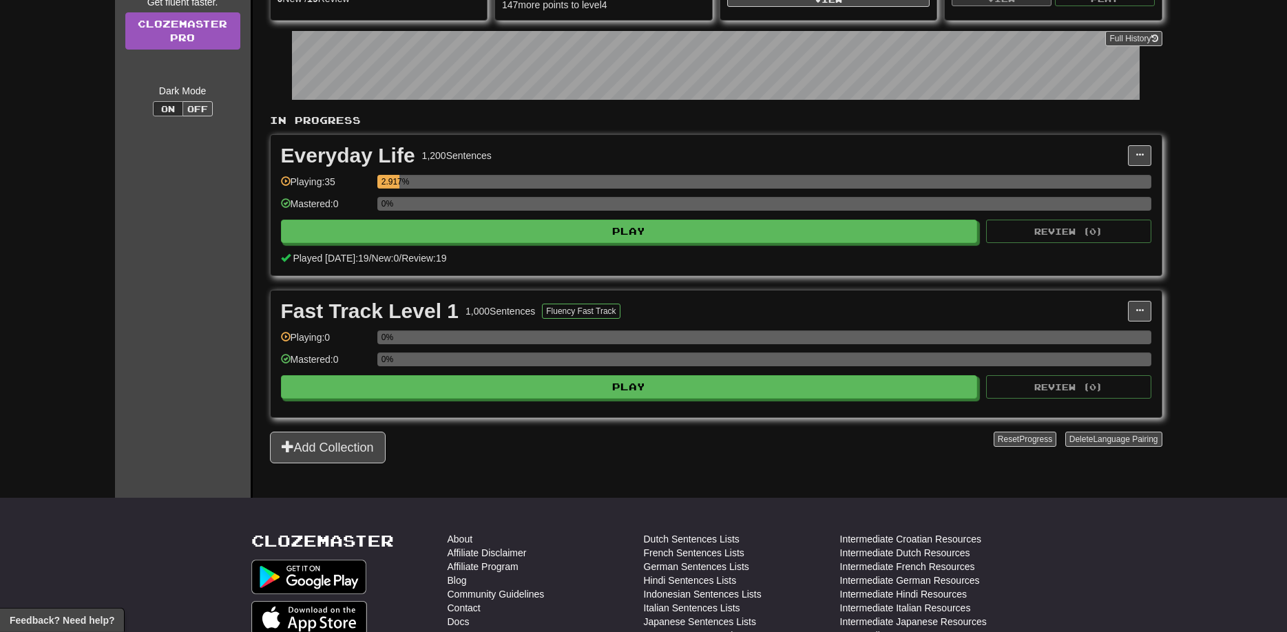
scroll to position [211, 0]
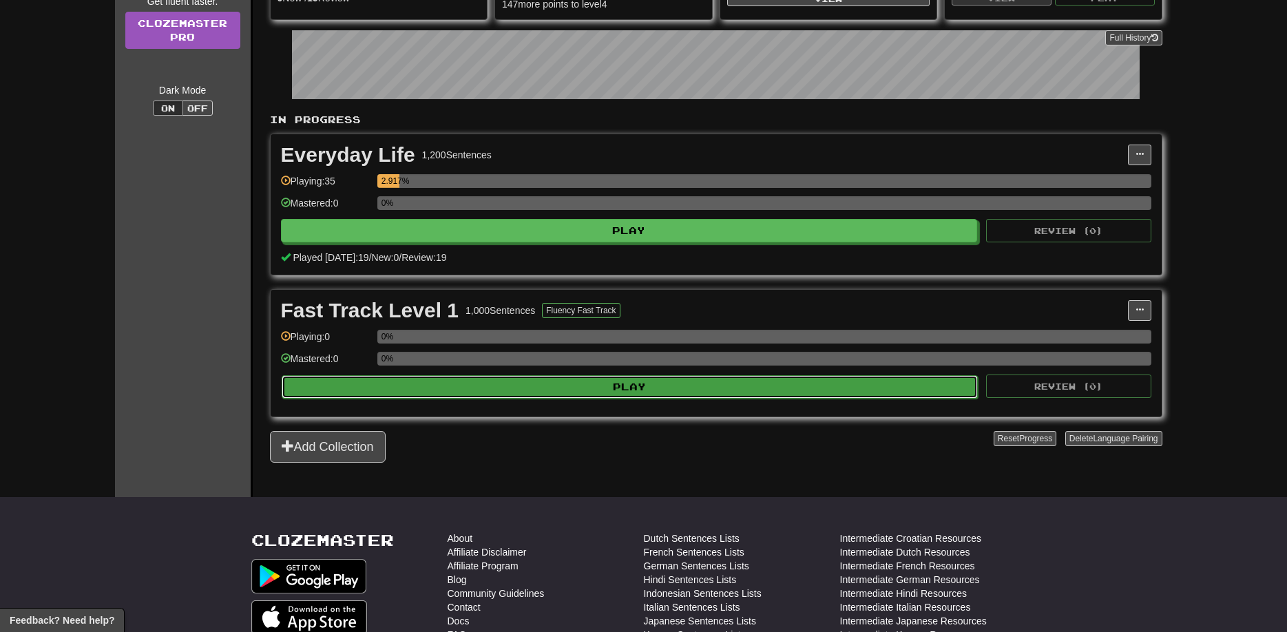
click at [877, 395] on button "Play" at bounding box center [630, 386] width 697 height 23
select select "**"
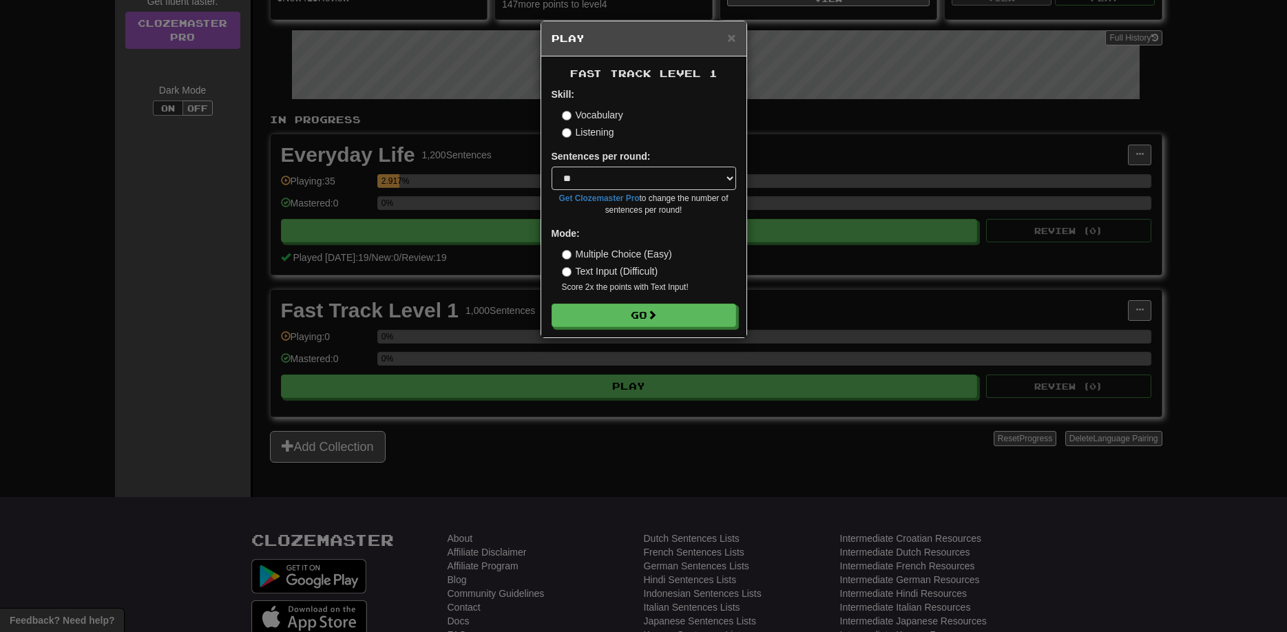
click at [585, 138] on label "Listening" at bounding box center [588, 132] width 52 height 14
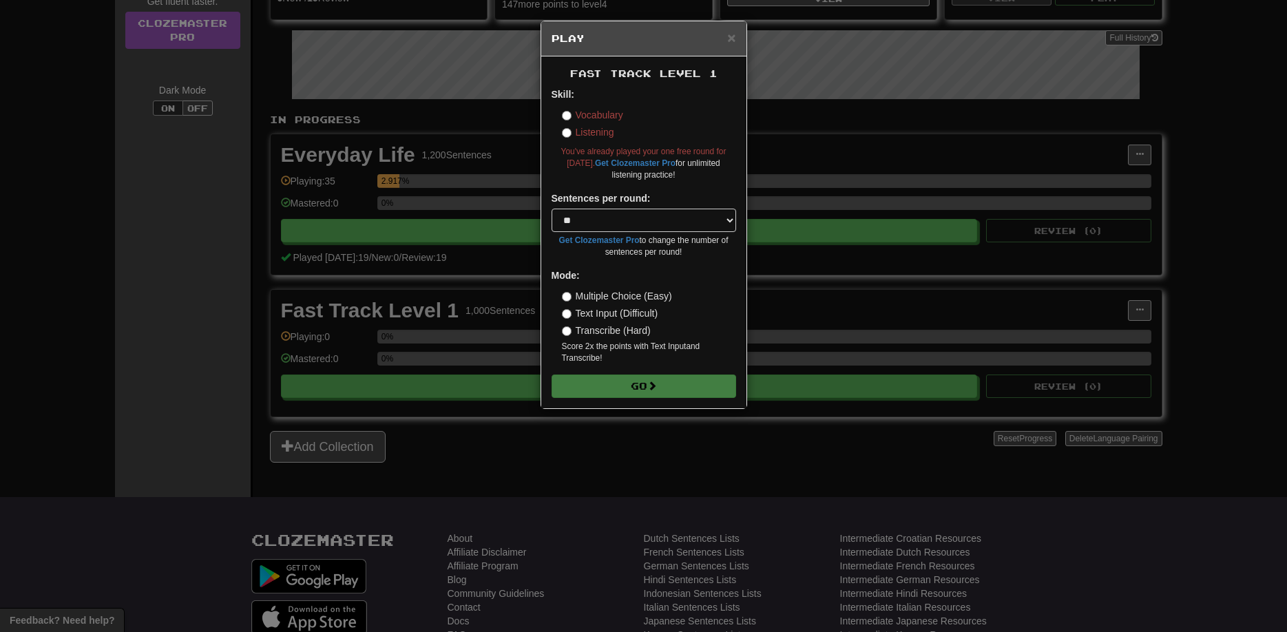
click at [602, 118] on label "Vocabulary" at bounding box center [592, 115] width 61 height 14
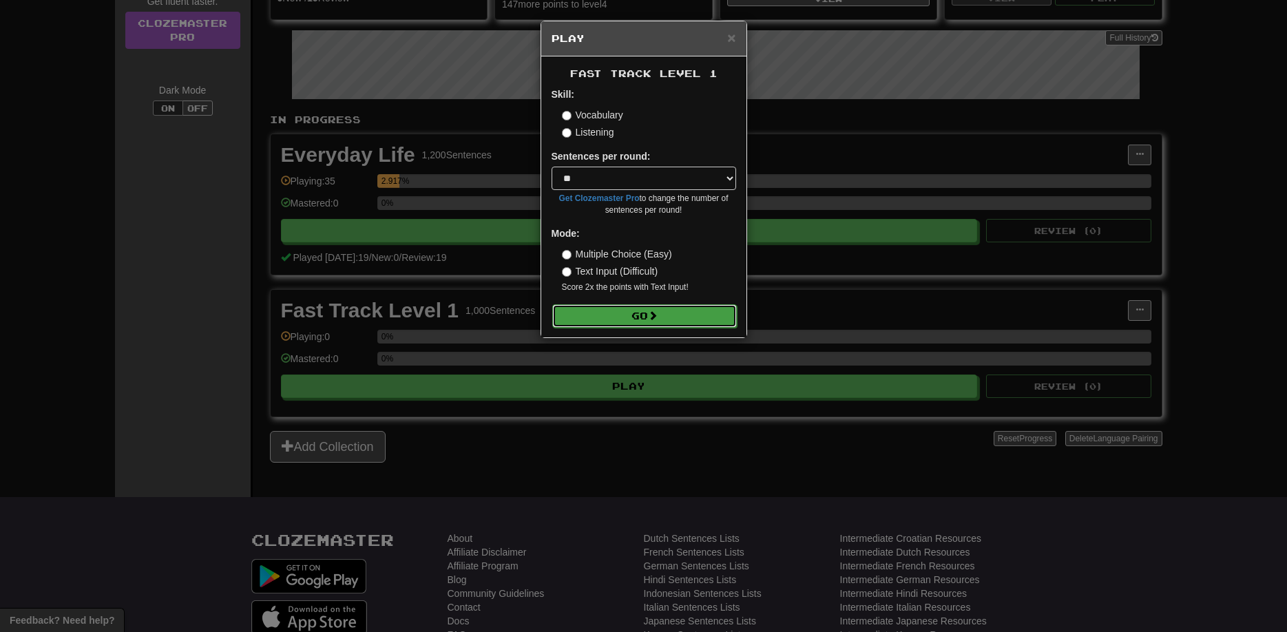
click at [656, 319] on span at bounding box center [653, 316] width 10 height 10
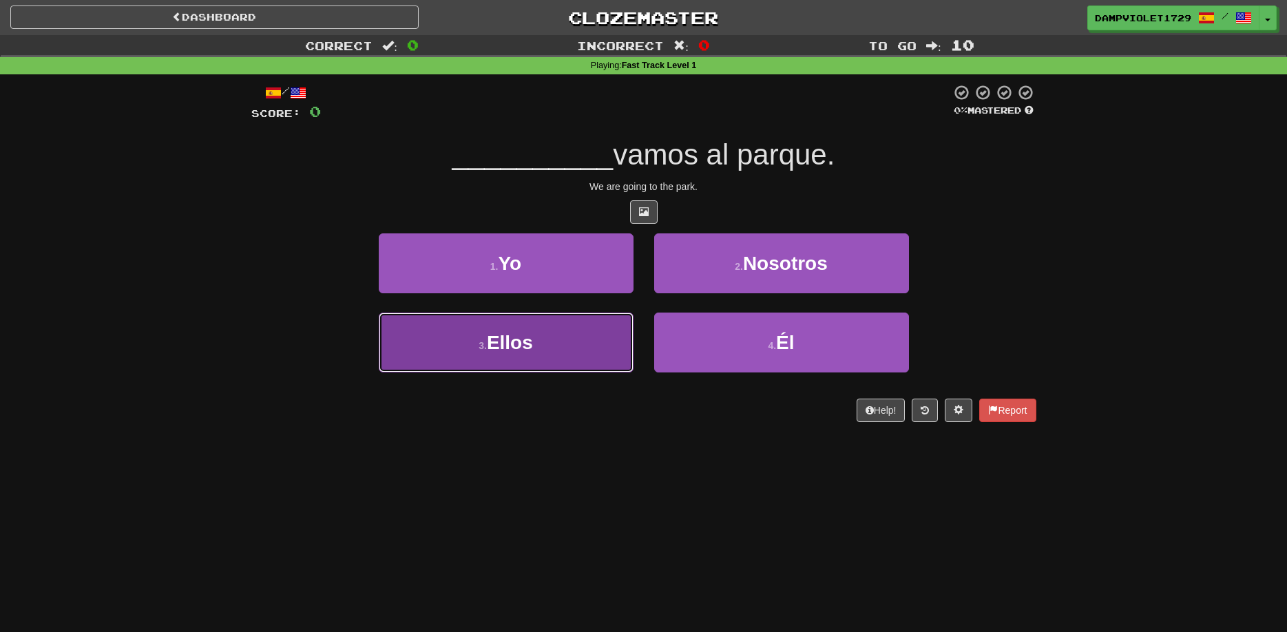
click at [591, 324] on button "3 . Ellos" at bounding box center [506, 343] width 255 height 60
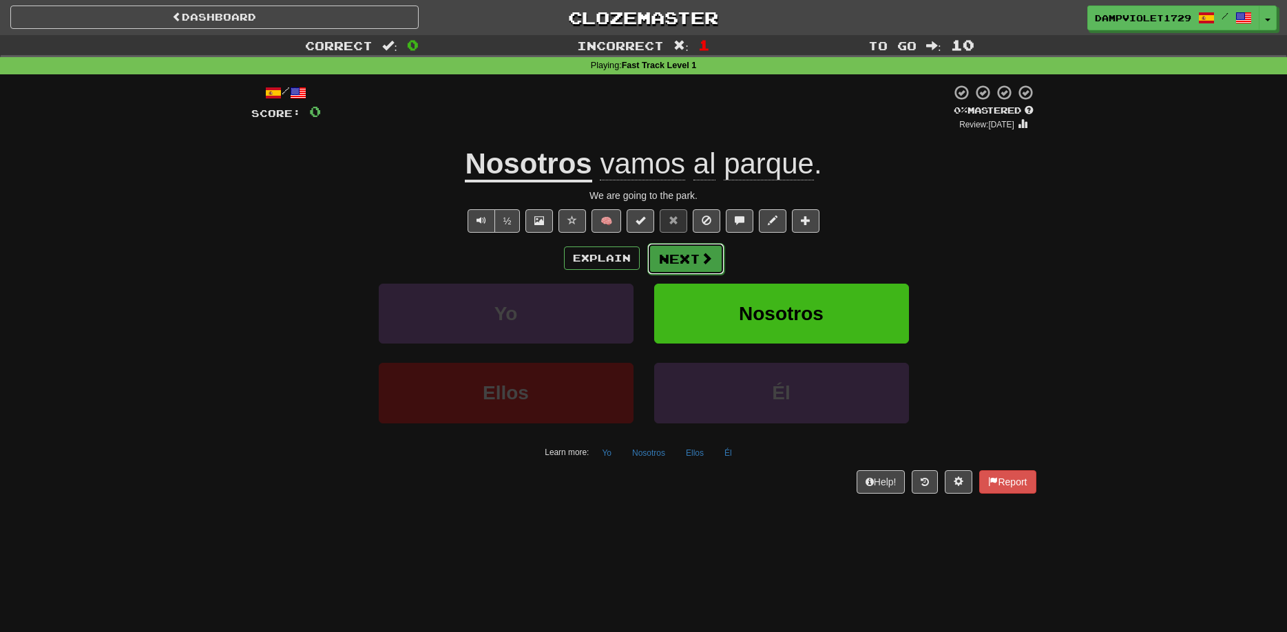
click at [684, 266] on button "Next" at bounding box center [685, 259] width 77 height 32
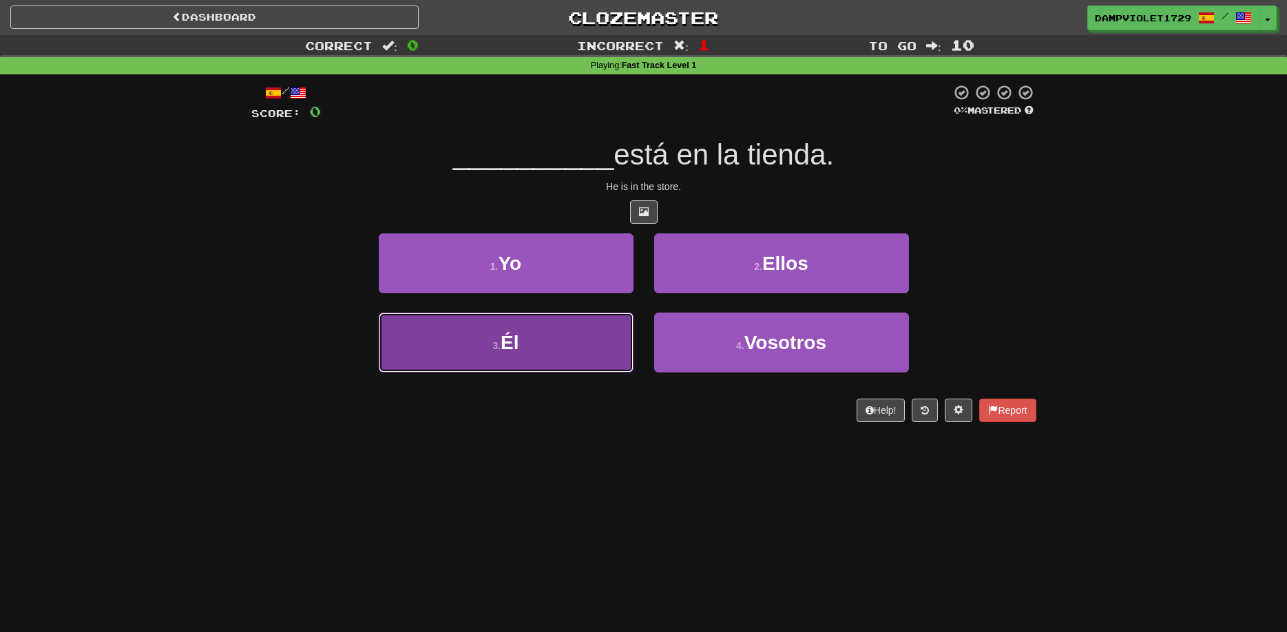
click at [616, 354] on button "3 . Él" at bounding box center [506, 343] width 255 height 60
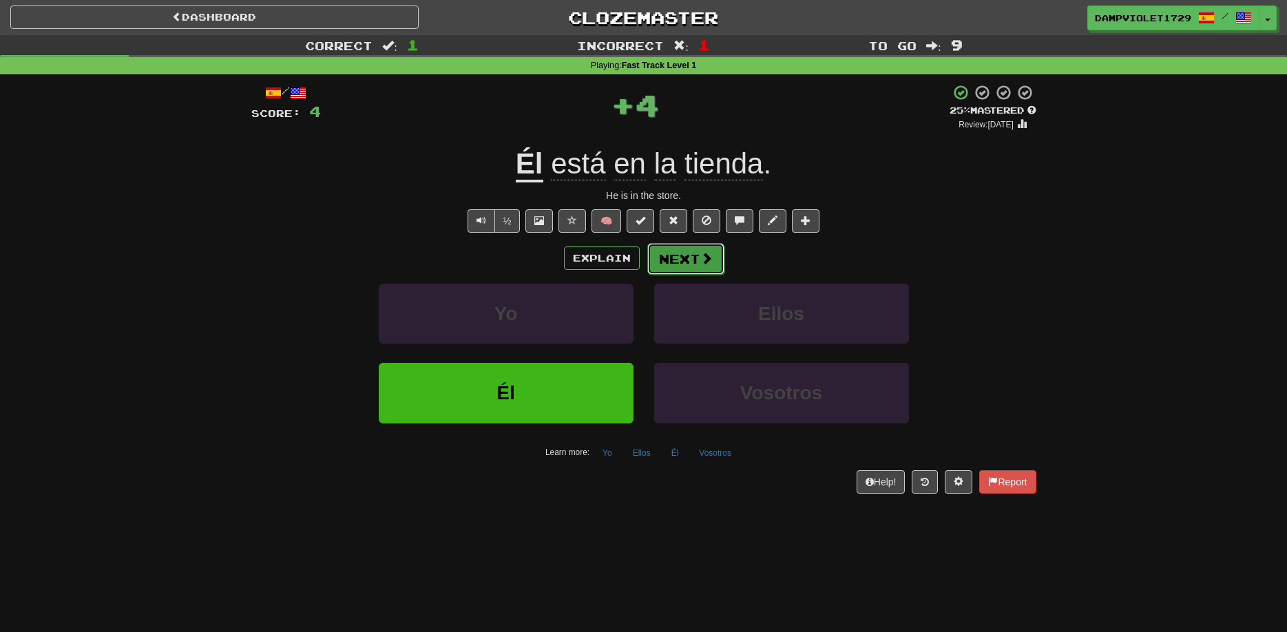
click at [702, 268] on button "Next" at bounding box center [685, 259] width 77 height 32
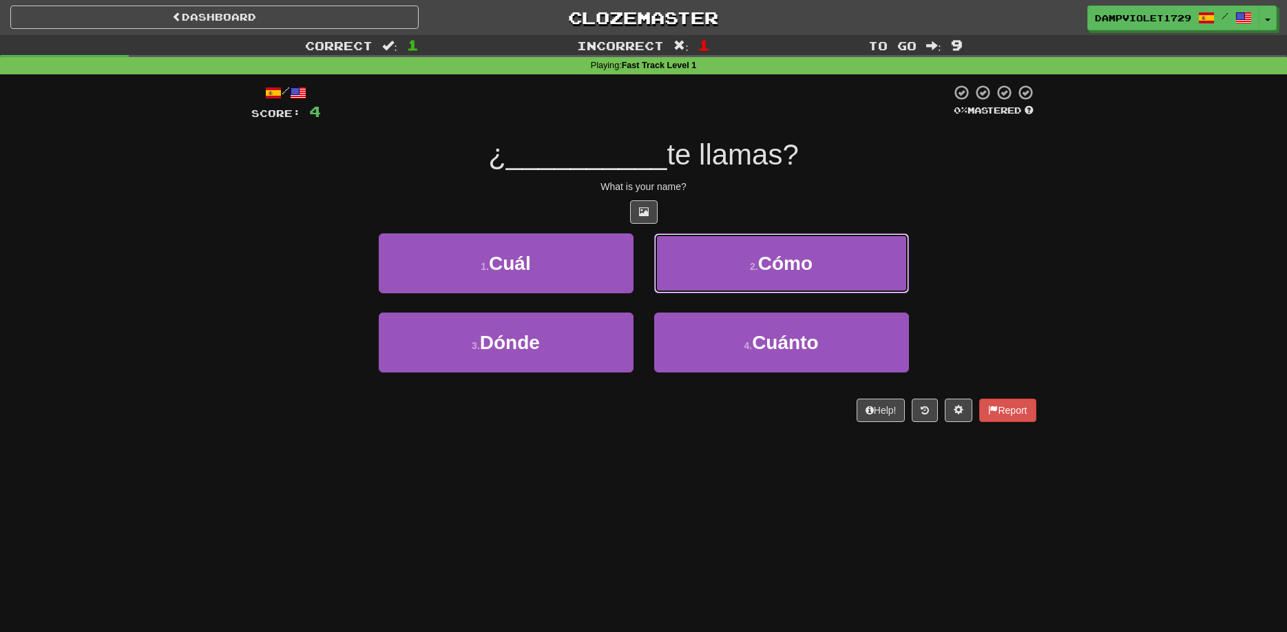
click at [702, 268] on button "2 . Cómo" at bounding box center [781, 263] width 255 height 60
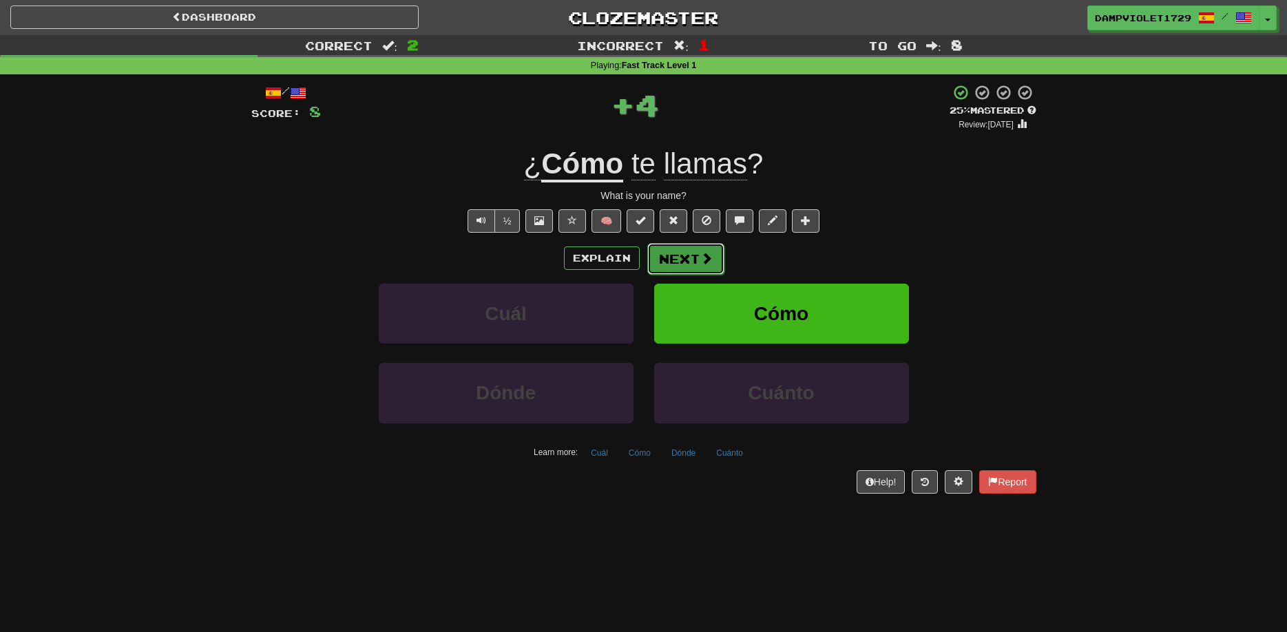
click at [669, 260] on button "Next" at bounding box center [685, 259] width 77 height 32
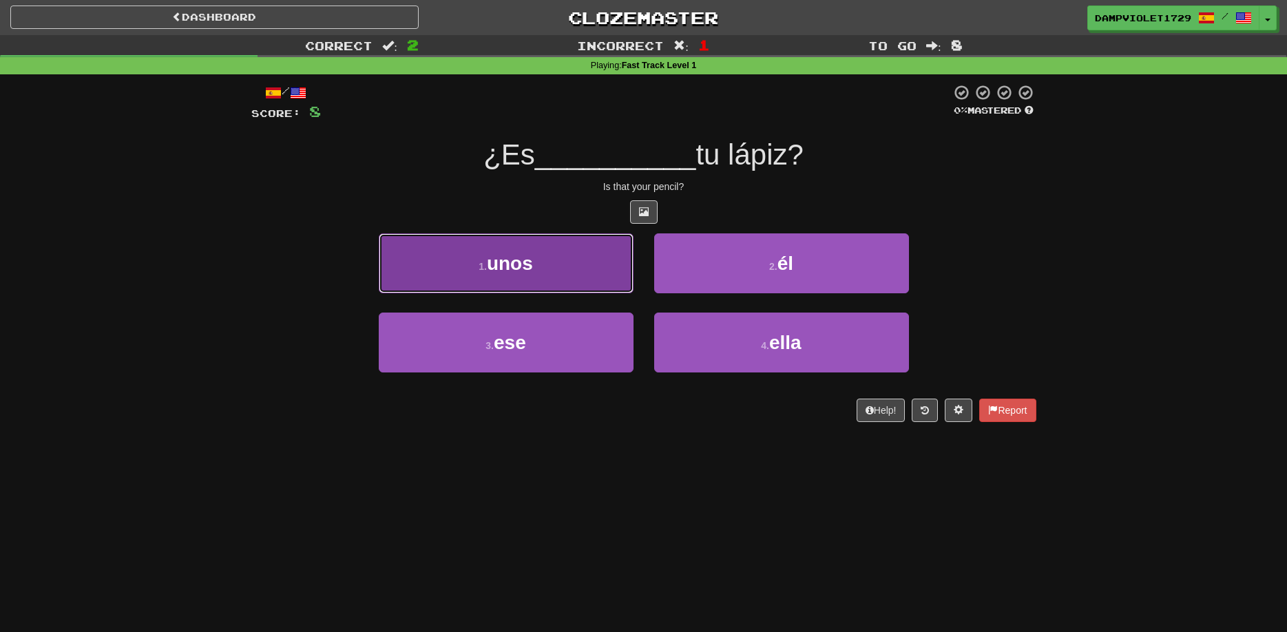
click at [561, 268] on button "1 . unos" at bounding box center [506, 263] width 255 height 60
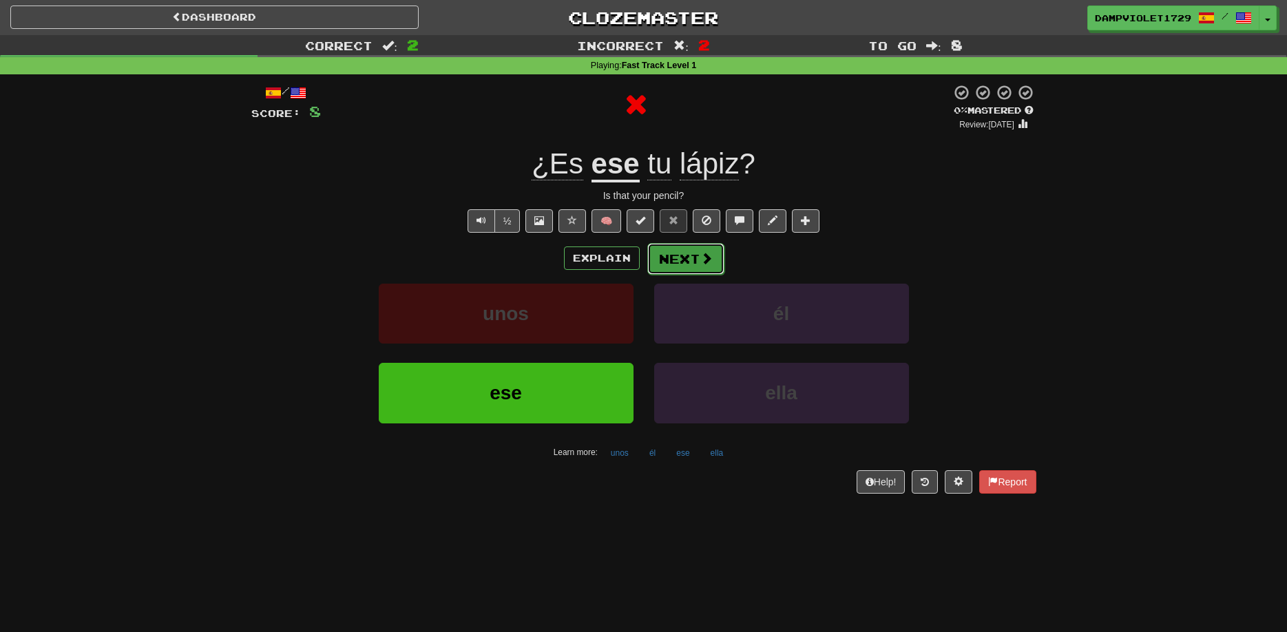
click at [656, 260] on button "Next" at bounding box center [685, 259] width 77 height 32
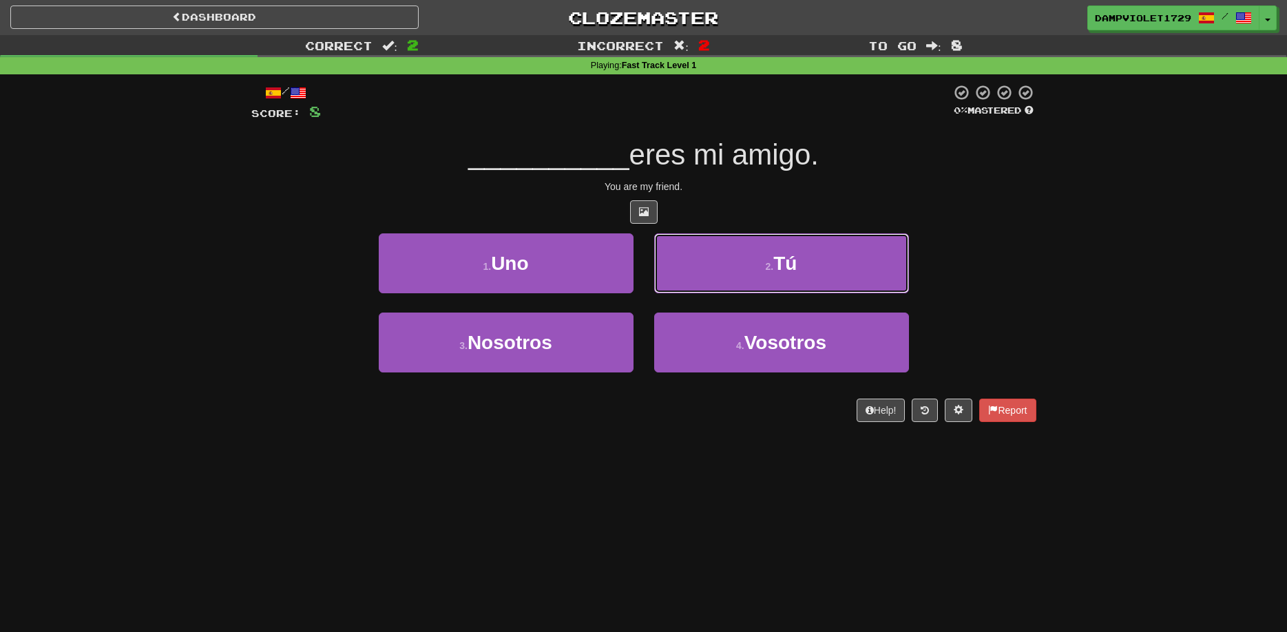
click at [656, 260] on button "2 . Tú" at bounding box center [781, 263] width 255 height 60
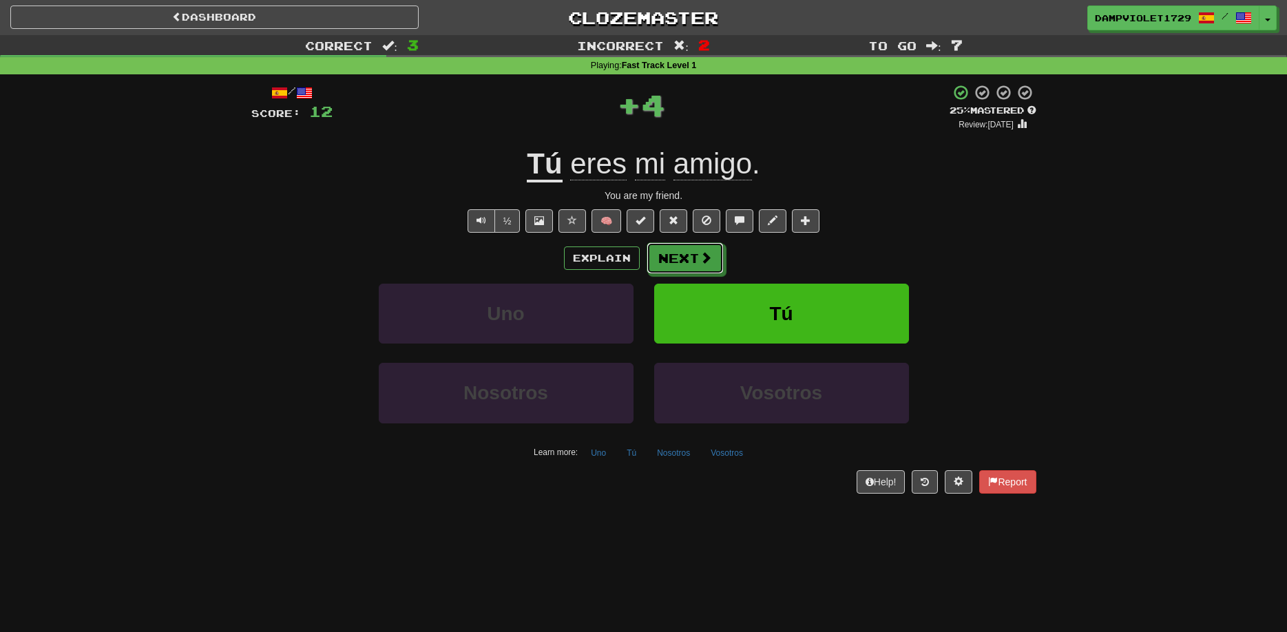
click at [656, 260] on button "Next" at bounding box center [685, 258] width 77 height 32
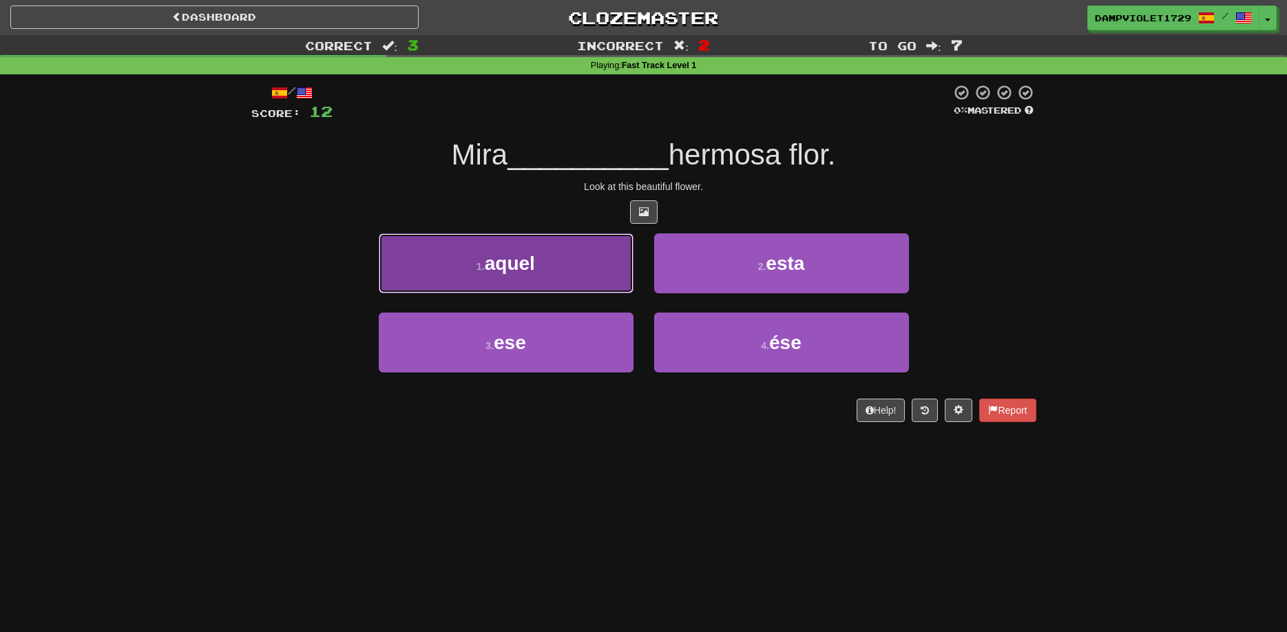
drag, startPoint x: 620, startPoint y: 273, endPoint x: 606, endPoint y: 273, distance: 13.8
click at [618, 273] on button "1 . aquel" at bounding box center [506, 263] width 255 height 60
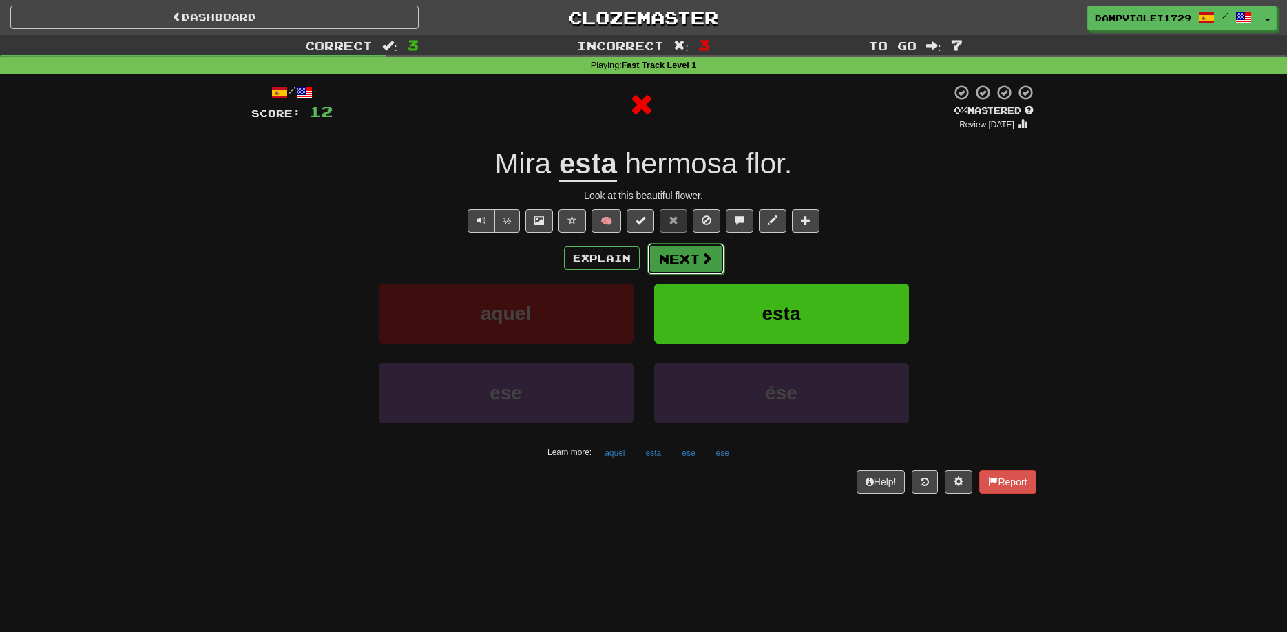
click at [670, 255] on button "Next" at bounding box center [685, 259] width 77 height 32
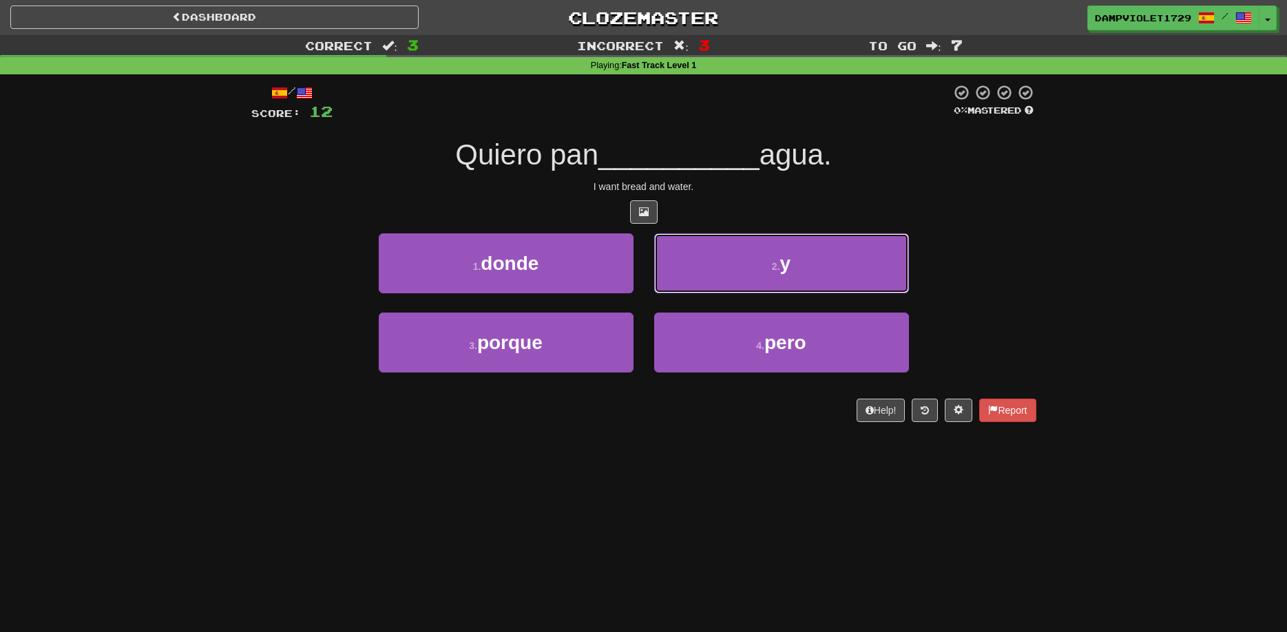
click at [670, 255] on button "2 . y" at bounding box center [781, 263] width 255 height 60
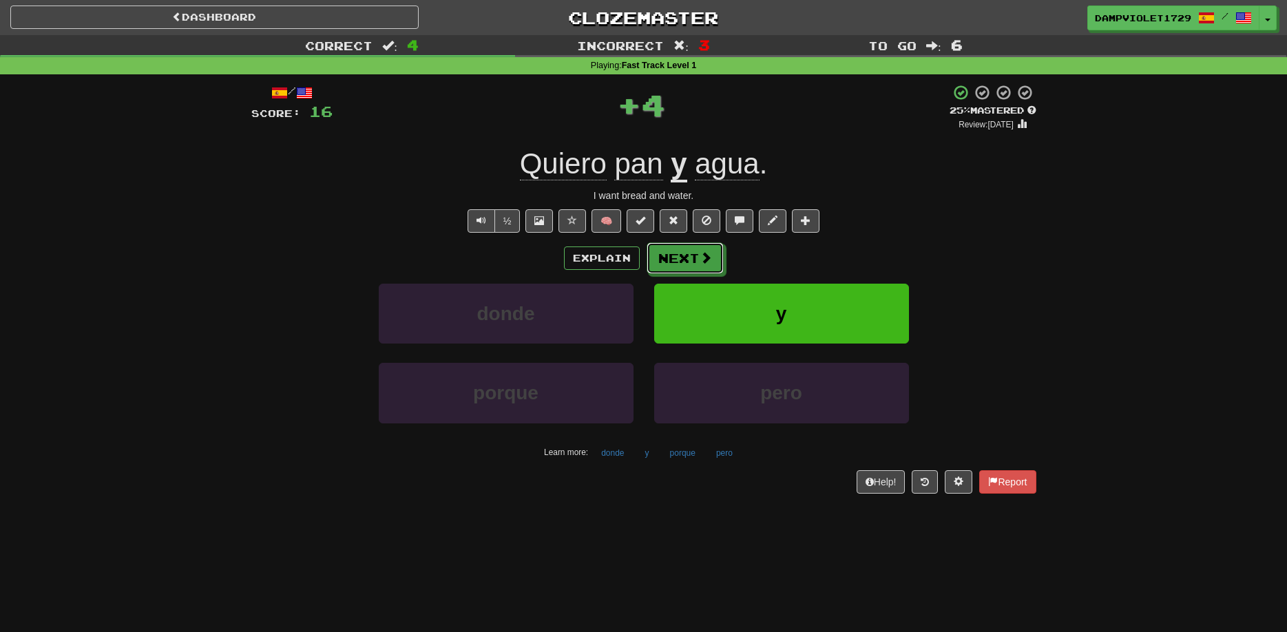
click at [670, 255] on button "Next" at bounding box center [685, 258] width 77 height 32
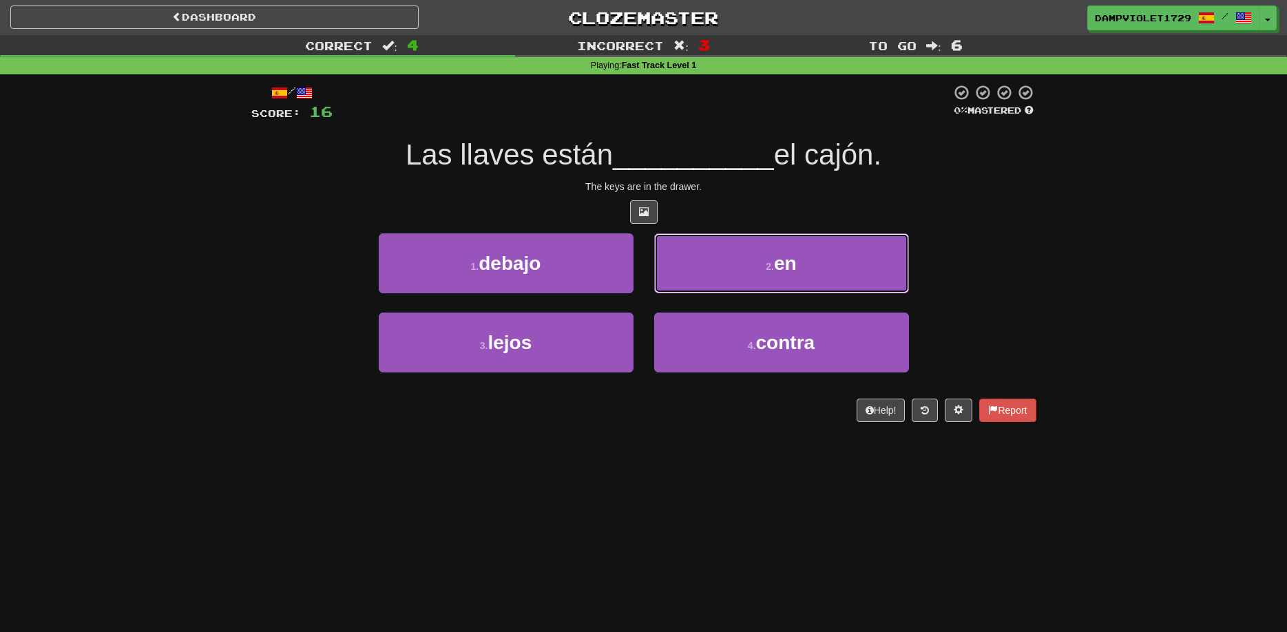
click at [670, 255] on button "2 . en" at bounding box center [781, 263] width 255 height 60
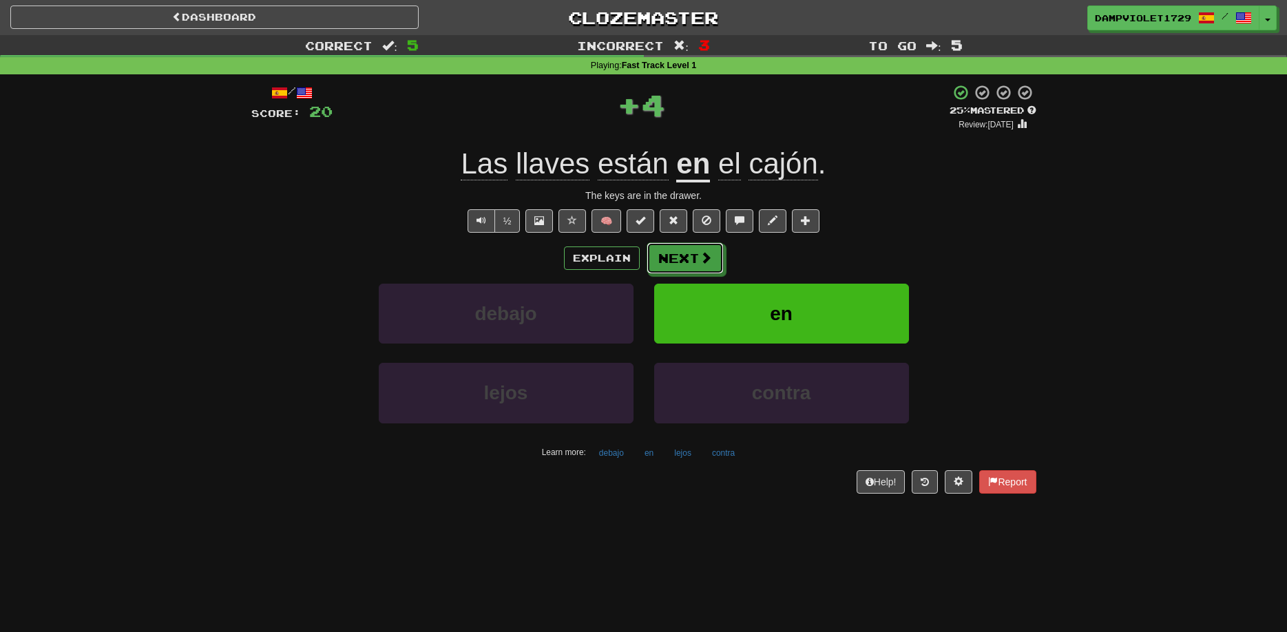
click at [669, 255] on button "Next" at bounding box center [685, 258] width 77 height 32
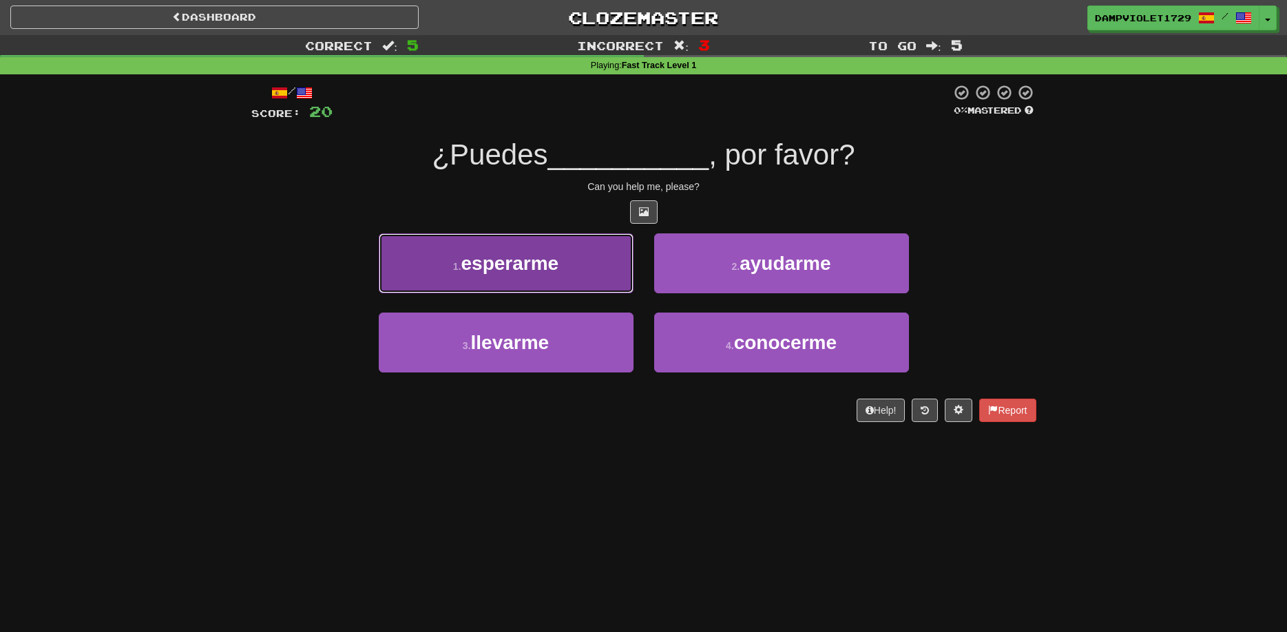
click at [614, 281] on button "1 . esperarme" at bounding box center [506, 263] width 255 height 60
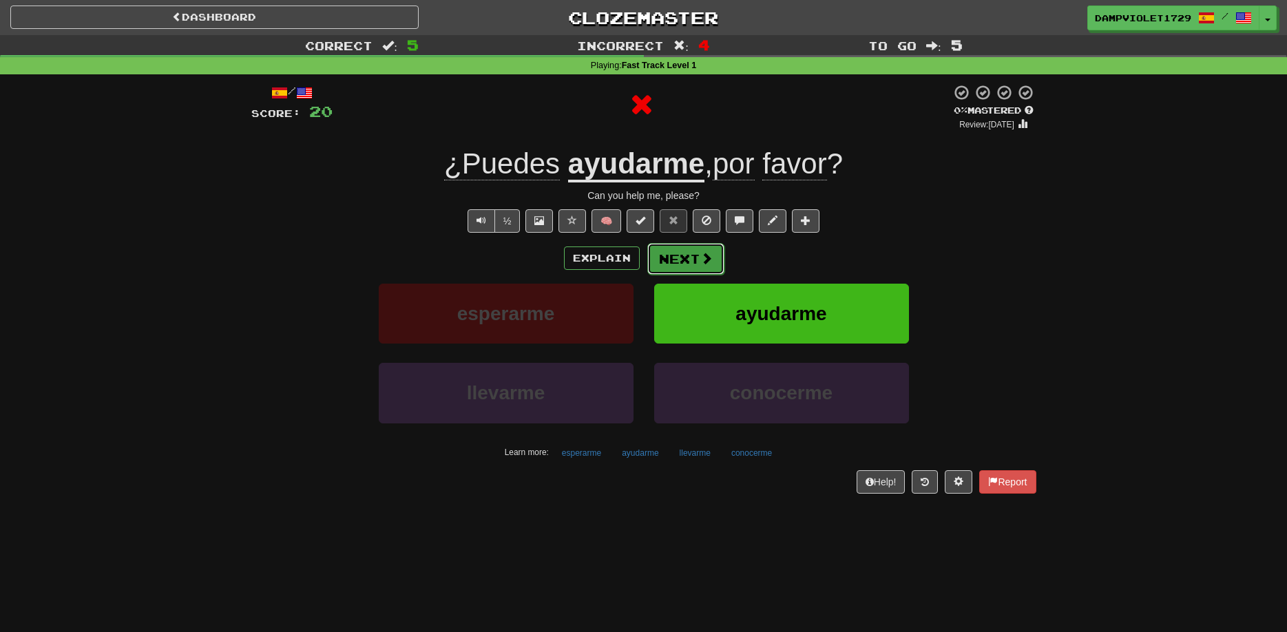
click at [681, 263] on button "Next" at bounding box center [685, 259] width 77 height 32
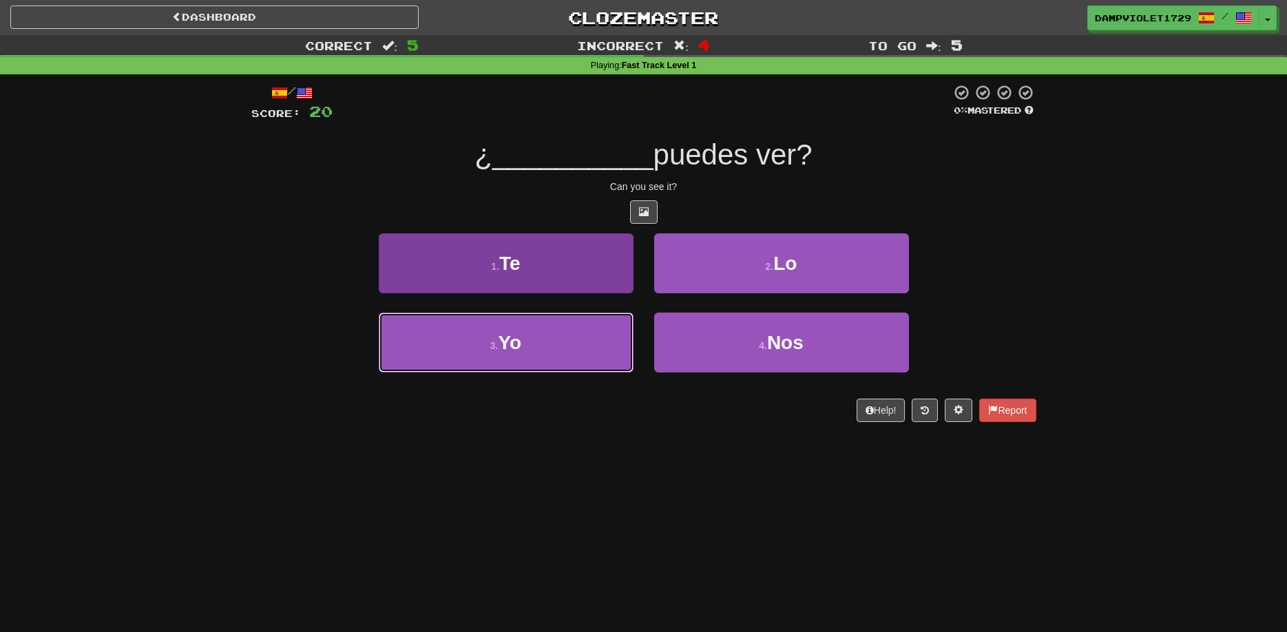
click at [618, 336] on button "3 . Yo" at bounding box center [506, 343] width 255 height 60
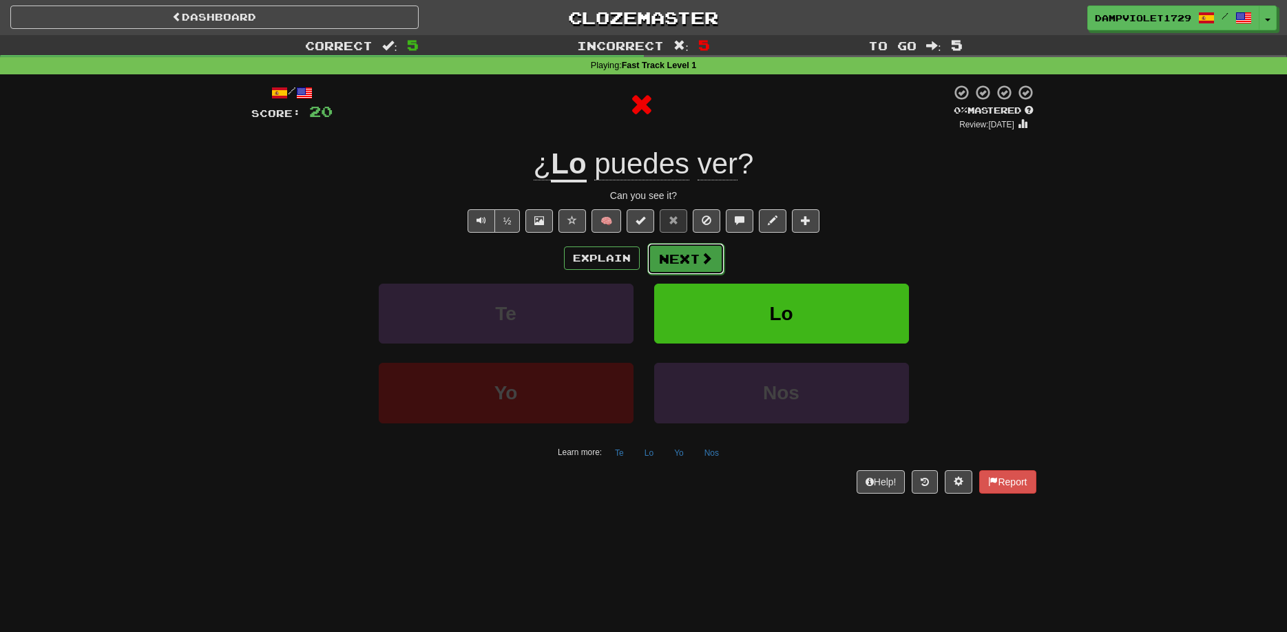
click at [675, 273] on button "Next" at bounding box center [685, 259] width 77 height 32
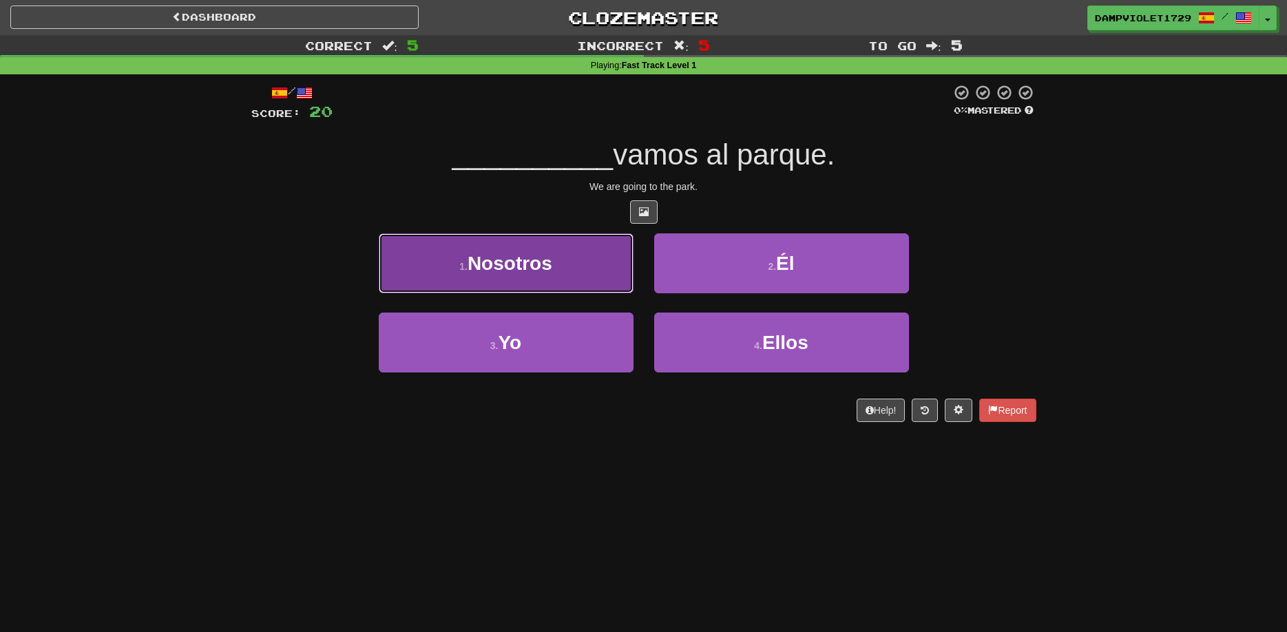
click at [614, 276] on button "1 . Nosotros" at bounding box center [506, 263] width 255 height 60
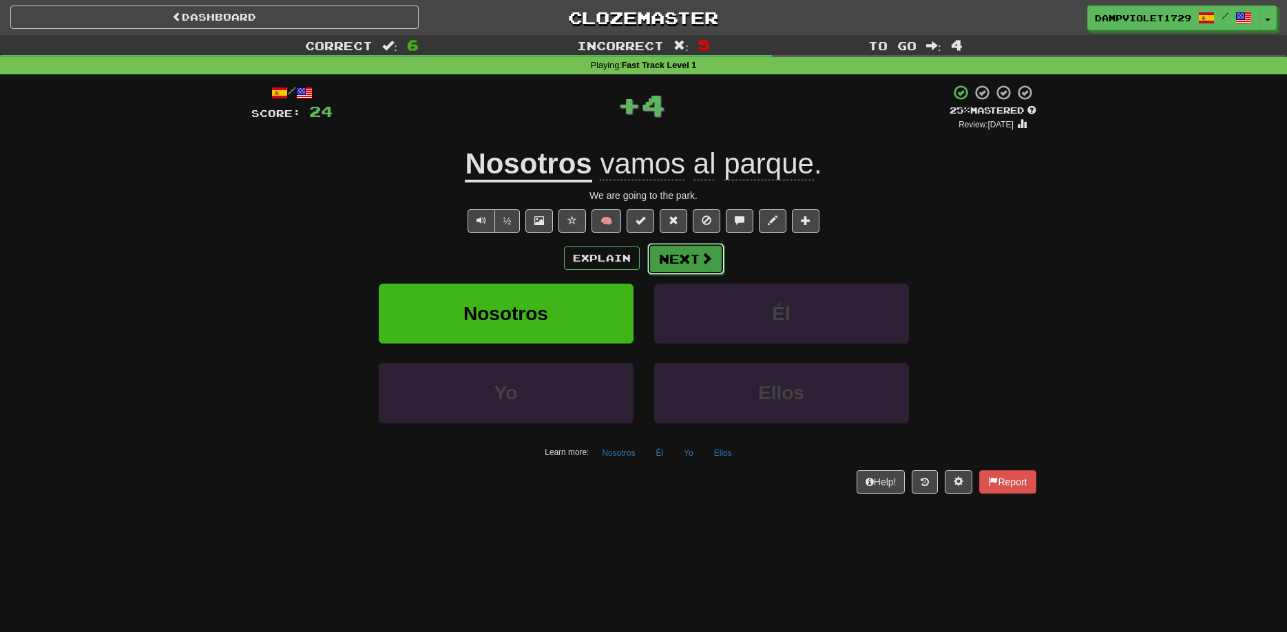
click at [673, 264] on button "Next" at bounding box center [685, 259] width 77 height 32
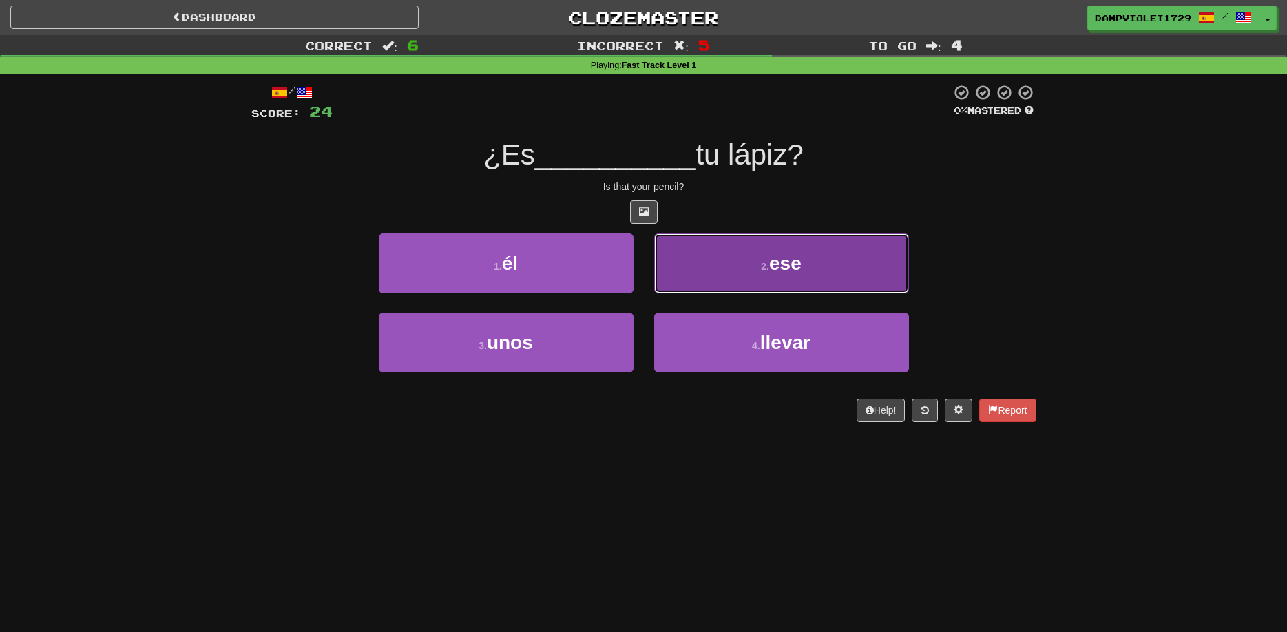
click at [724, 278] on button "2 . ese" at bounding box center [781, 263] width 255 height 60
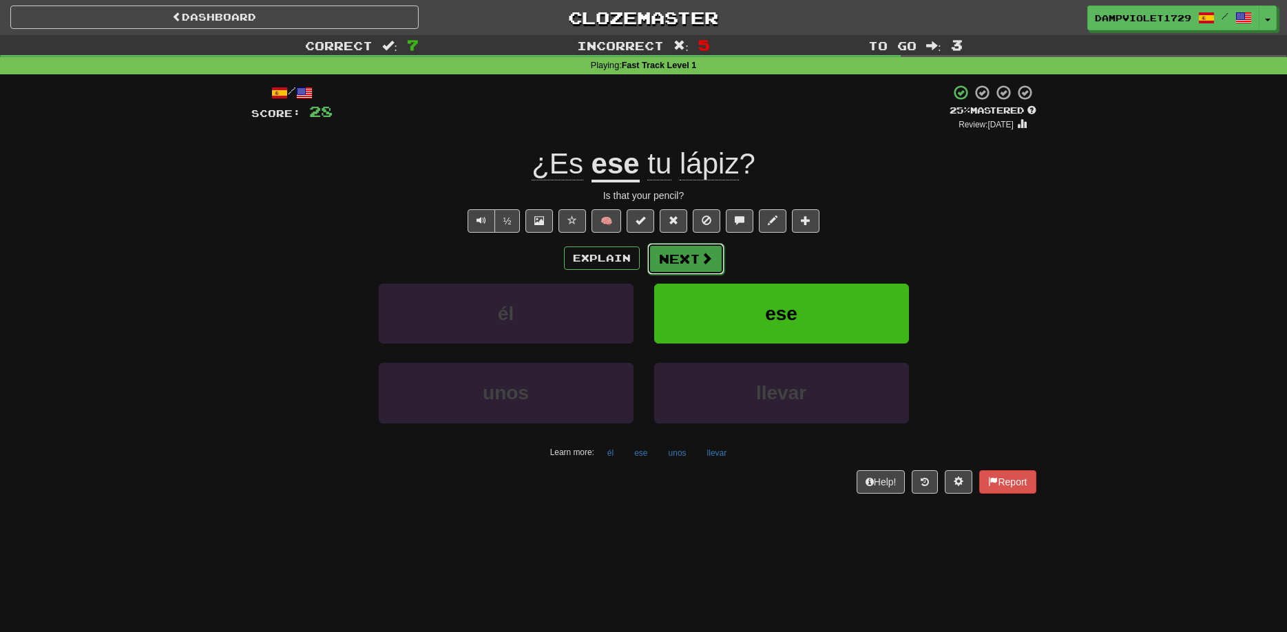
click at [703, 264] on span at bounding box center [706, 258] width 12 height 12
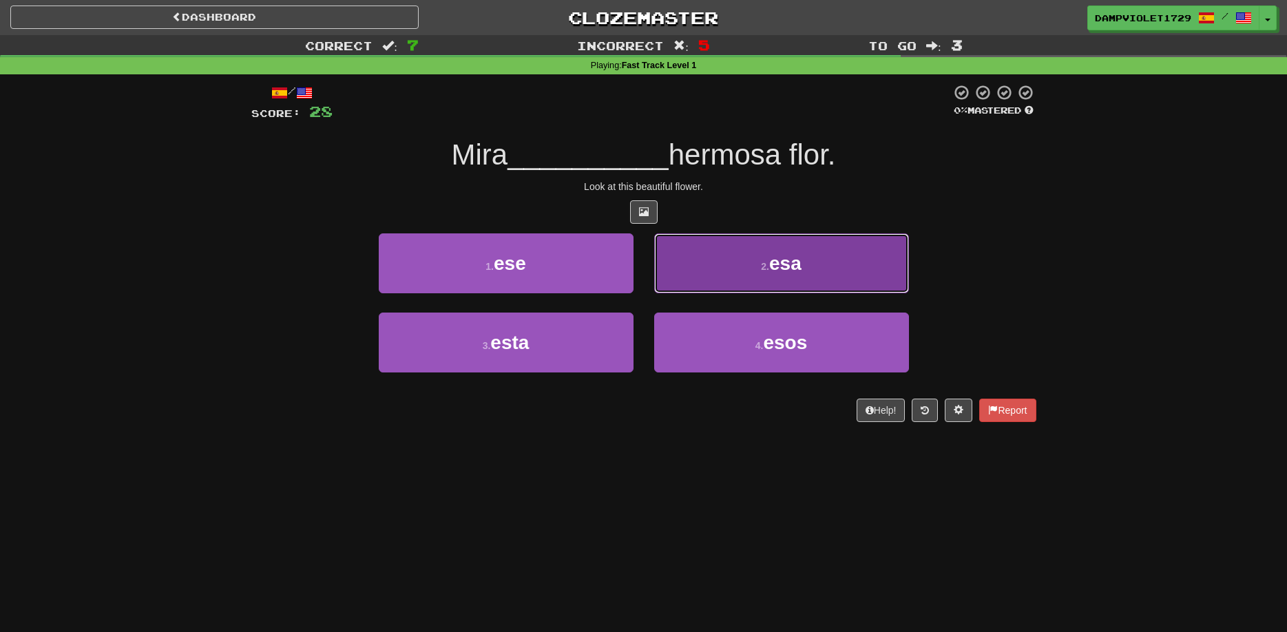
click at [662, 271] on button "2 . esa" at bounding box center [781, 263] width 255 height 60
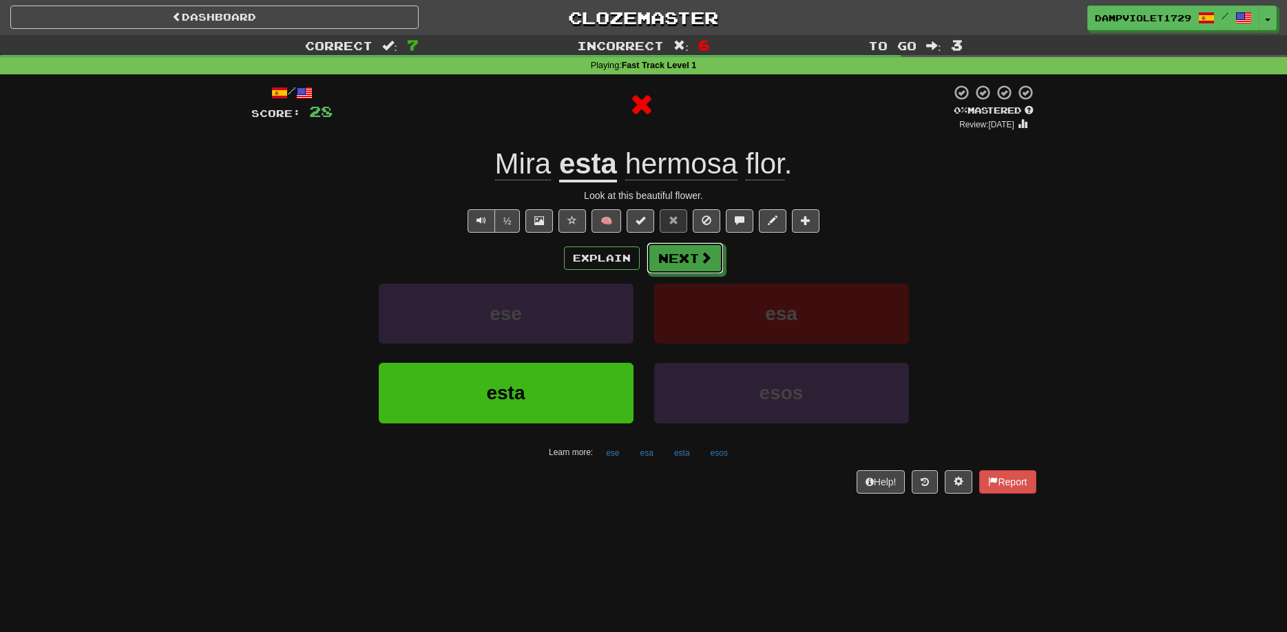
click at [662, 271] on button "Next" at bounding box center [685, 258] width 77 height 32
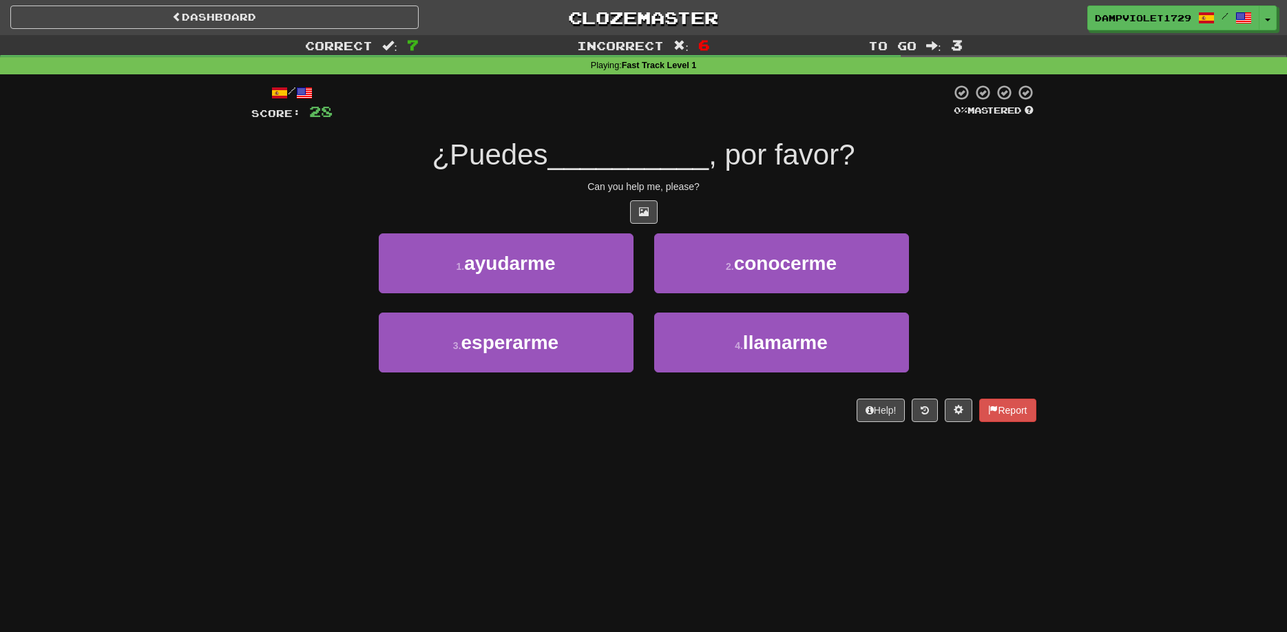
click at [351, 238] on div "1 . ayudarme 2 . conocerme" at bounding box center [644, 272] width 826 height 79
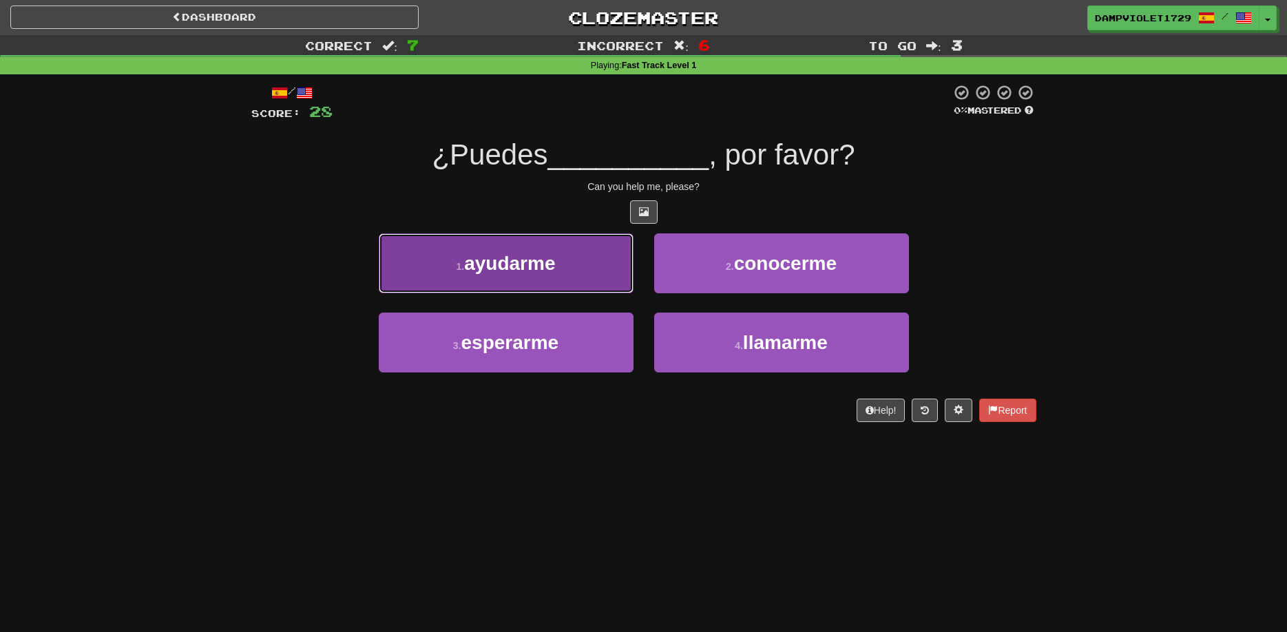
click at [417, 249] on button "1 . ayudarme" at bounding box center [506, 263] width 255 height 60
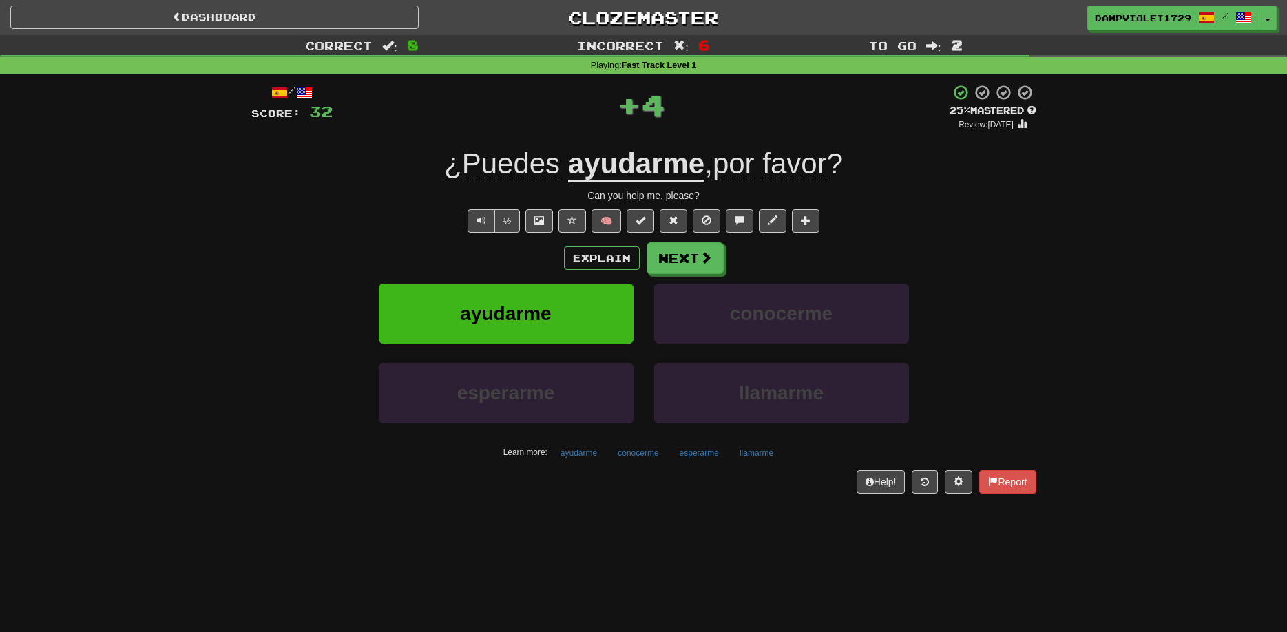
click at [645, 174] on u "ayudarme" at bounding box center [636, 164] width 136 height 35
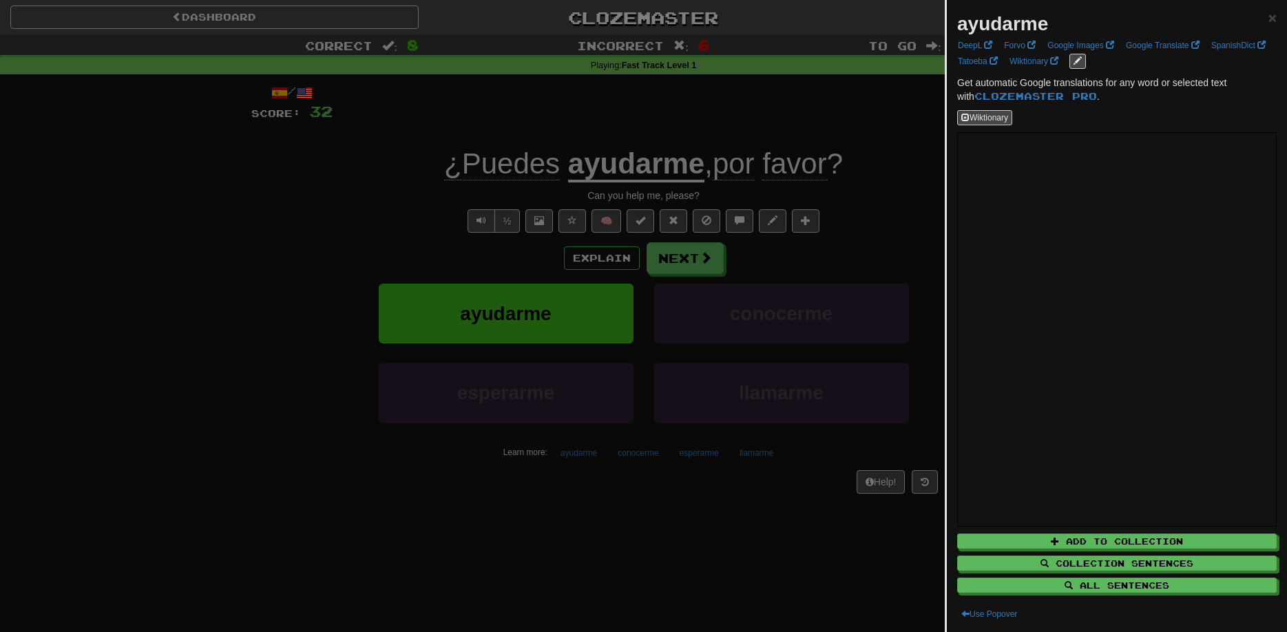
click at [909, 212] on div at bounding box center [643, 316] width 1287 height 632
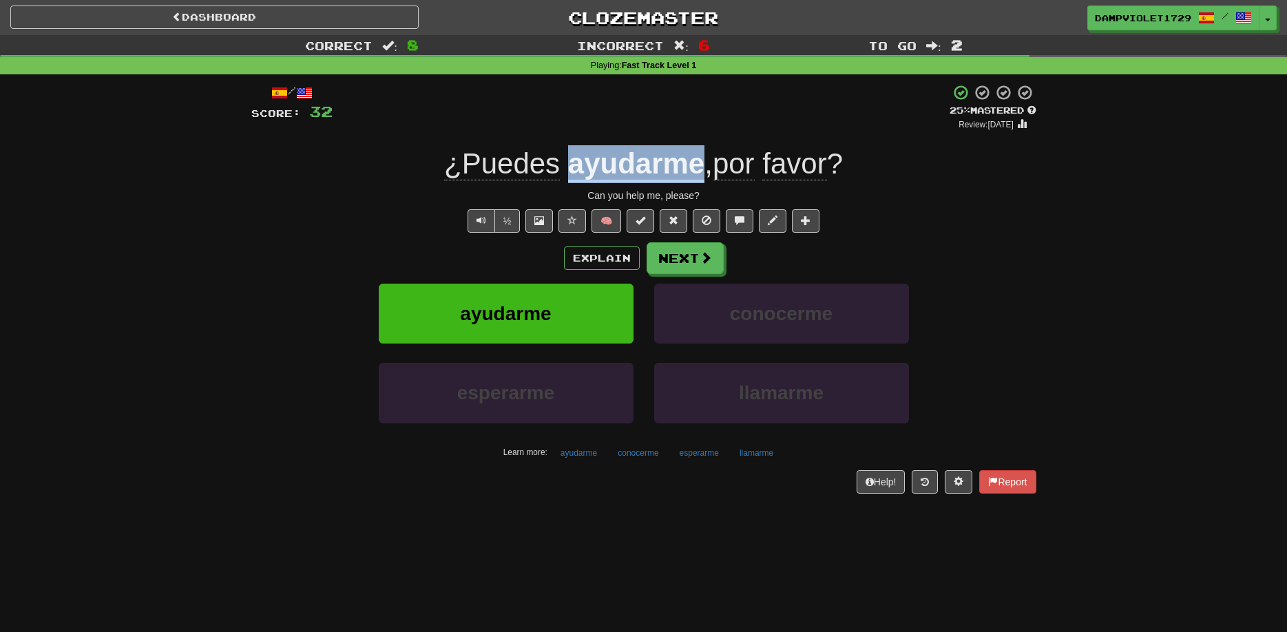
drag, startPoint x: 700, startPoint y: 165, endPoint x: 572, endPoint y: 158, distance: 128.9
click at [572, 158] on div "¿Puedes ayudarme , por favor ?" at bounding box center [643, 164] width 785 height 38
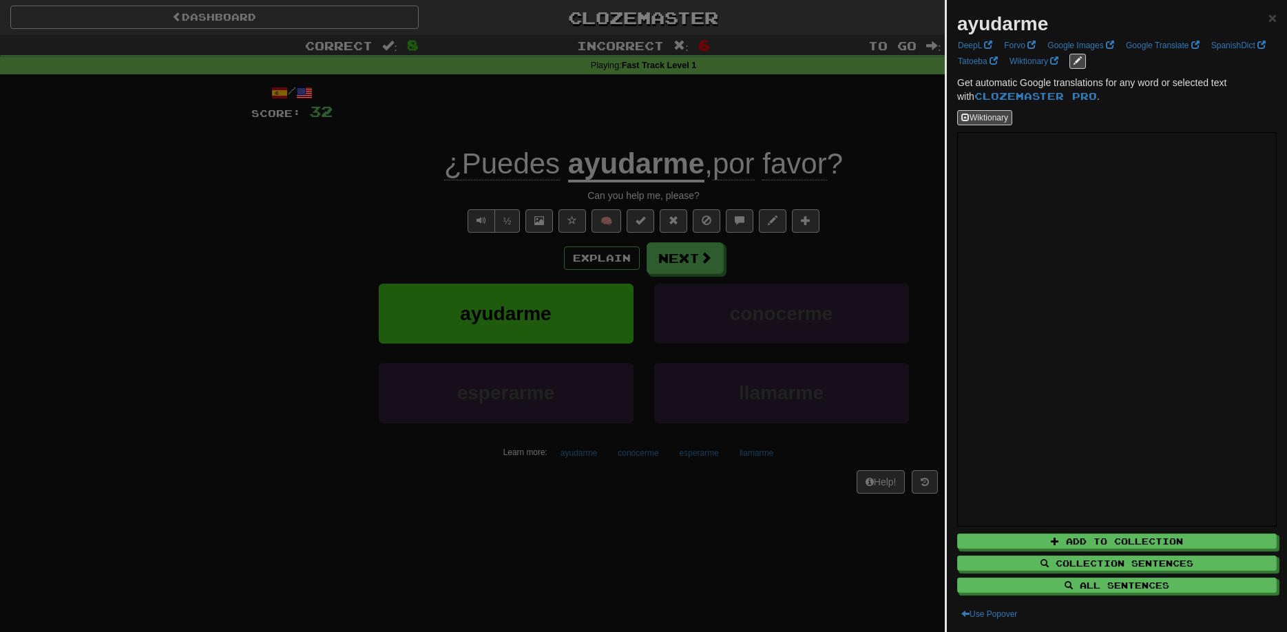
click at [496, 138] on div at bounding box center [643, 316] width 1287 height 632
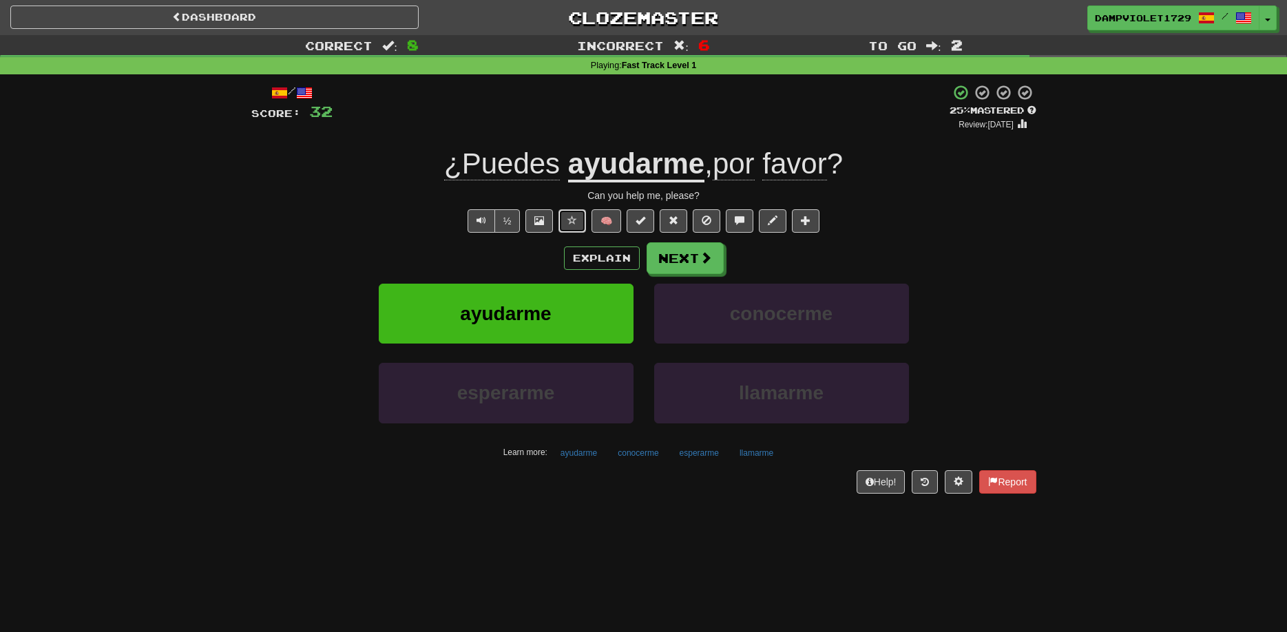
click at [578, 223] on button at bounding box center [572, 220] width 28 height 23
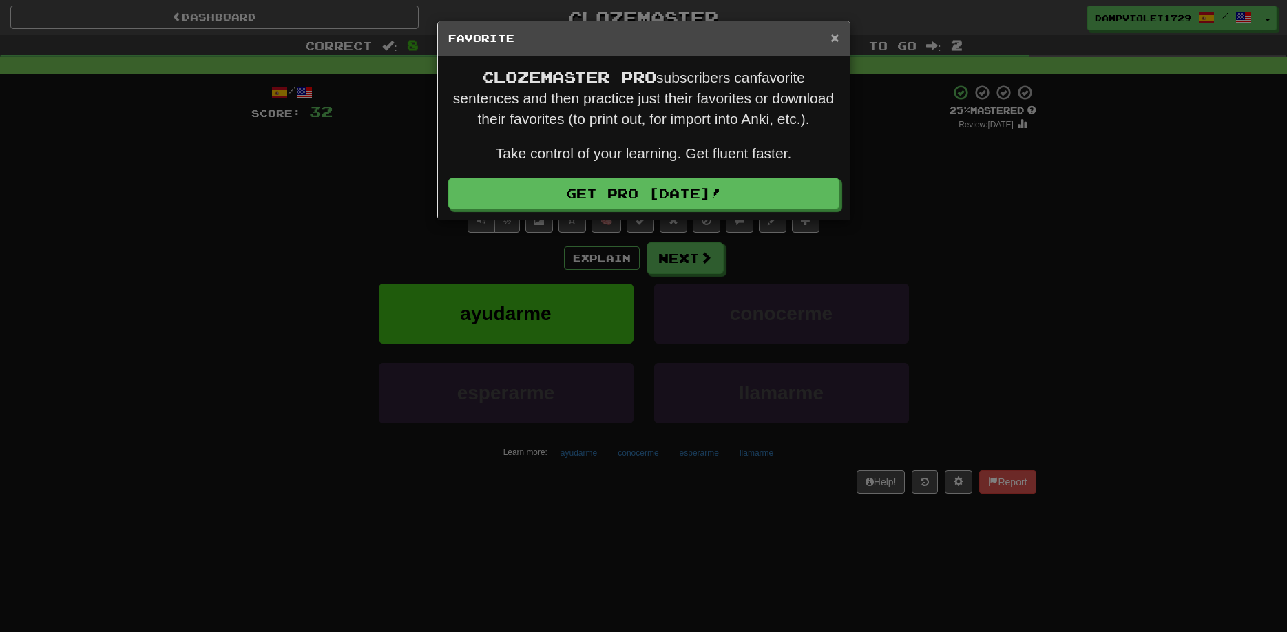
click at [835, 38] on span "×" at bounding box center [834, 38] width 8 height 16
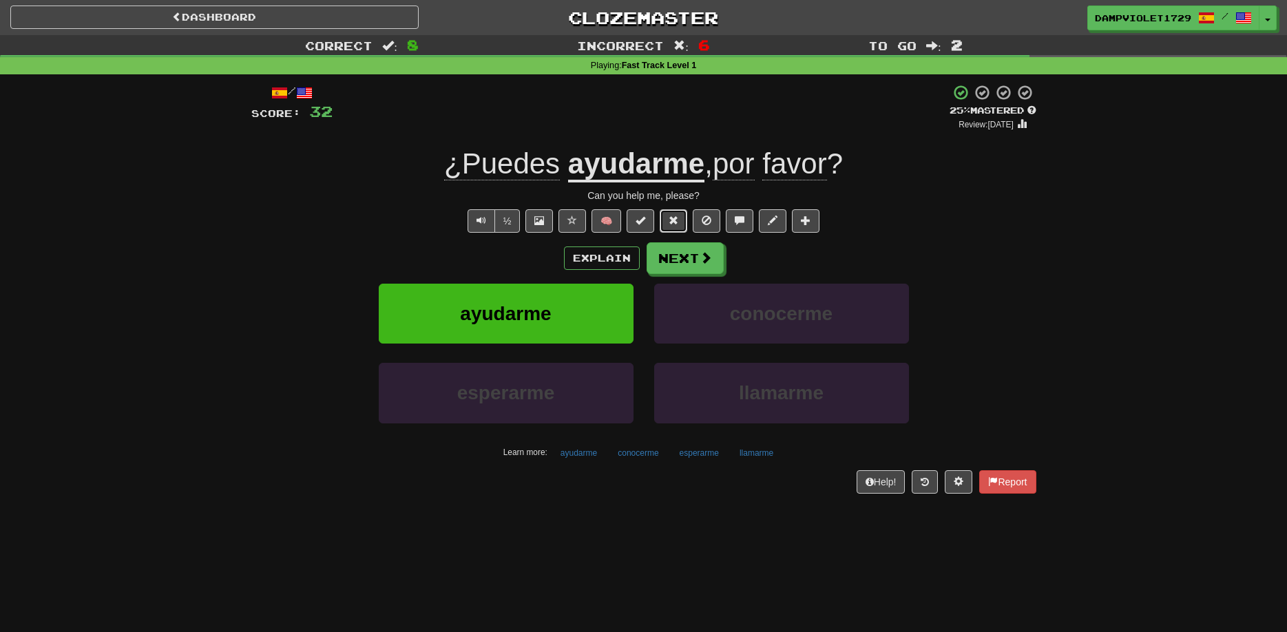
click at [668, 220] on button at bounding box center [674, 220] width 28 height 23
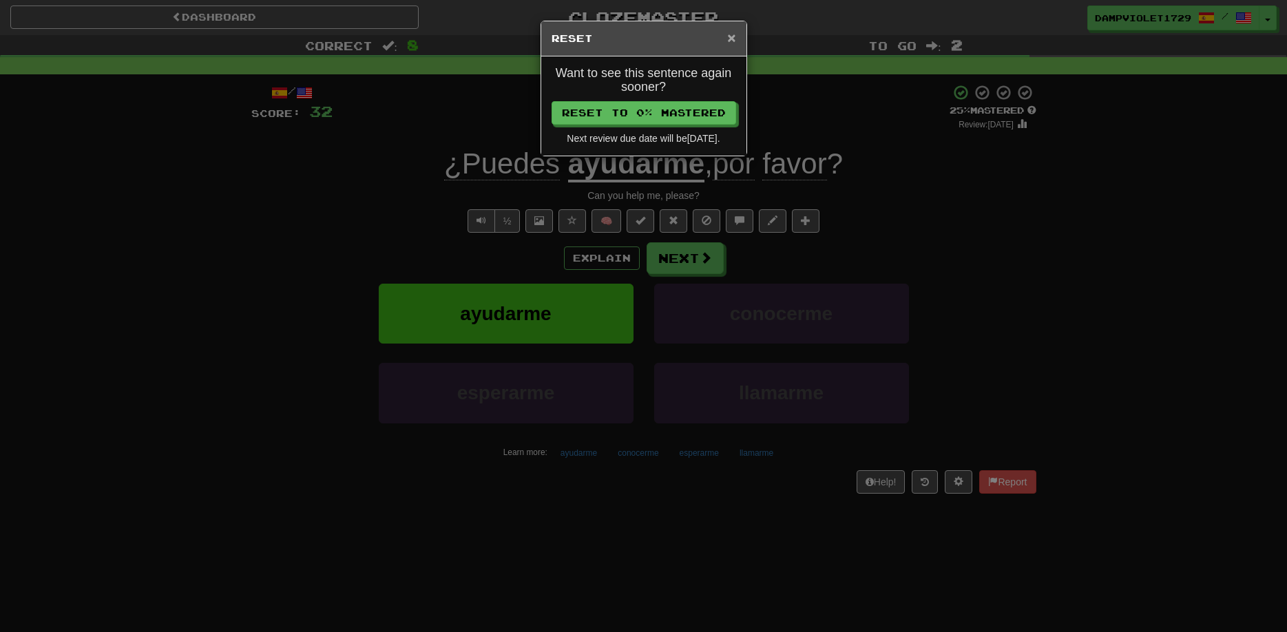
click at [735, 33] on span "×" at bounding box center [731, 38] width 8 height 16
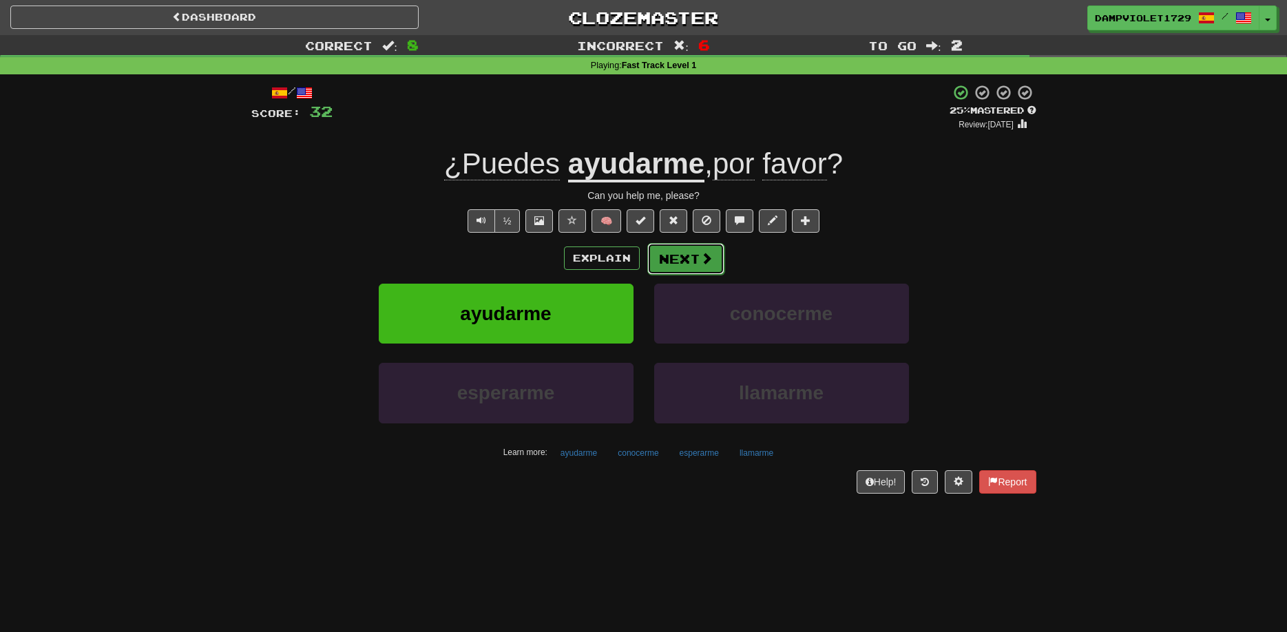
click at [686, 258] on button "Next" at bounding box center [685, 259] width 77 height 32
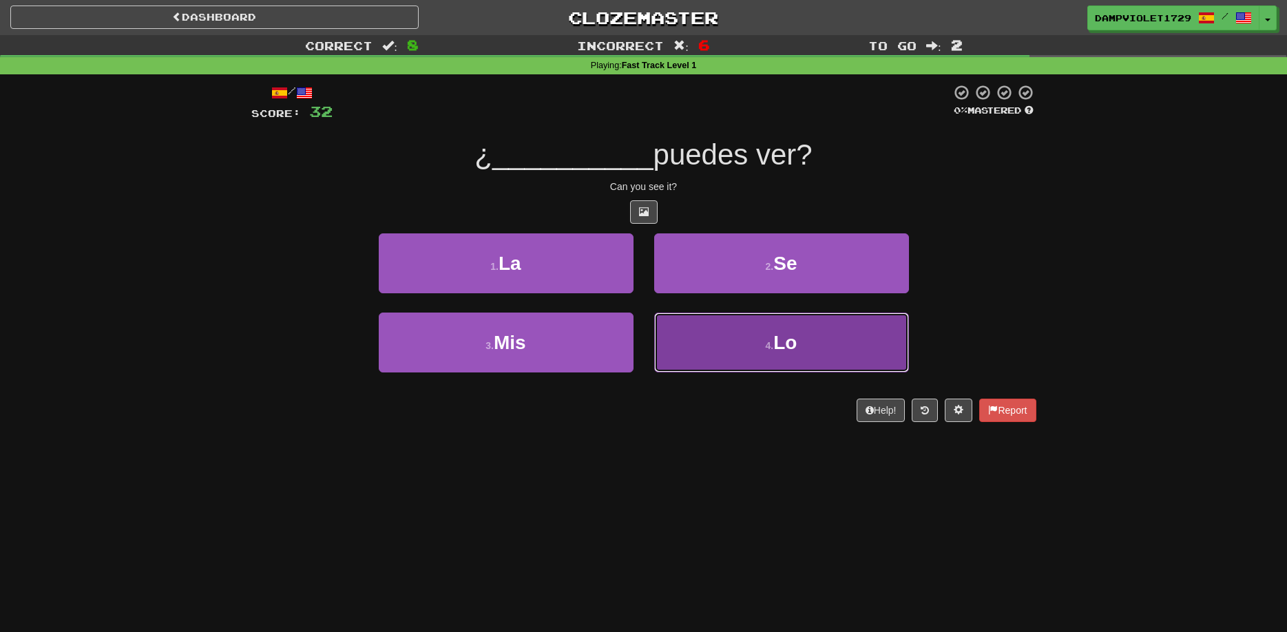
click at [697, 360] on button "4 . Lo" at bounding box center [781, 343] width 255 height 60
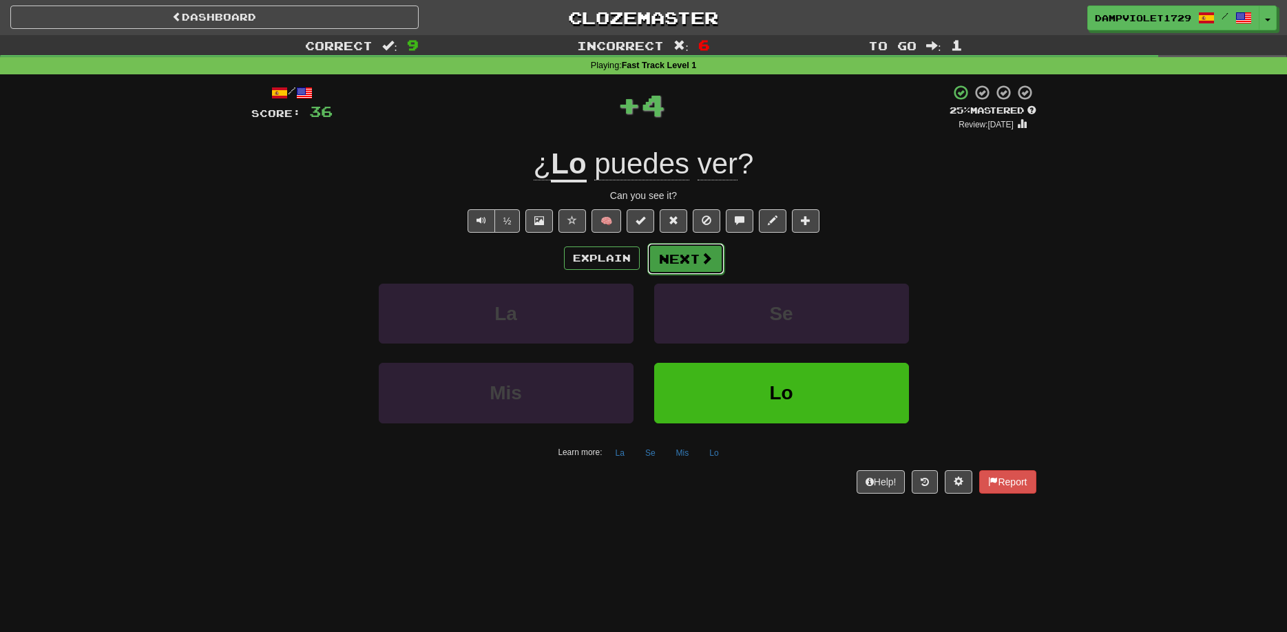
click at [713, 264] on button "Next" at bounding box center [685, 259] width 77 height 32
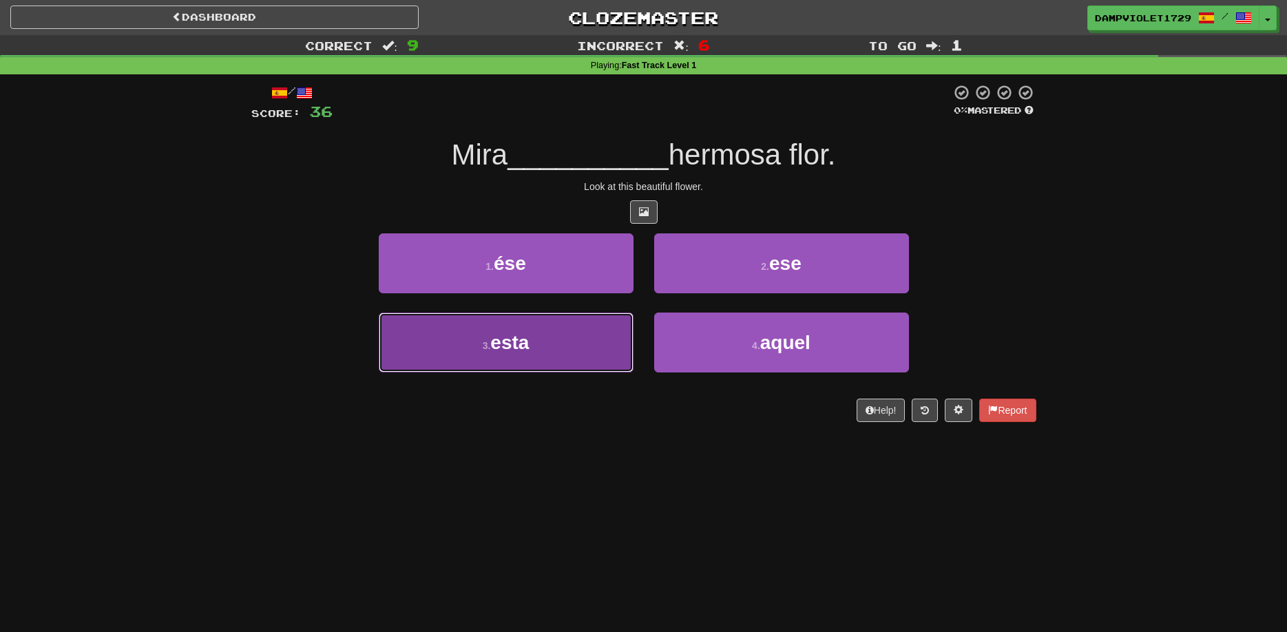
click at [616, 355] on button "3 . esta" at bounding box center [506, 343] width 255 height 60
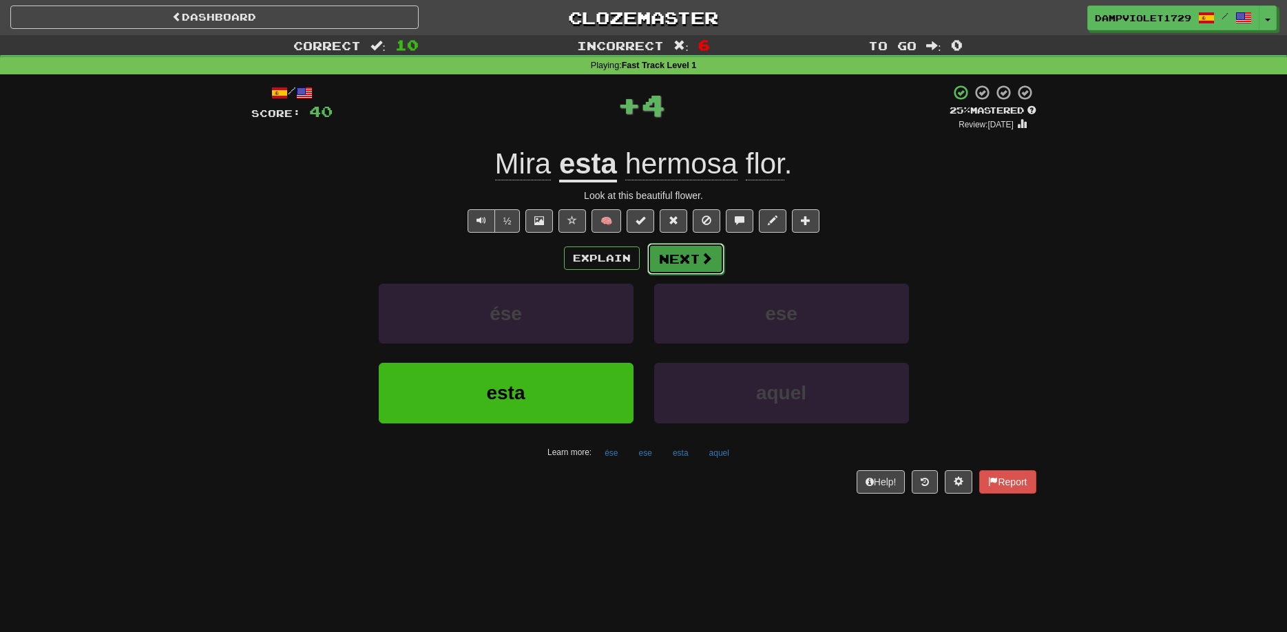
click at [675, 264] on button "Next" at bounding box center [685, 259] width 77 height 32
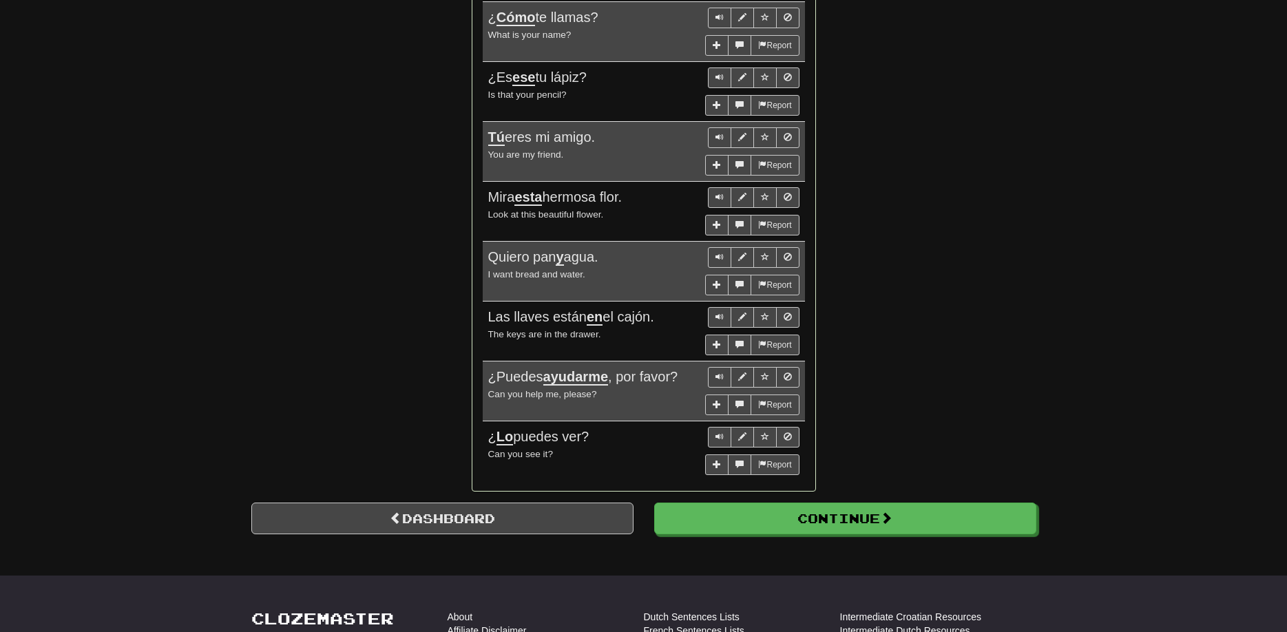
scroll to position [1054, 0]
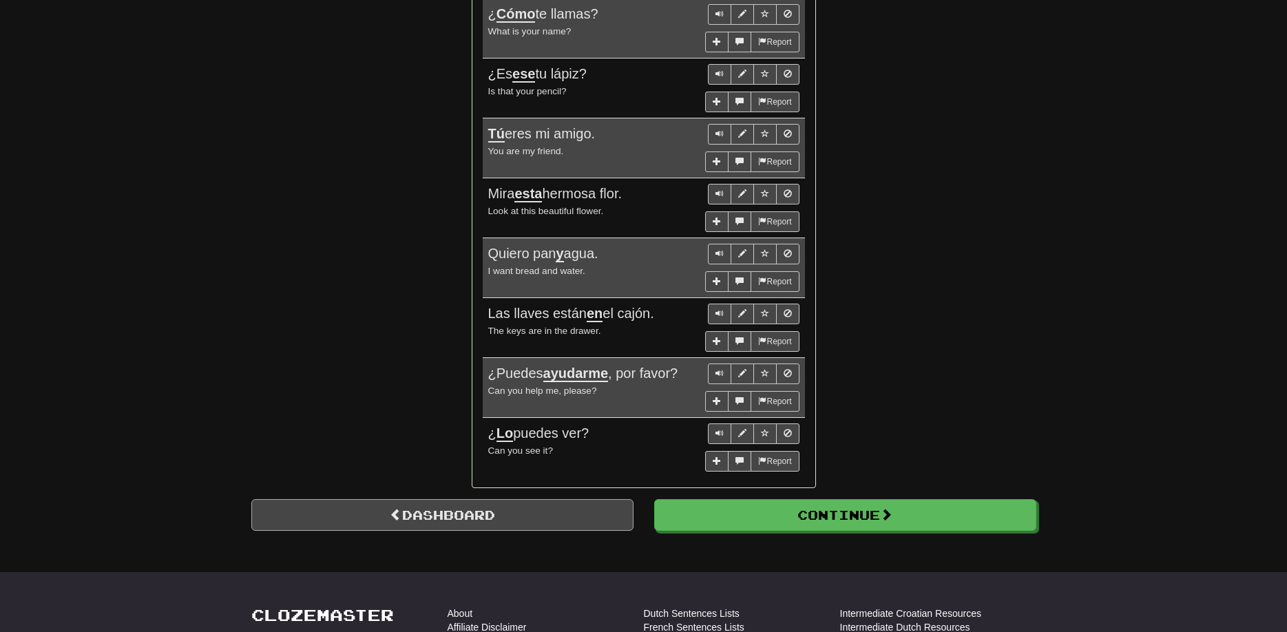
click at [520, 518] on link "Dashboard" at bounding box center [442, 515] width 382 height 32
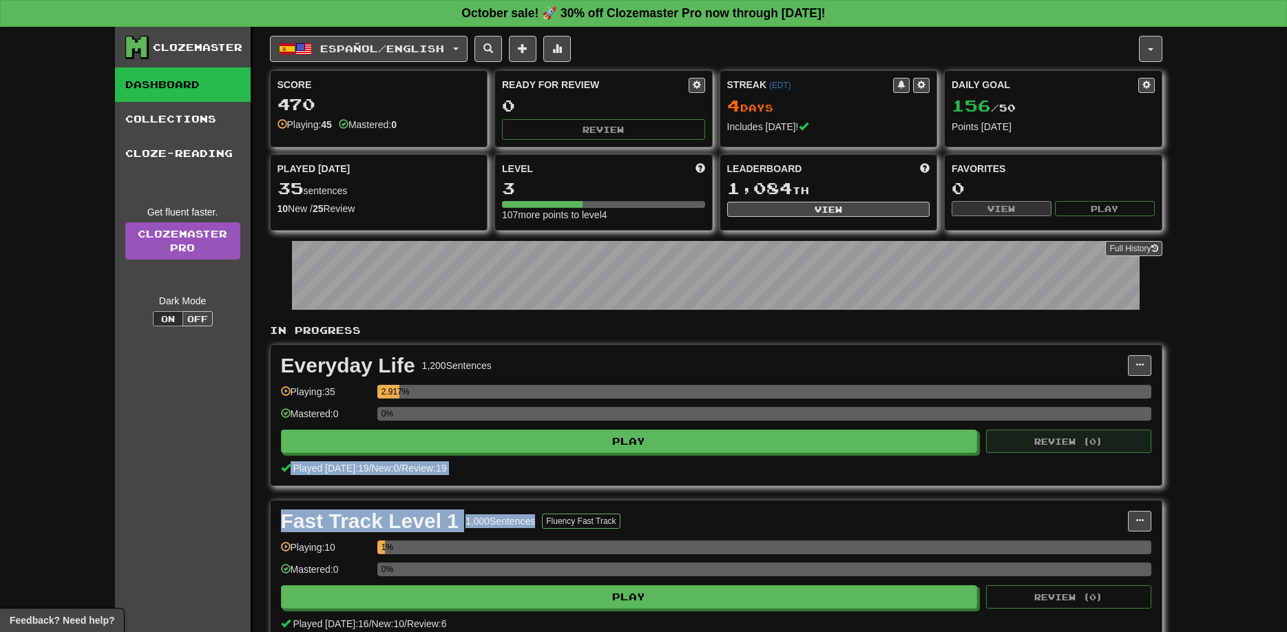
click at [1071, 448] on div "In Progress Everyday Life 1,200 Sentences Manage Sentences Unpin from Dashboard…" at bounding box center [716, 506] width 892 height 364
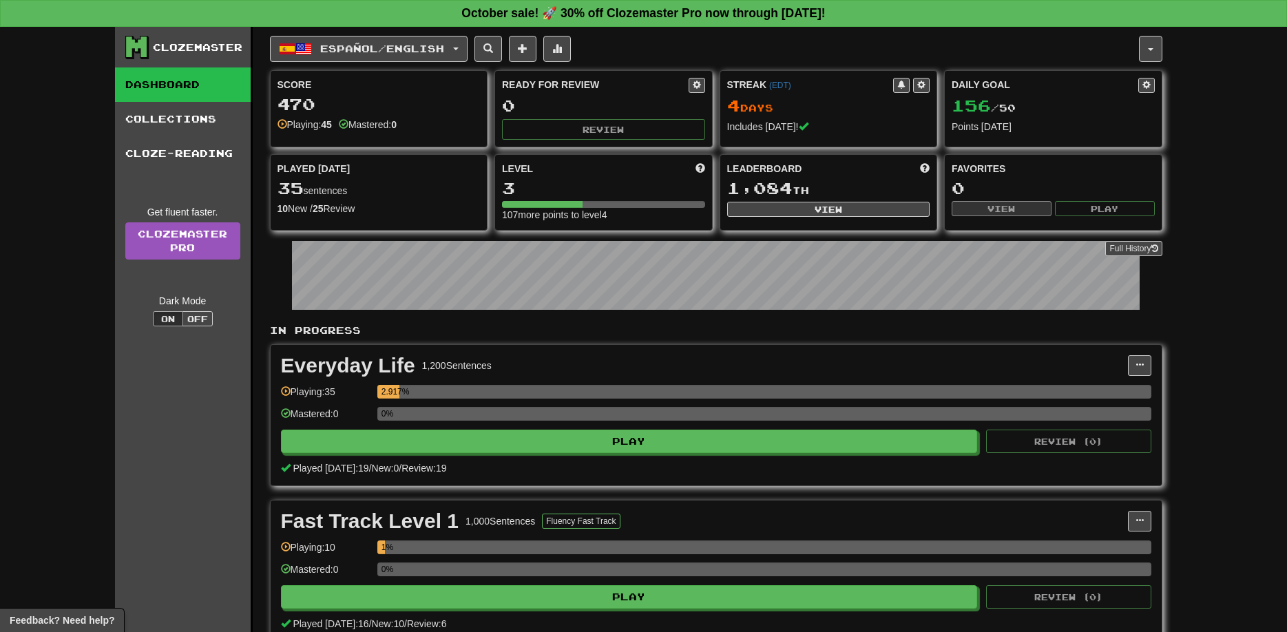
drag, startPoint x: 906, startPoint y: 522, endPoint x: 908, endPoint y: 499, distance: 22.8
click at [908, 499] on div "In Progress Everyday Life 1,200 Sentences Manage Sentences Unpin from Dashboard…" at bounding box center [716, 506] width 892 height 364
click at [216, 129] on link "Collections" at bounding box center [183, 119] width 136 height 34
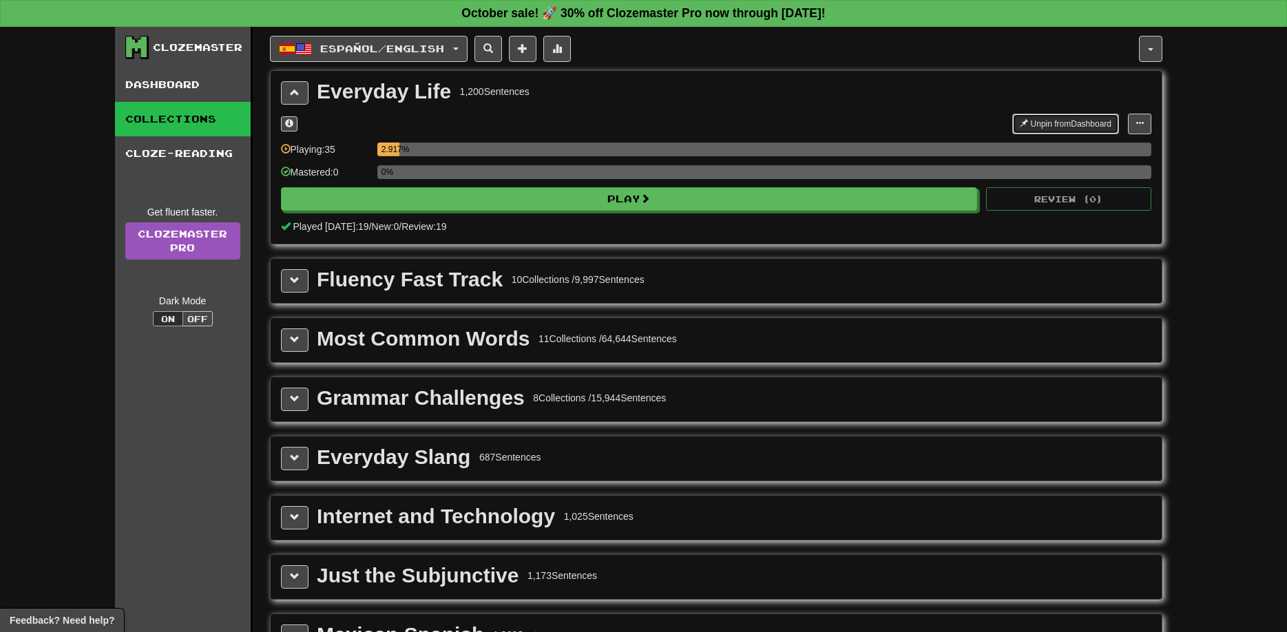
click at [1105, 127] on button "Unpin from Dashboard" at bounding box center [1065, 124] width 107 height 21
click at [1092, 128] on button "Pin to Dashboard" at bounding box center [1074, 124] width 87 height 21
click at [170, 94] on link "Dashboard" at bounding box center [183, 84] width 136 height 34
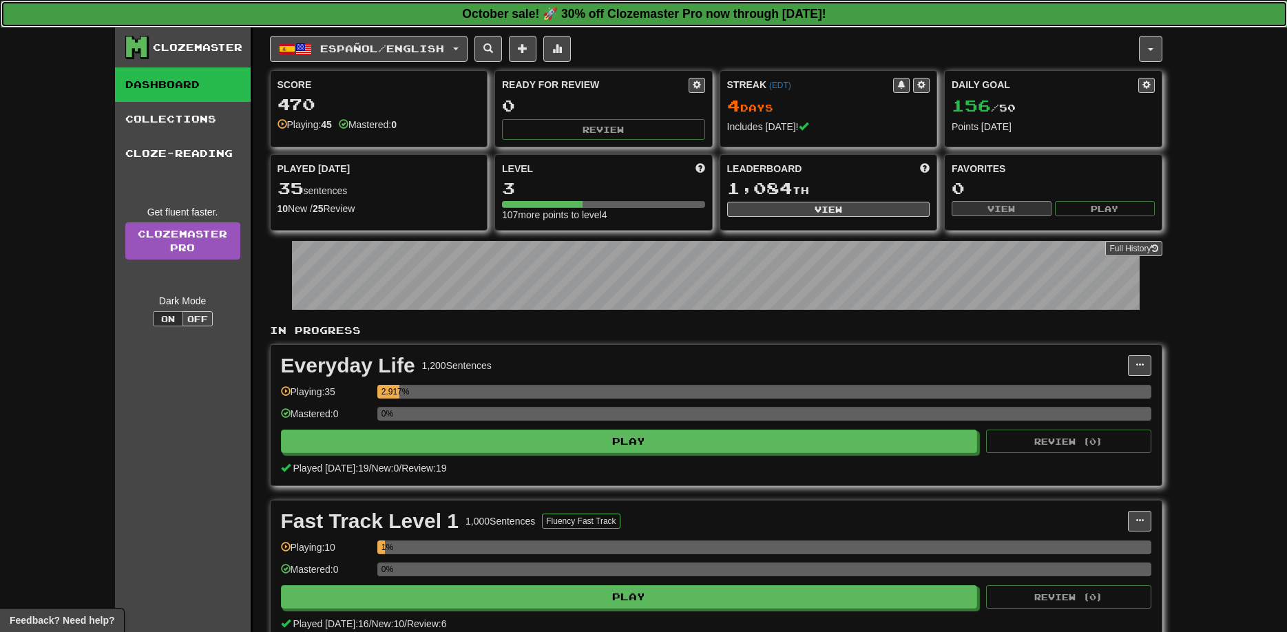
click at [563, 15] on strong "October sale! 🚀 30% off Clozemaster Pro now through [DATE]!" at bounding box center [644, 14] width 364 height 14
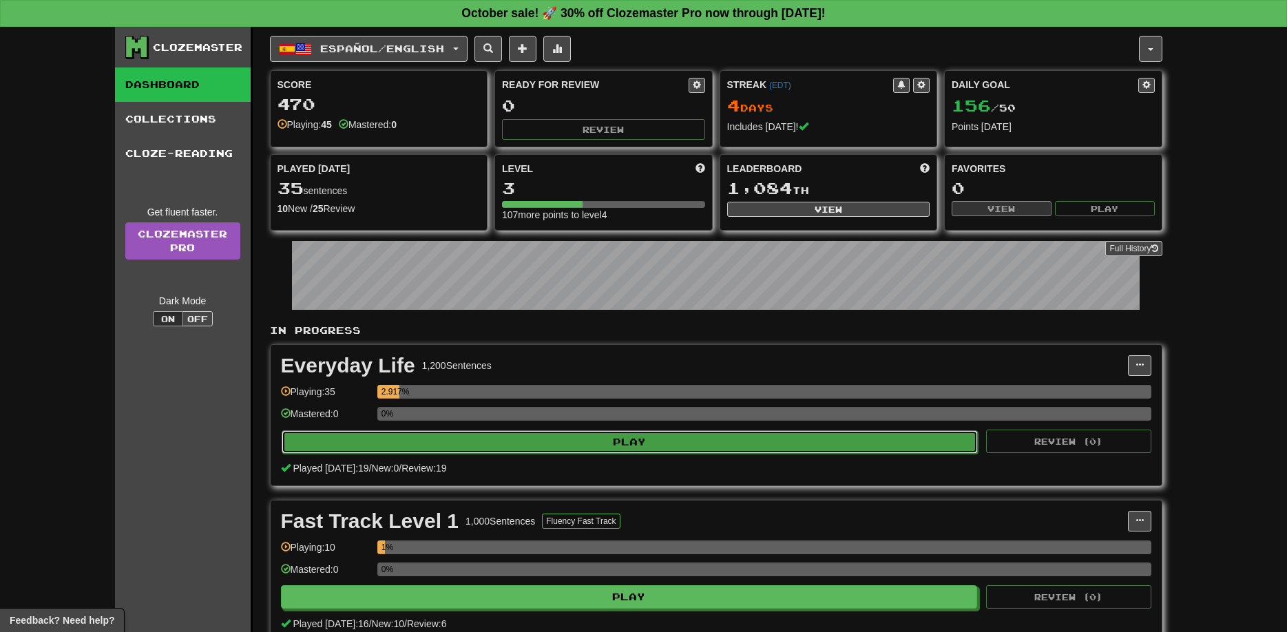
click at [599, 445] on button "Play" at bounding box center [630, 441] width 697 height 23
select select "**"
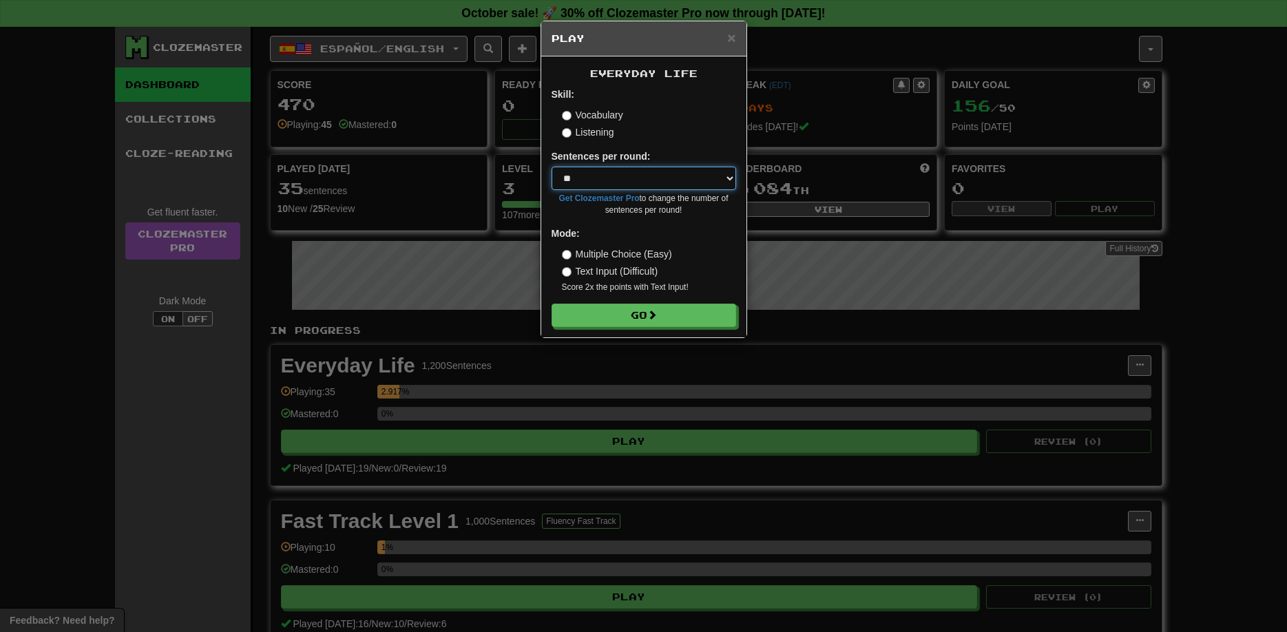
click at [552, 167] on select "* ** ** ** ** ** *** ********" at bounding box center [644, 178] width 185 height 23
click at [703, 176] on select "* ** ** ** ** ** *** ********" at bounding box center [644, 178] width 185 height 23
click at [643, 315] on button "Go" at bounding box center [644, 315] width 185 height 23
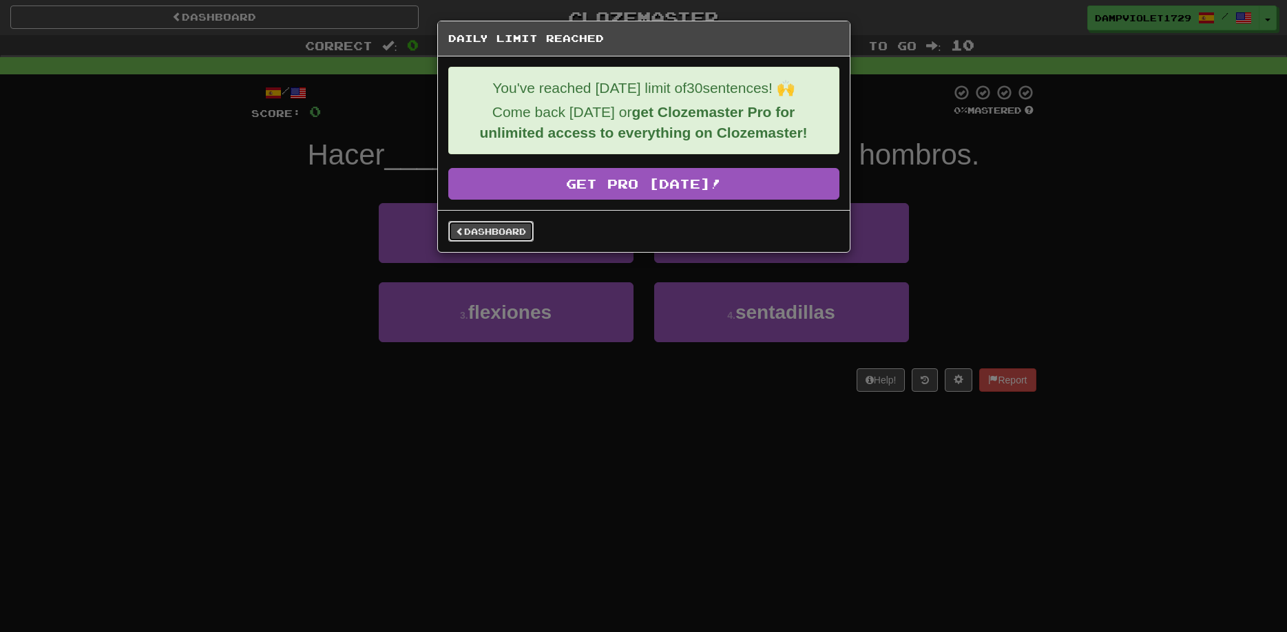
click at [503, 231] on link "Dashboard" at bounding box center [490, 231] width 85 height 21
